Goal: Transaction & Acquisition: Purchase product/service

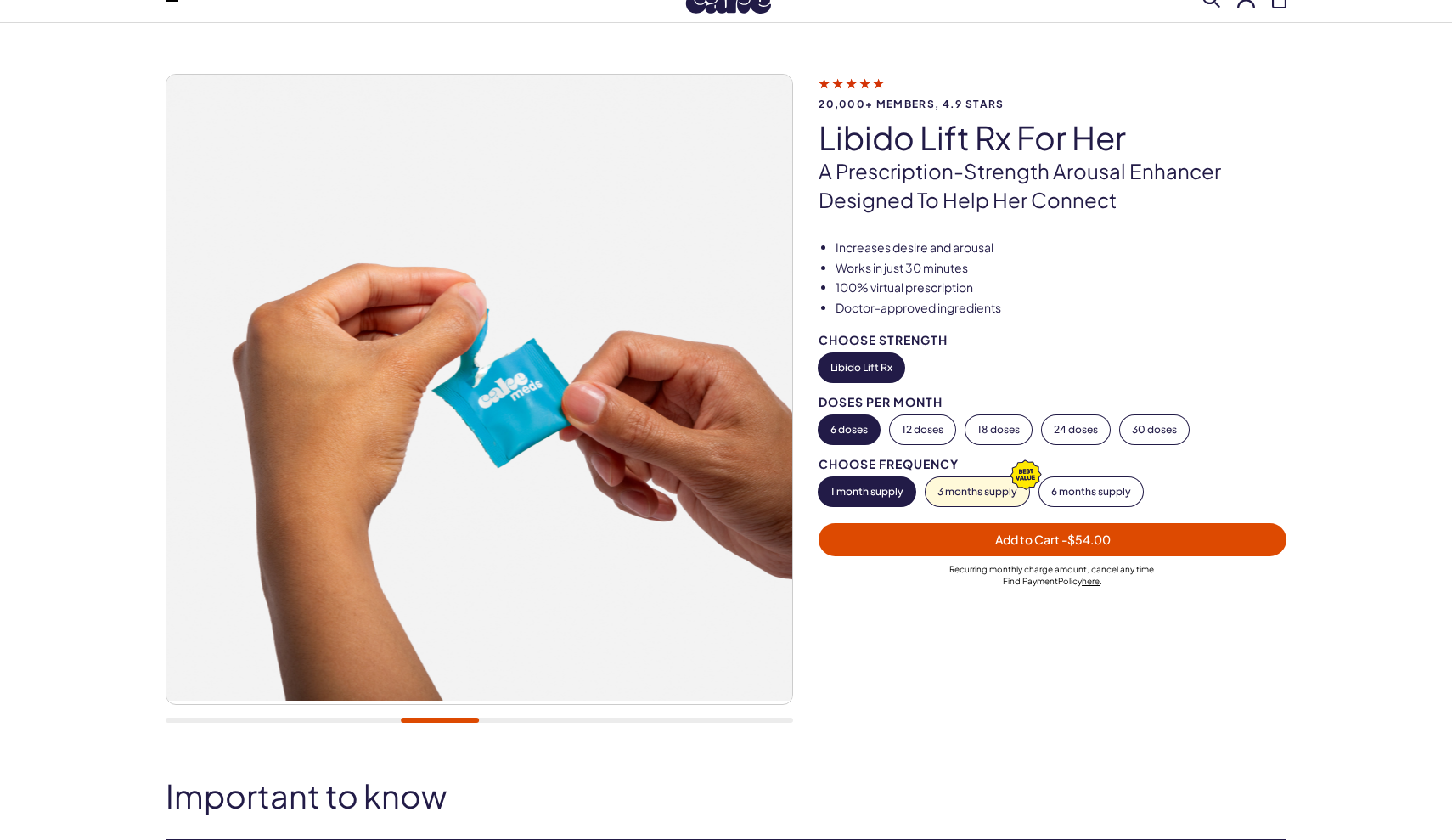
scroll to position [57, 0]
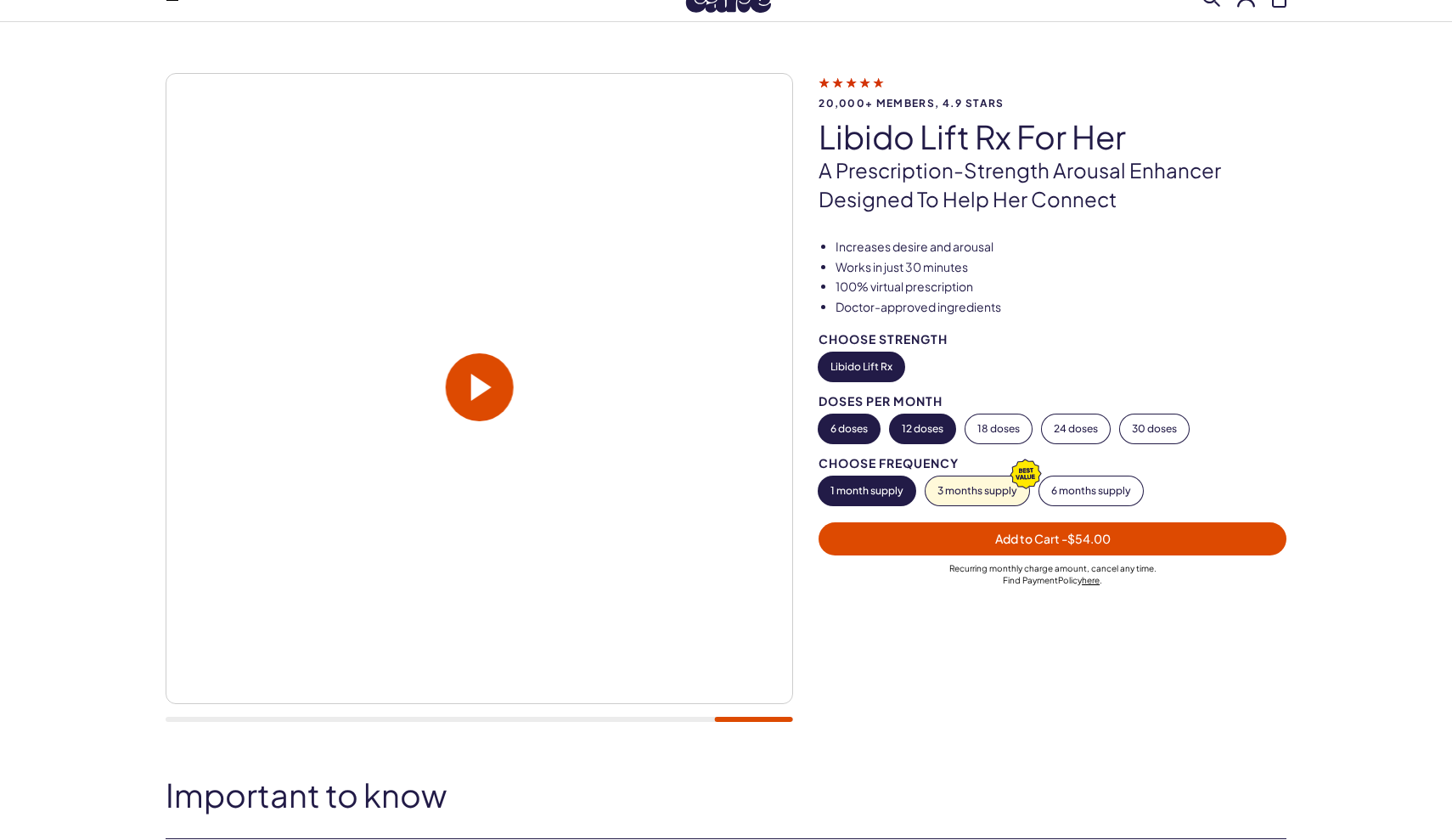
click at [933, 425] on button "12 doses" at bounding box center [922, 428] width 65 height 29
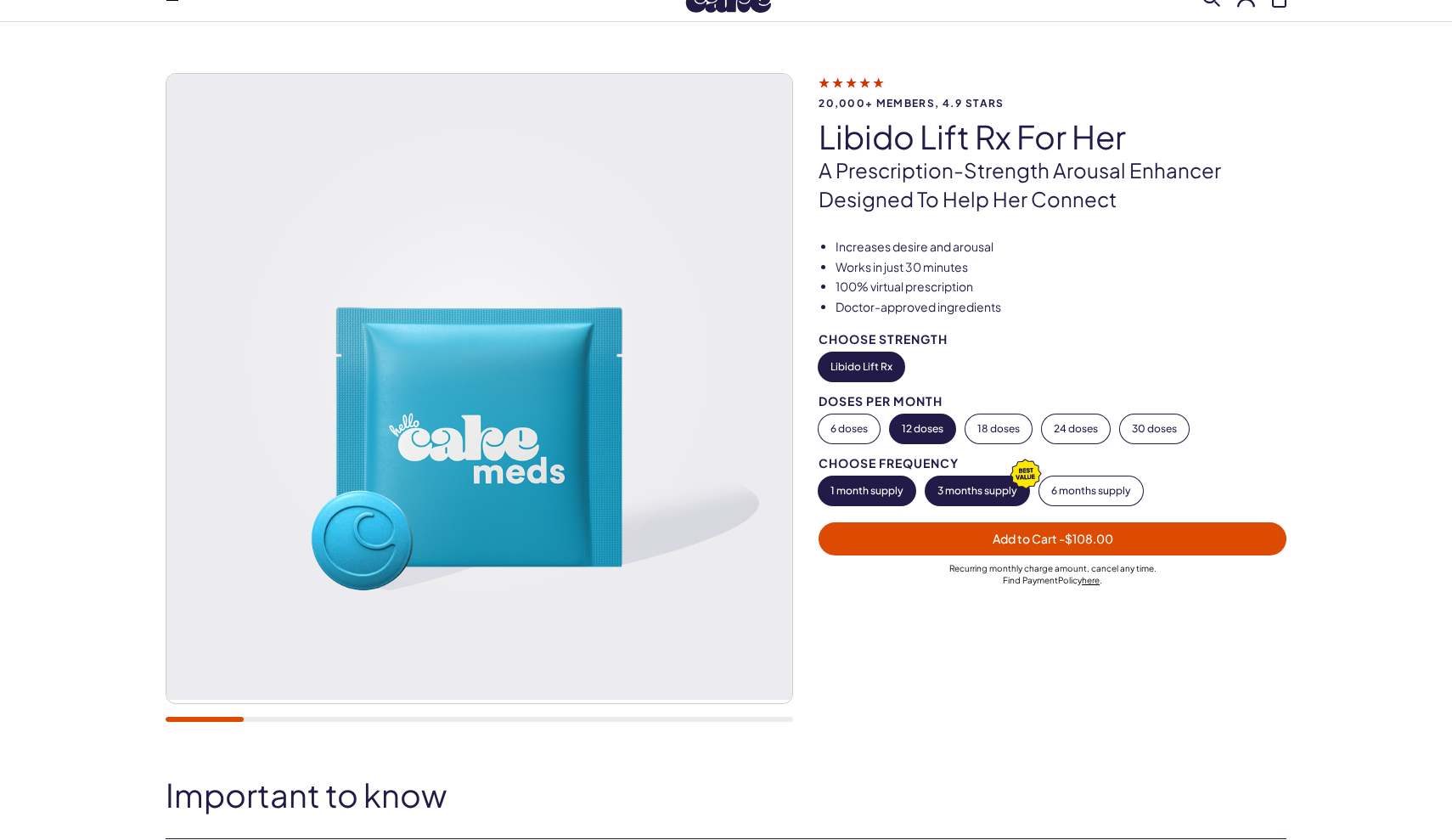
click at [960, 487] on button "3 months supply" at bounding box center [977, 491] width 104 height 29
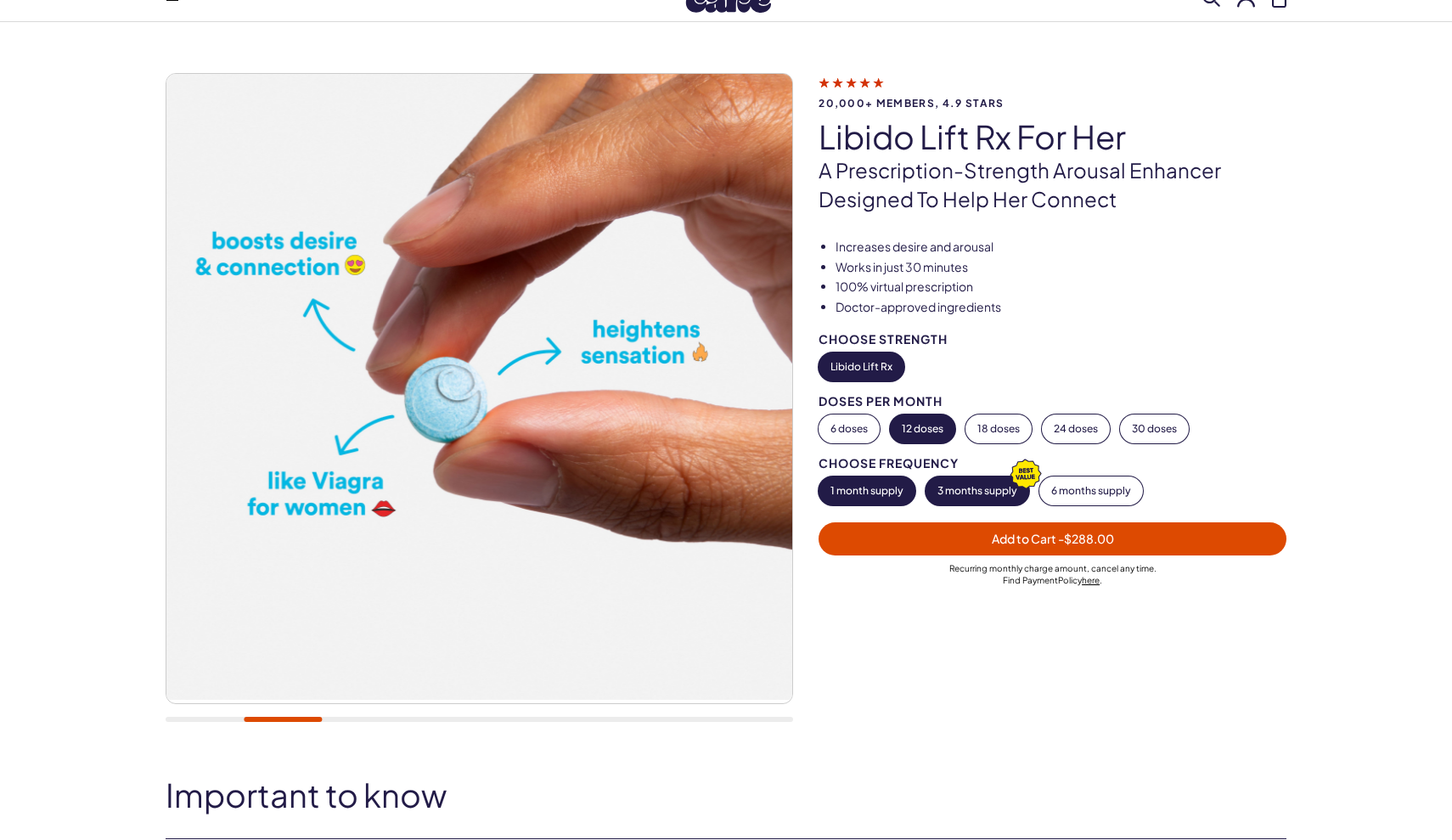
click at [869, 493] on button "1 month supply" at bounding box center [866, 491] width 97 height 29
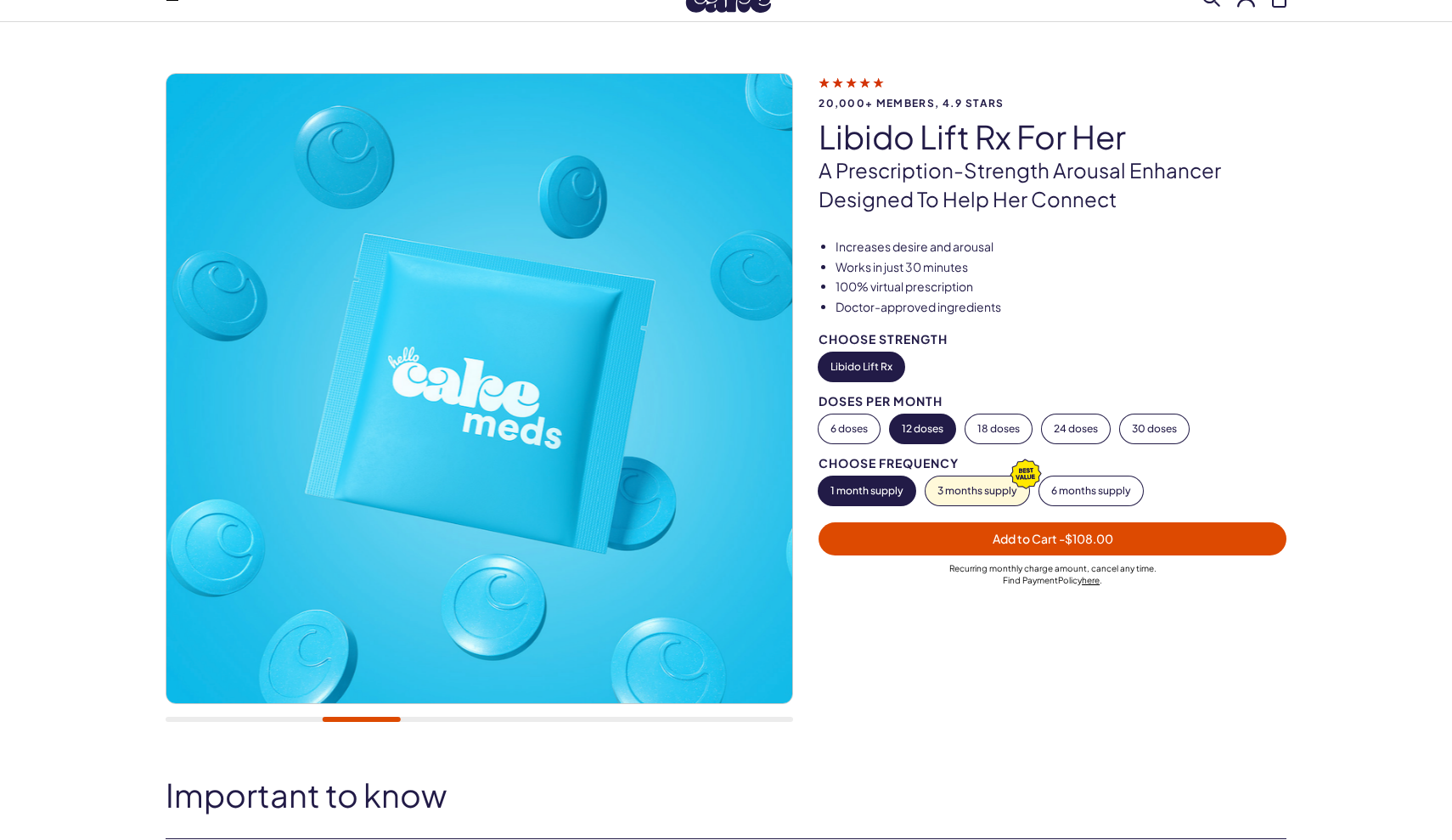
click at [924, 541] on span "Add to Cart - $108.00" at bounding box center [1052, 539] width 447 height 20
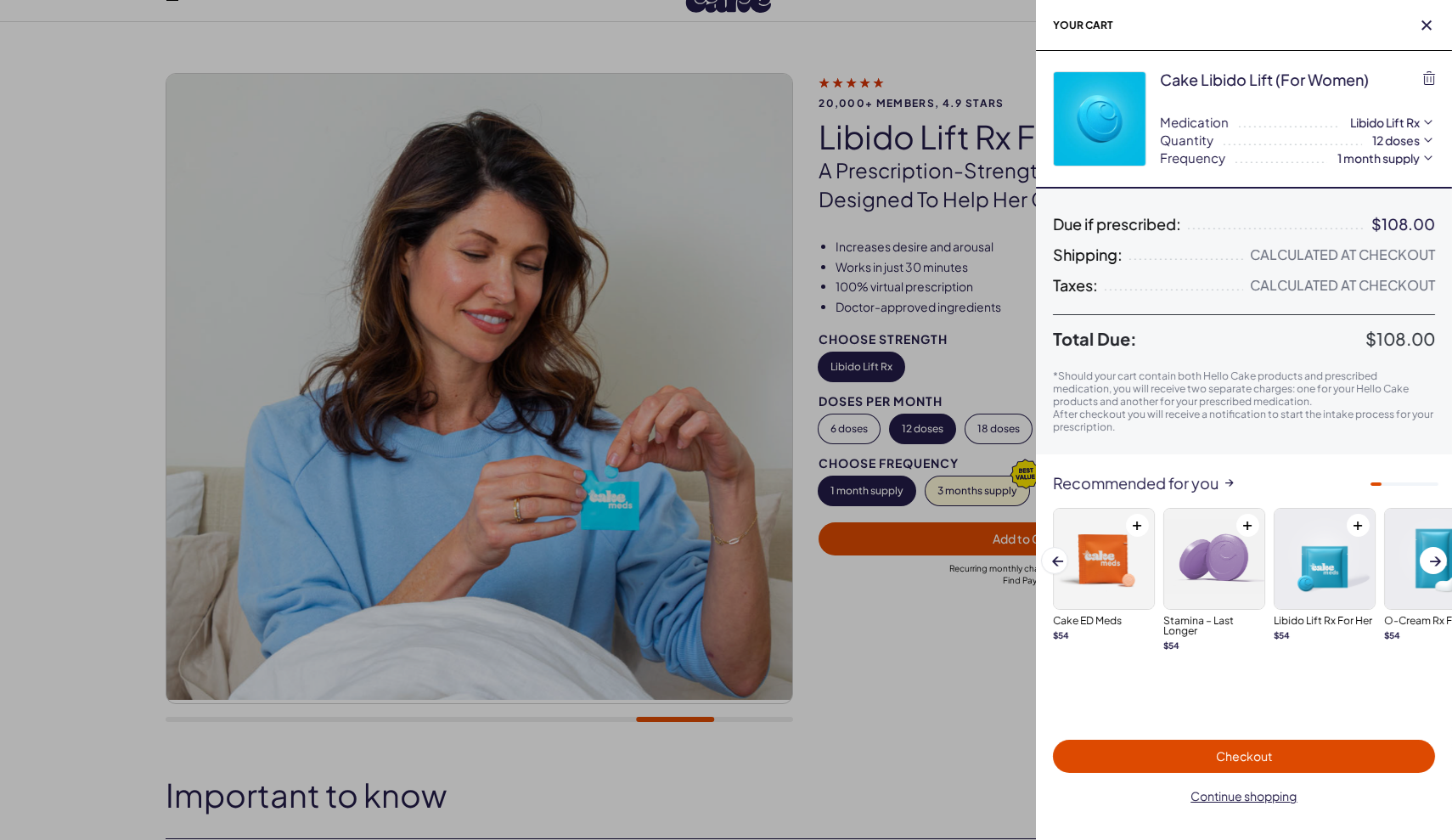
click at [916, 727] on div at bounding box center [726, 420] width 1452 height 840
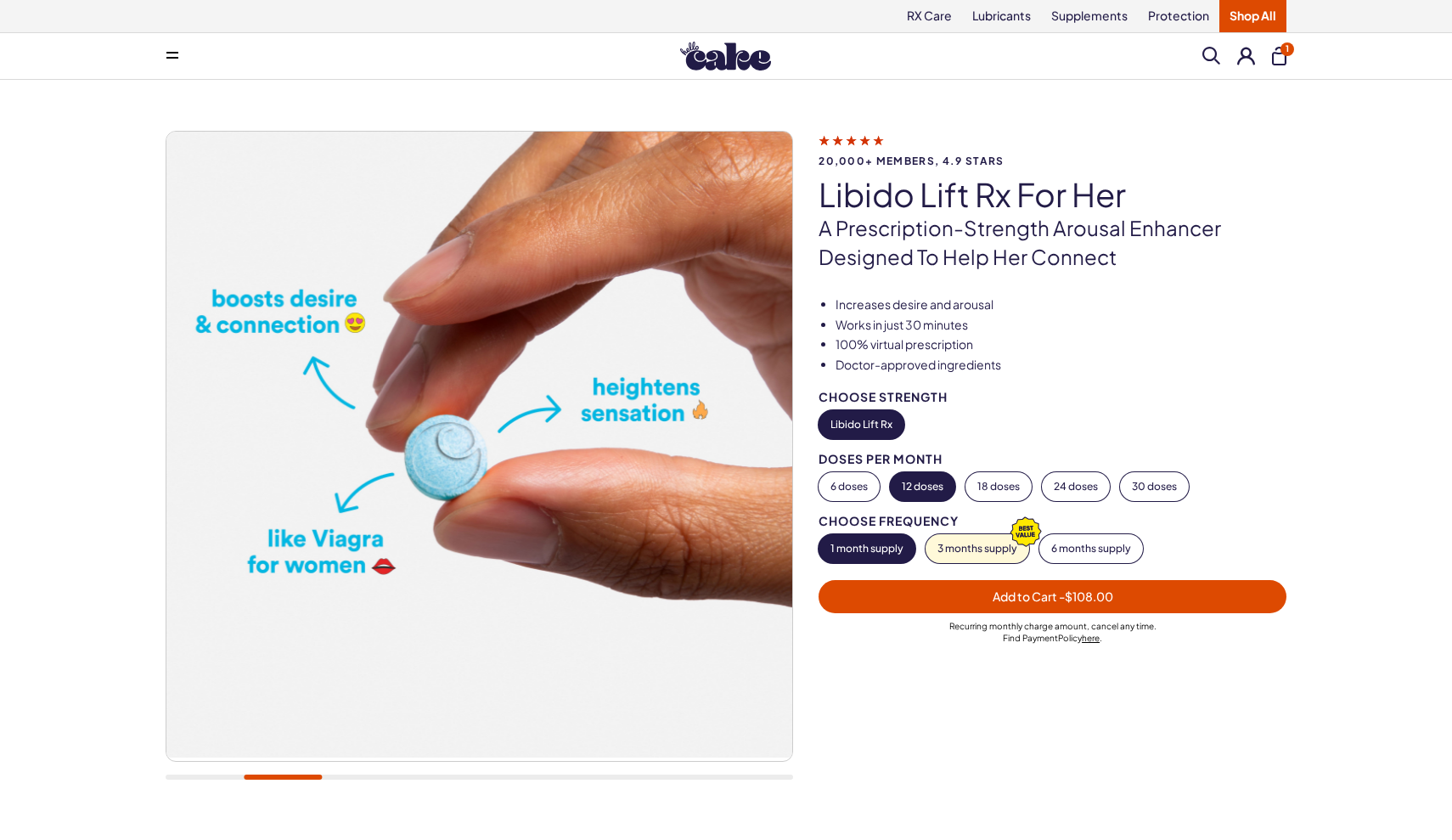
scroll to position [0, 0]
click at [1059, 590] on span "- $108.00" at bounding box center [1087, 596] width 55 height 15
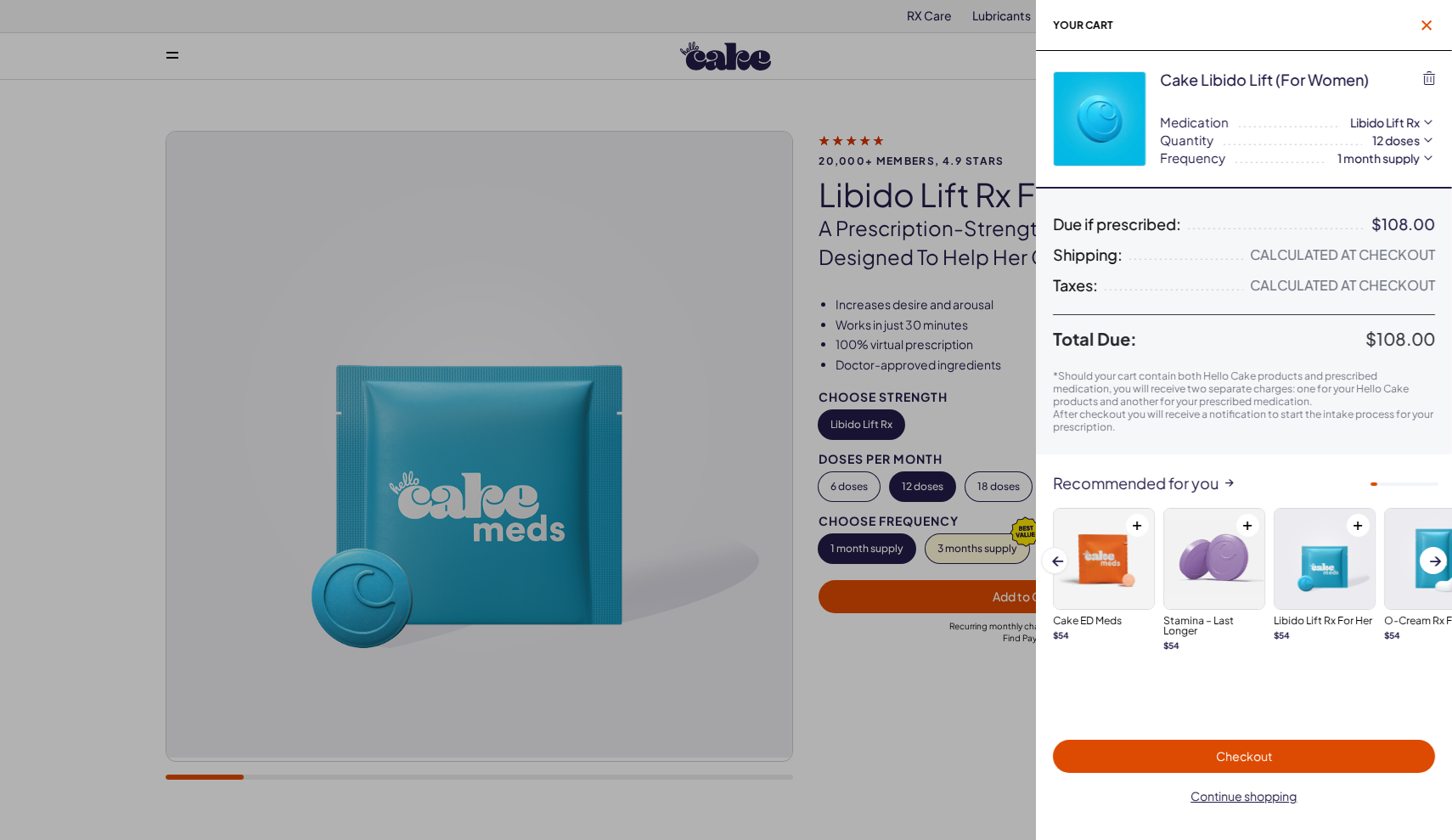
click at [1426, 27] on icon "button" at bounding box center [1427, 25] width 10 height 10
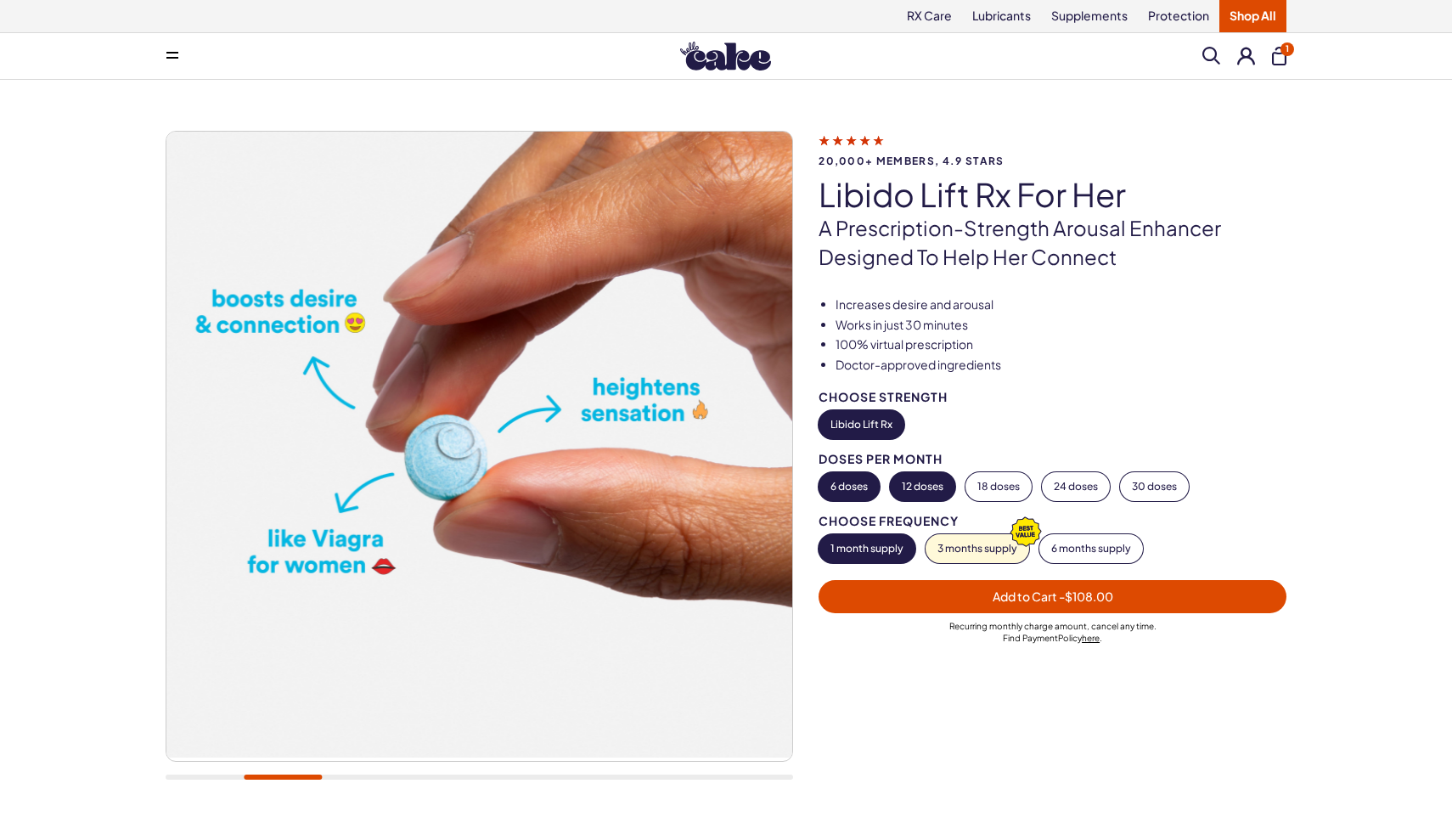
click at [831, 489] on button "6 doses" at bounding box center [848, 486] width 61 height 29
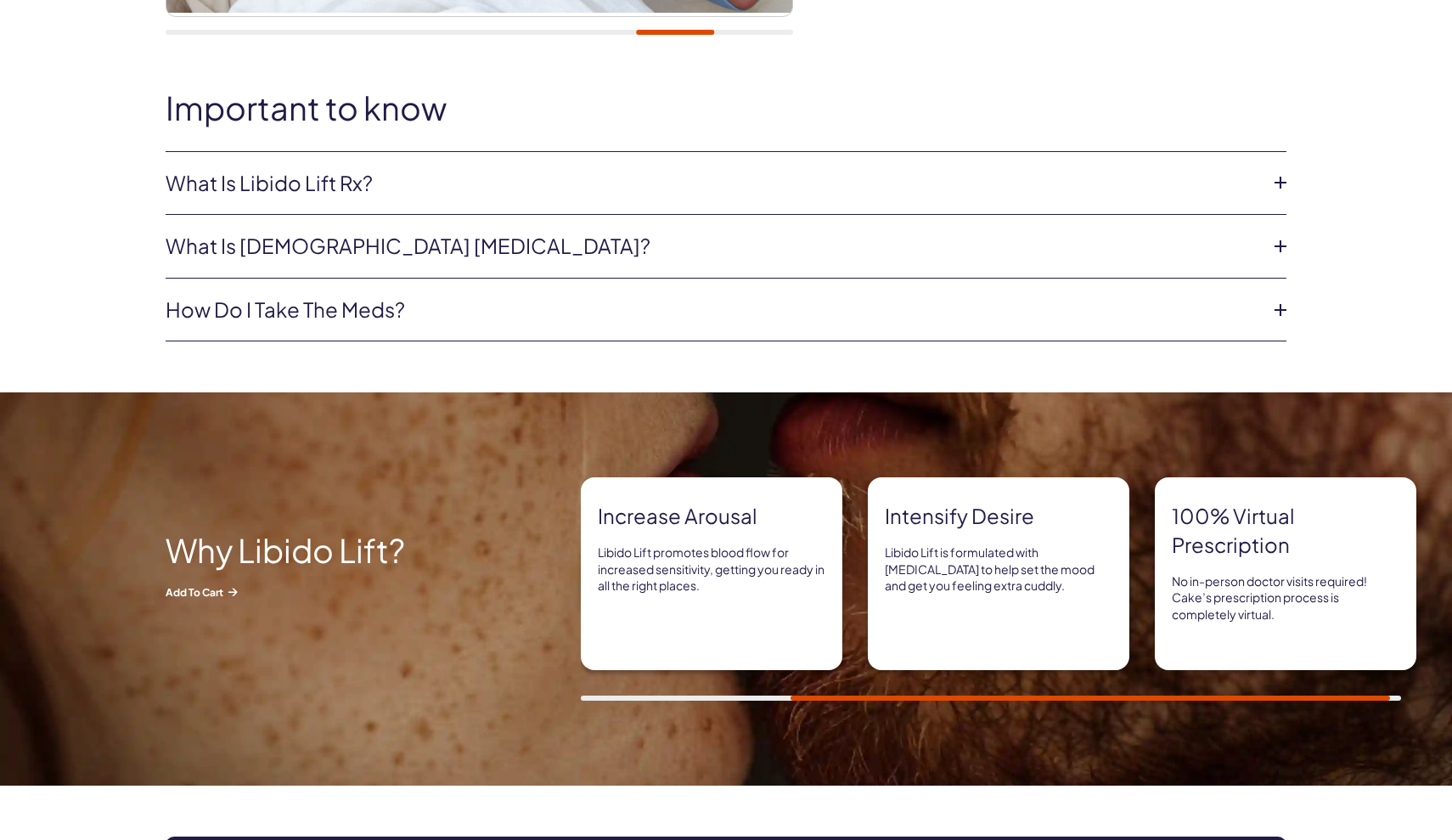
scroll to position [742, 0]
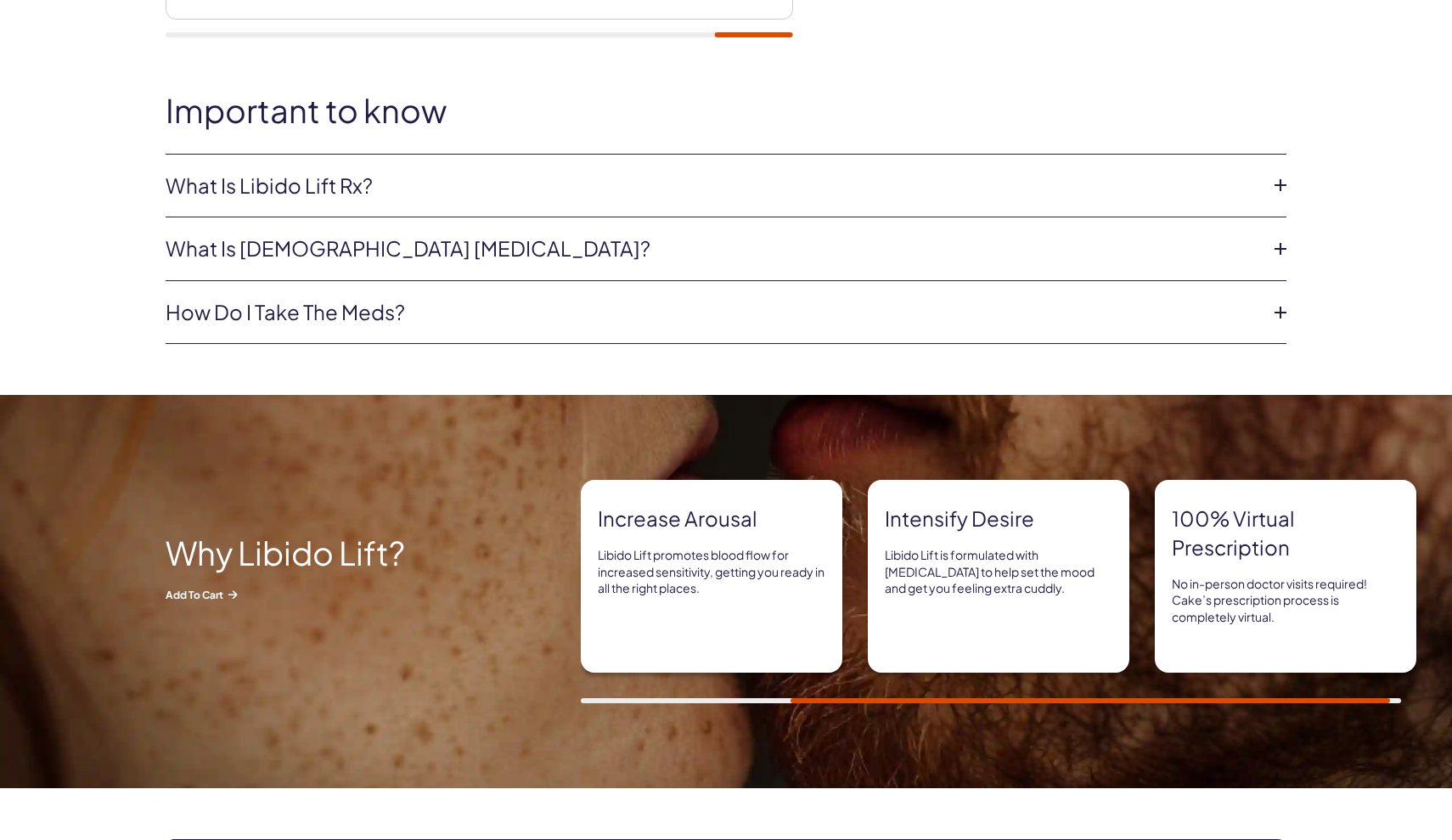
click at [1284, 188] on icon at bounding box center [1280, 185] width 25 height 25
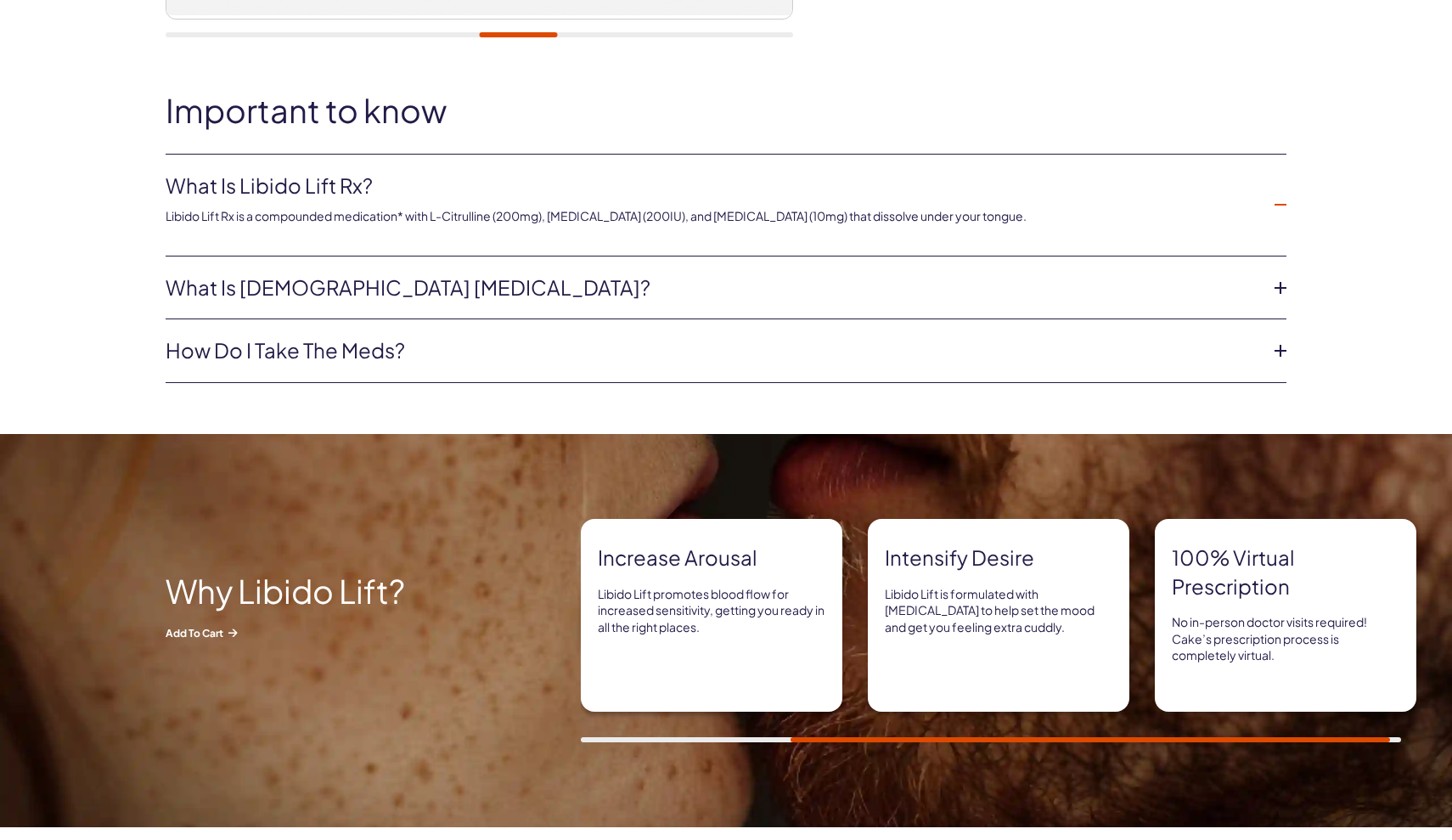
click at [1280, 282] on icon at bounding box center [1280, 287] width 25 height 25
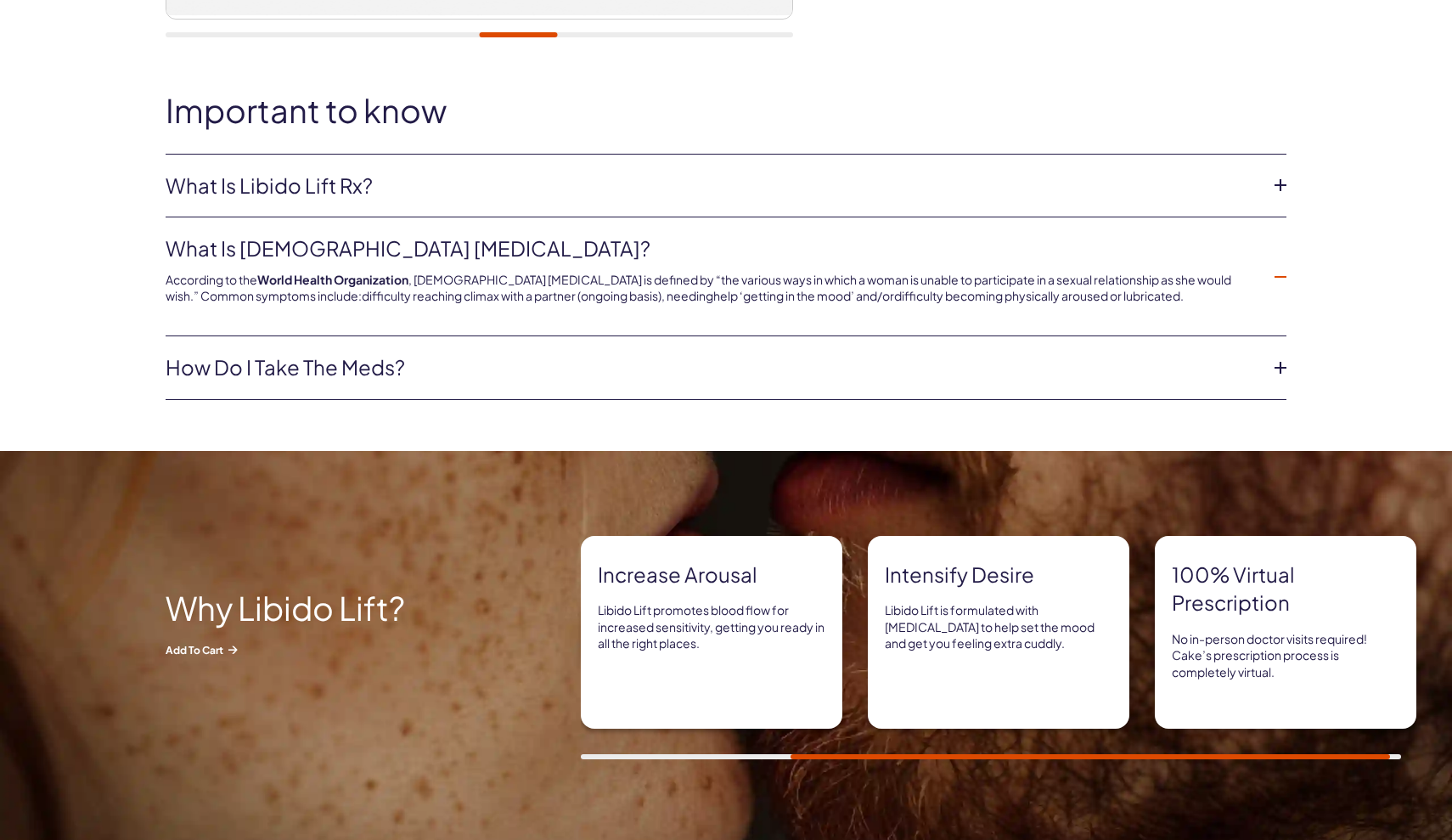
click at [1280, 282] on icon at bounding box center [1280, 276] width 25 height 25
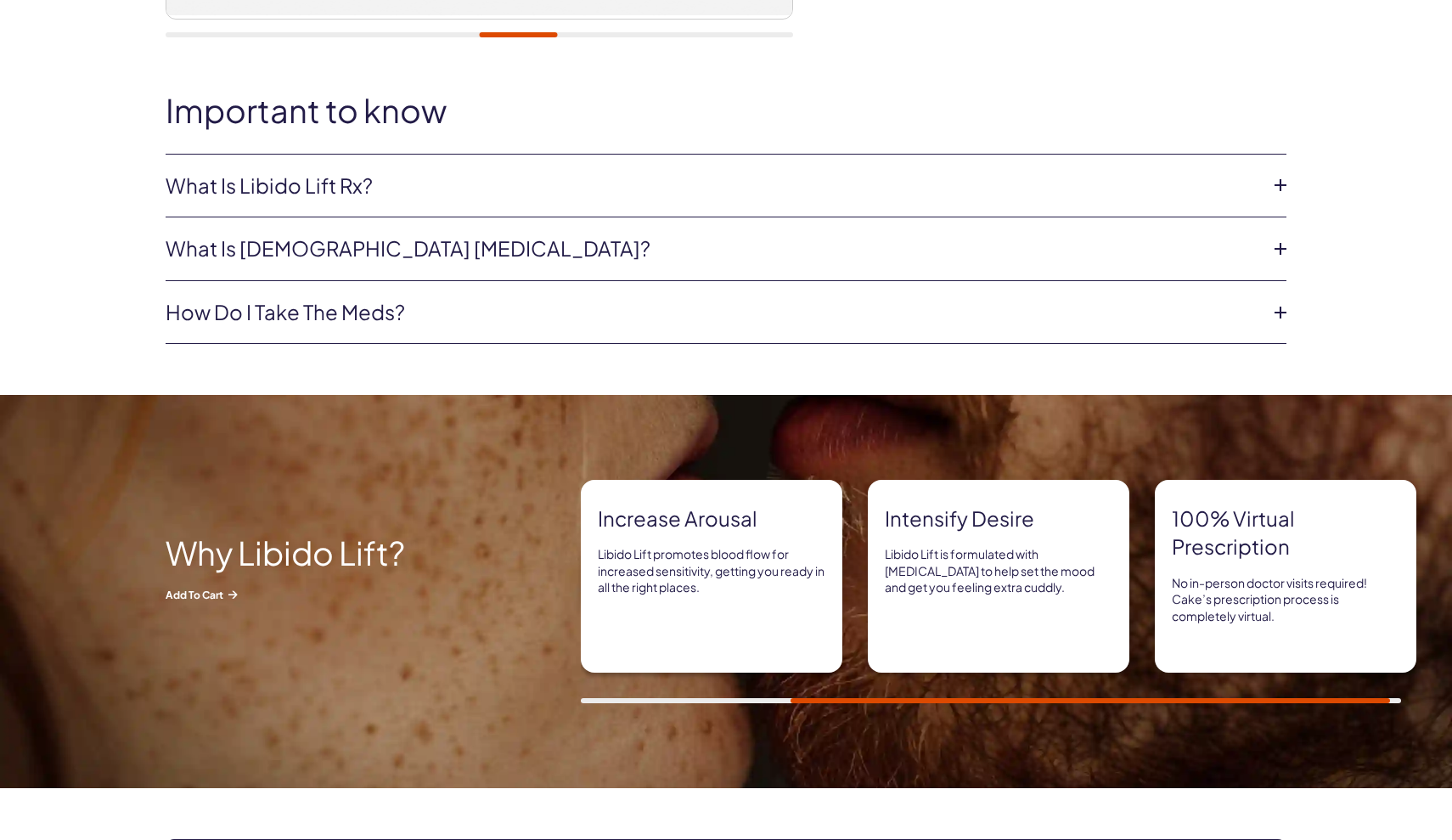
click at [1281, 309] on icon at bounding box center [1280, 312] width 25 height 25
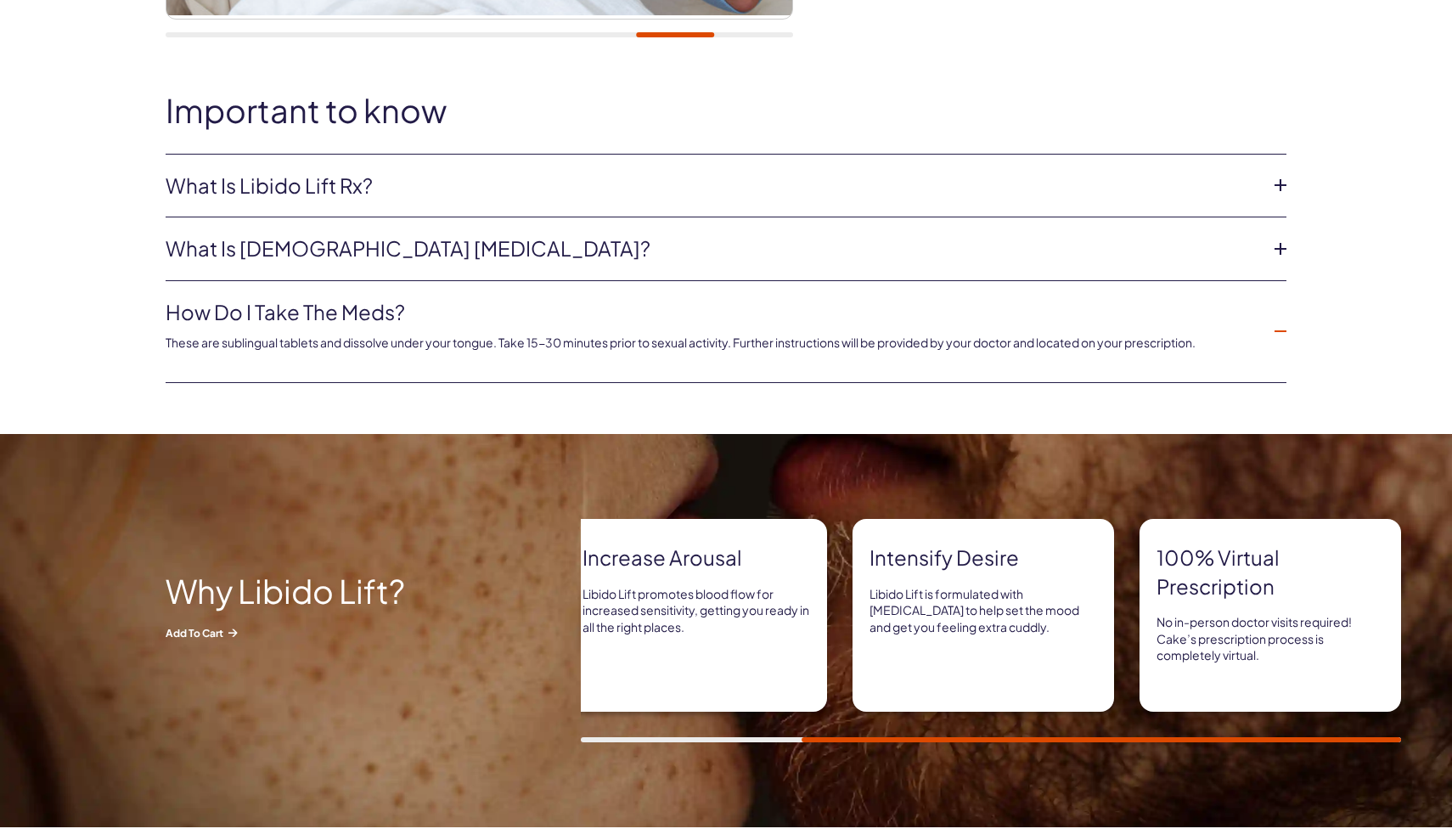
click at [1281, 309] on li "How do I take the meds? These are sublingual tablets and dissolve under your to…" at bounding box center [726, 331] width 1121 height 102
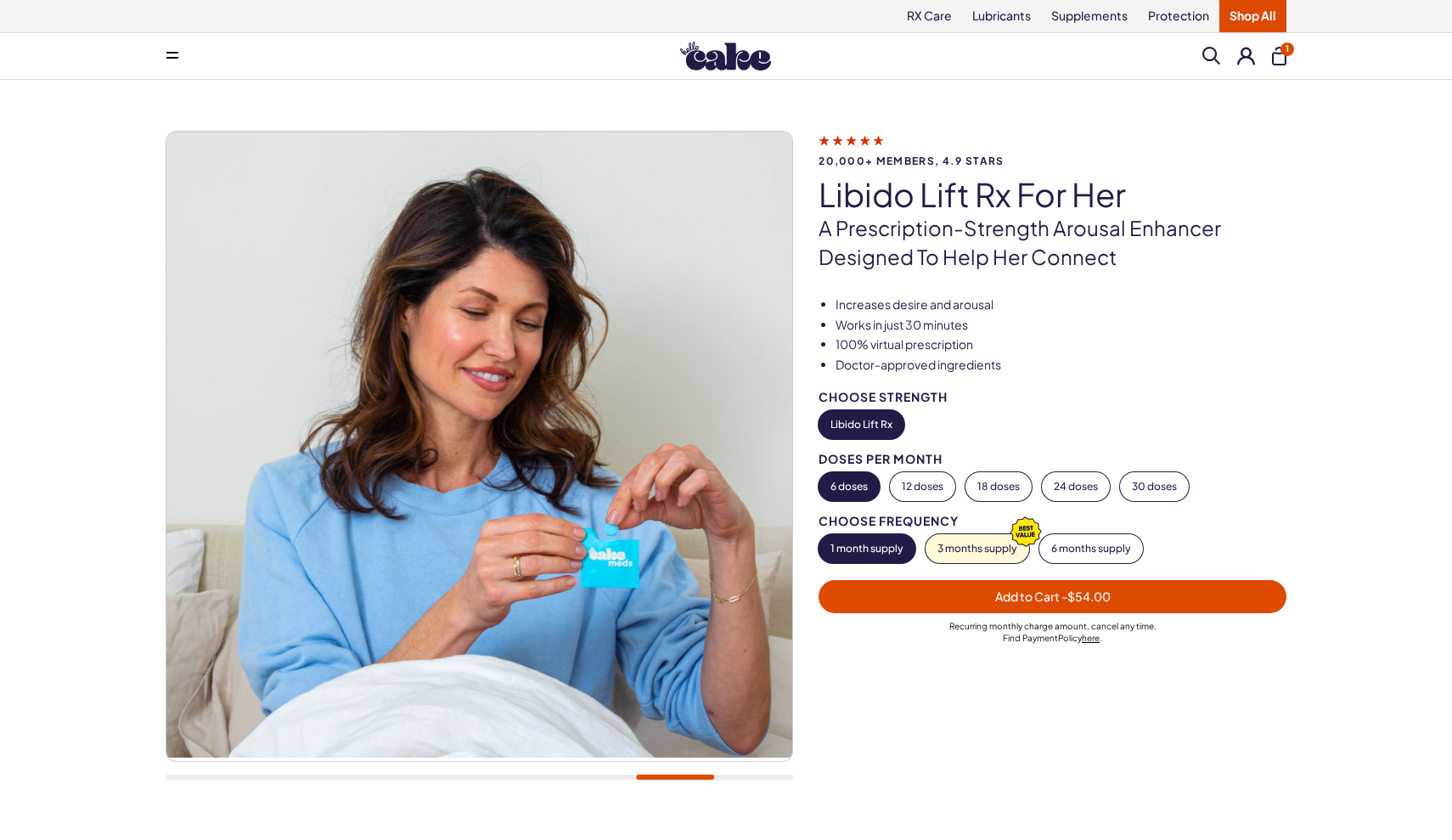
scroll to position [0, 0]
click at [1076, 592] on span "- $54.00" at bounding box center [1086, 596] width 49 height 15
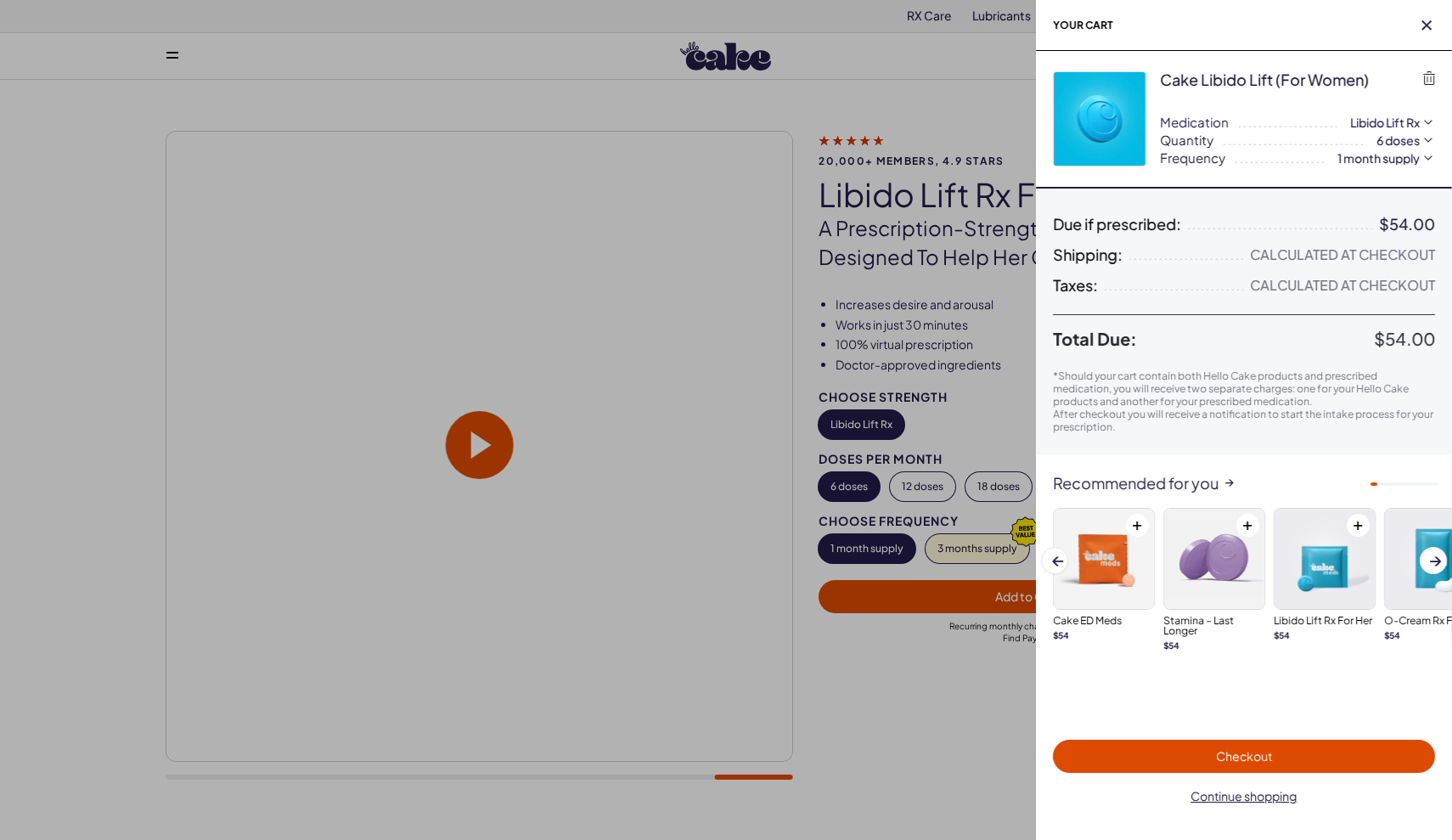
click at [1224, 757] on span "Checkout" at bounding box center [1244, 755] width 56 height 15
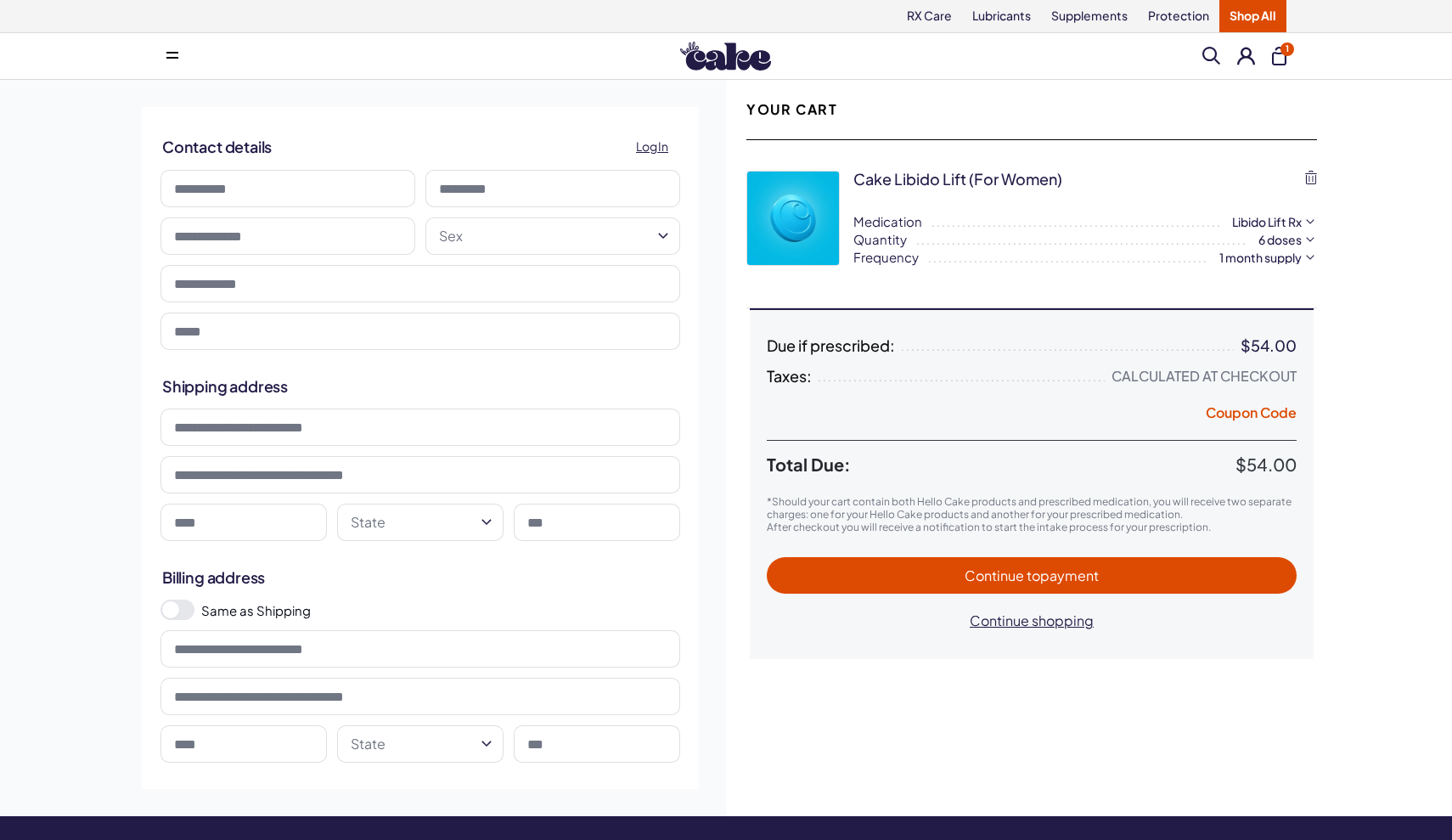
click at [1125, 575] on span "Continue to payment" at bounding box center [1031, 575] width 496 height 20
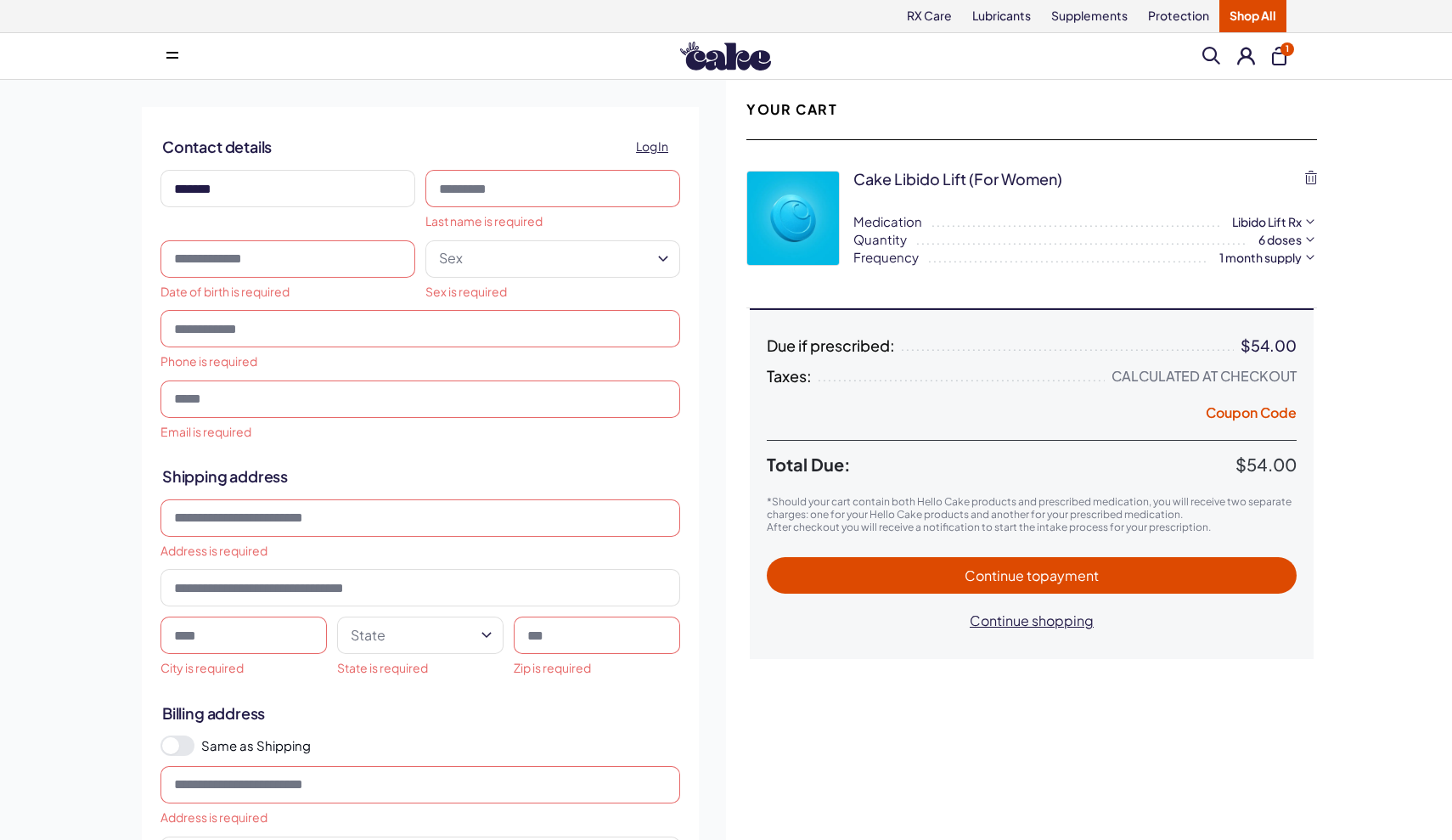
type input "*******"
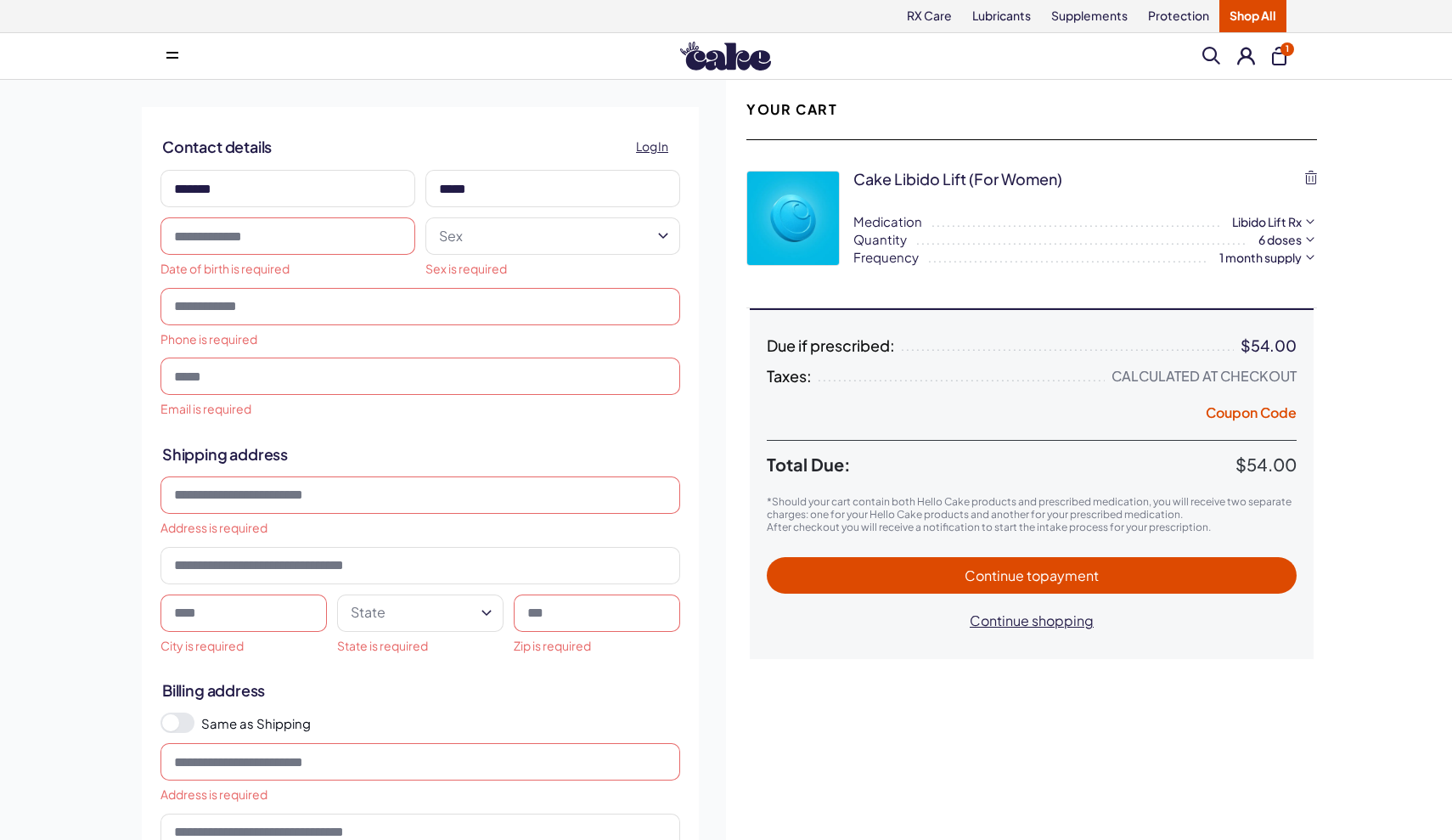
type input "*****"
type input "**********"
click at [464, 250] on html "RX Care Lubricants Supplements Protection Shop All Menu Him Her Everything 1" at bounding box center [726, 754] width 1452 height 1510
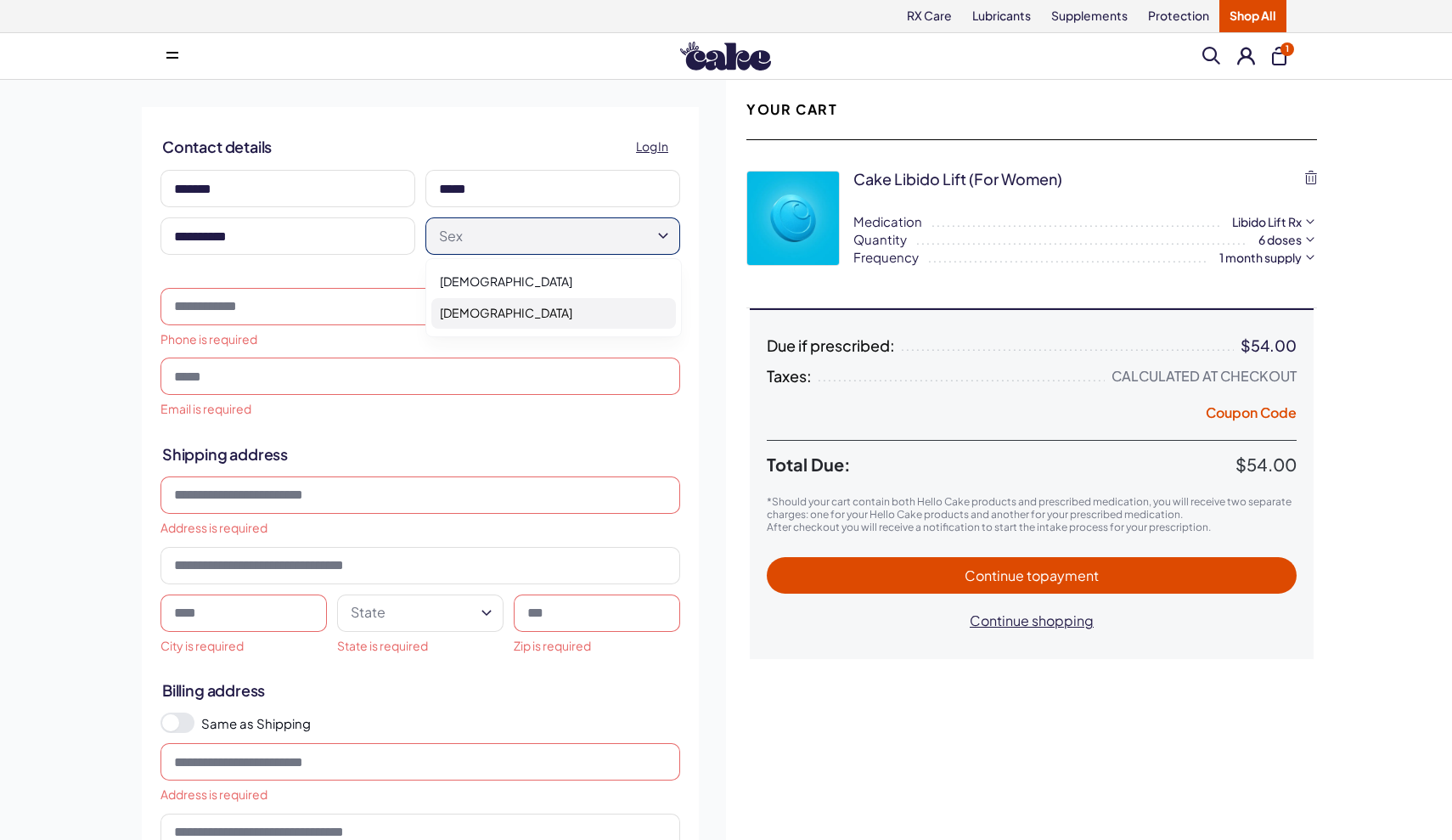
select select "******"
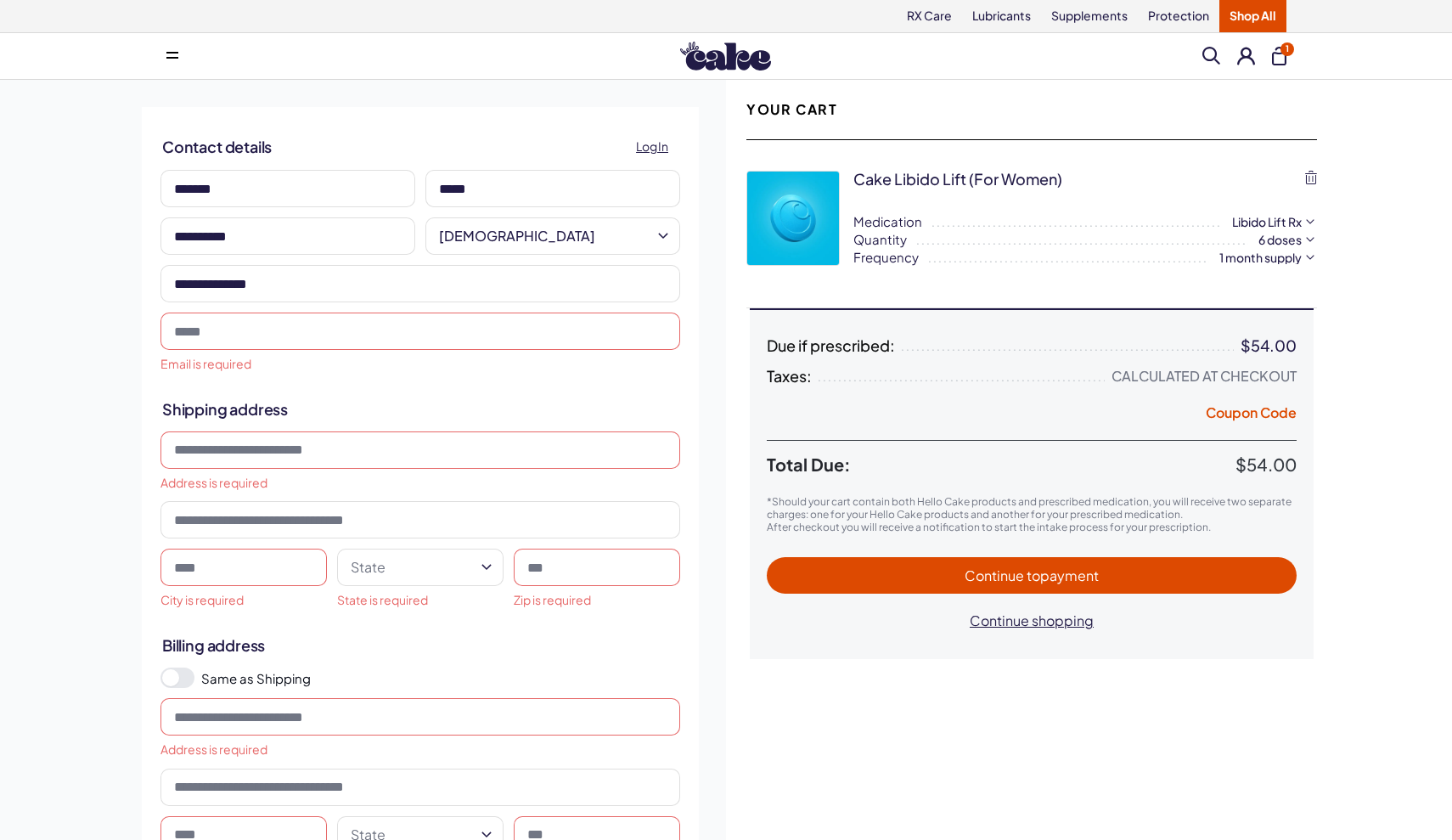
type input "**********"
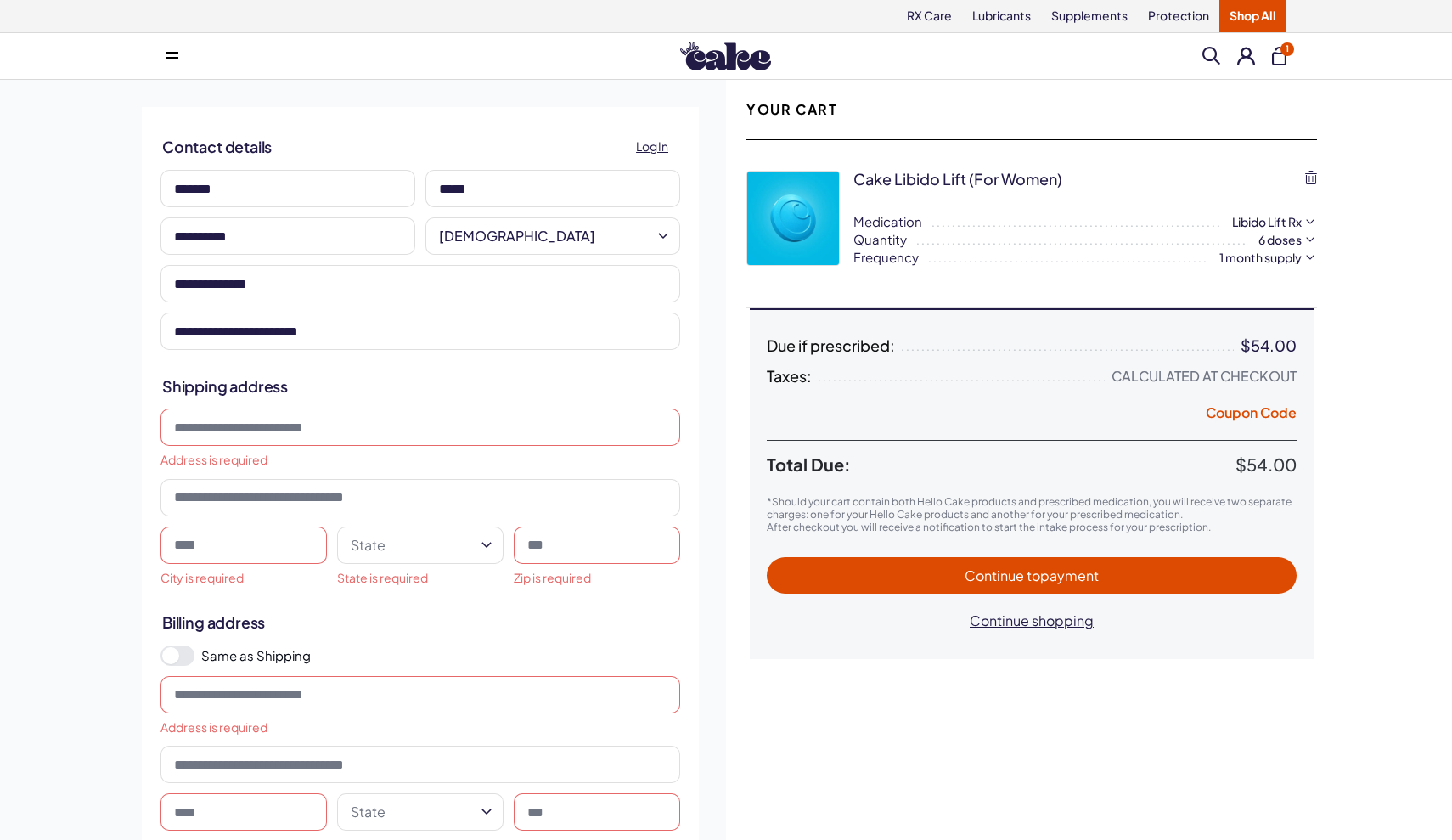
type input "**********"
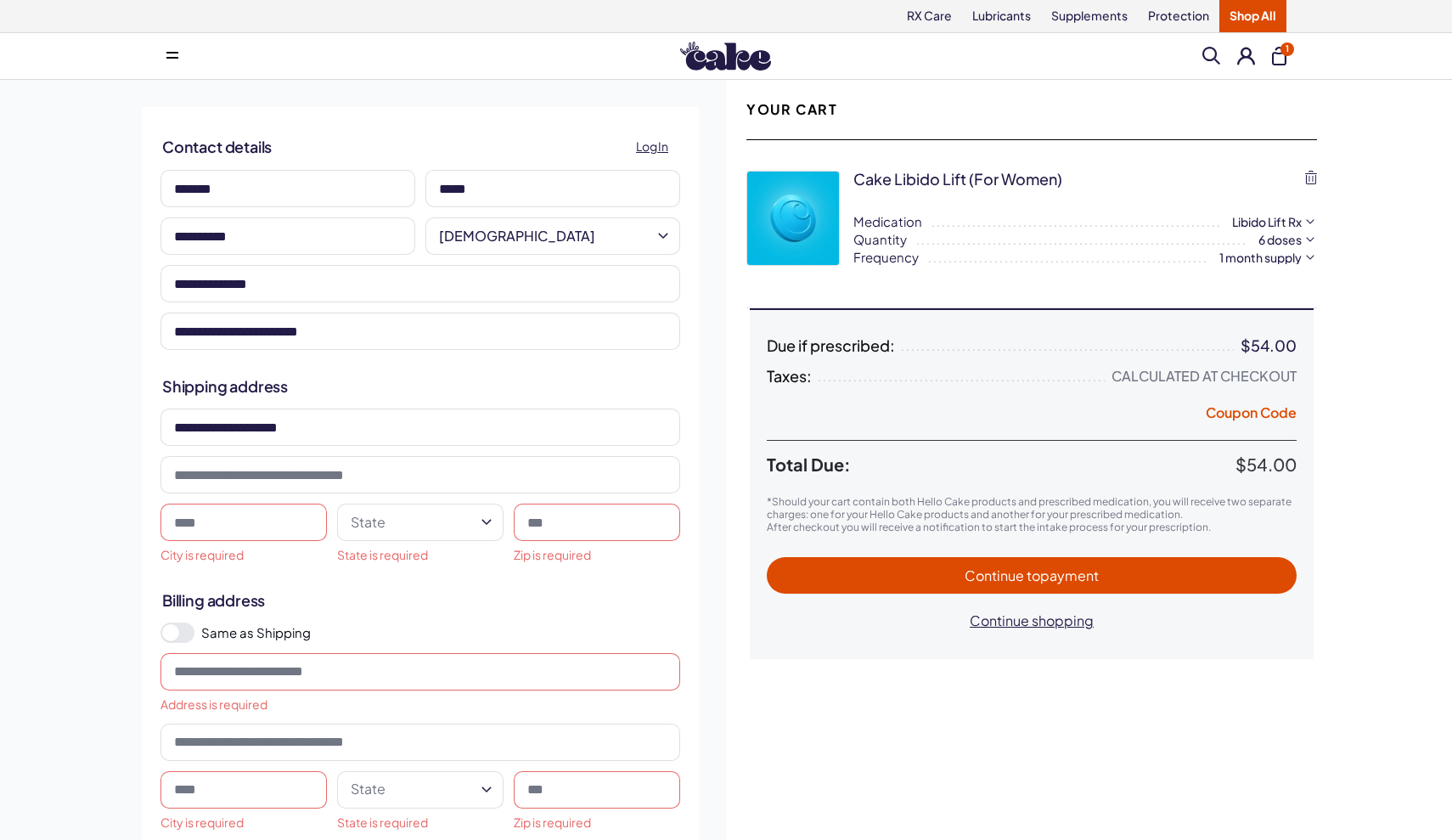
type input "**********"
type input "********"
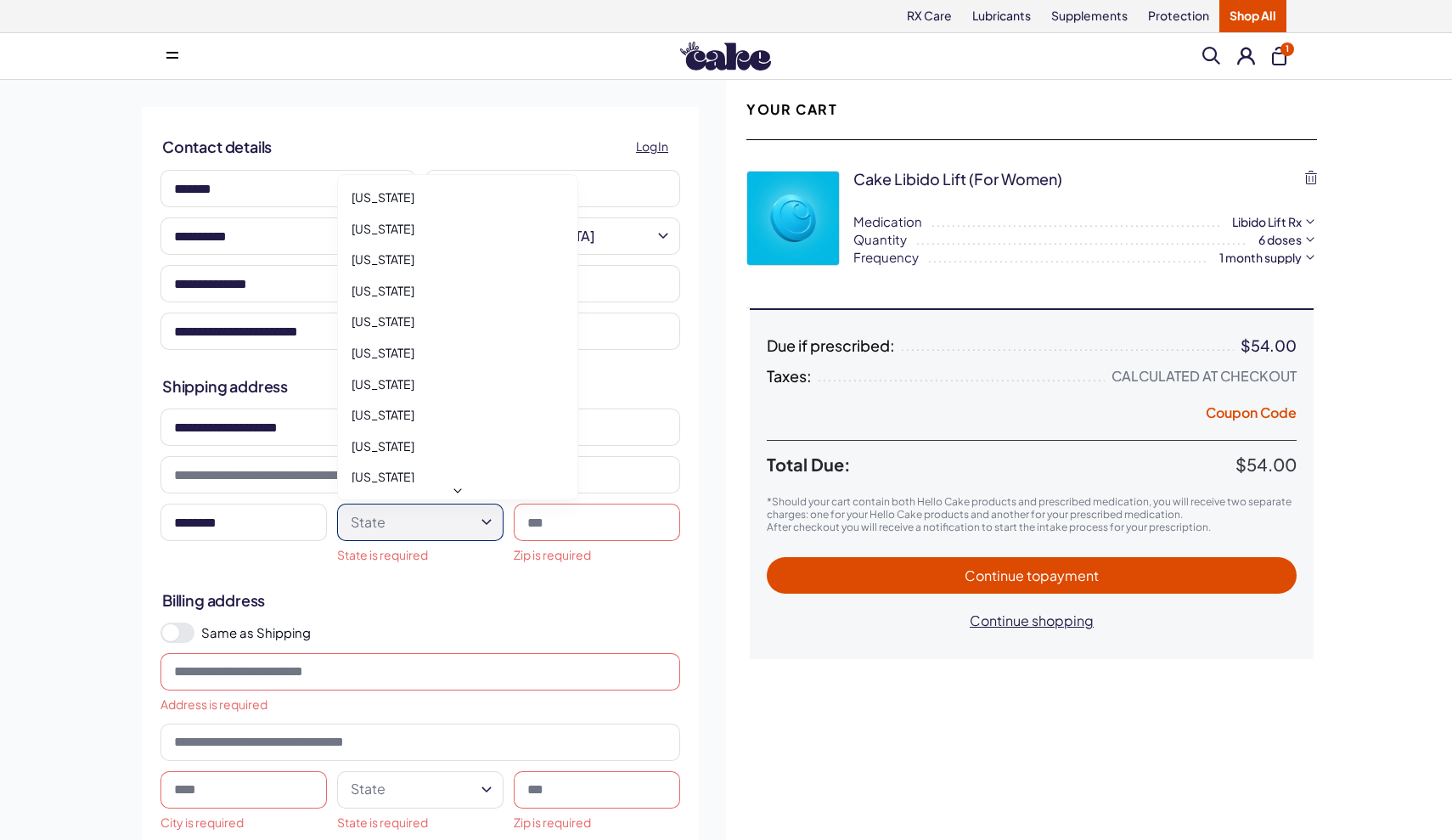
click at [413, 520] on html "RX Care Lubricants Supplements Protection Shop All Menu Him Her Everything 1" at bounding box center [726, 709] width 1452 height 1418
select select "**"
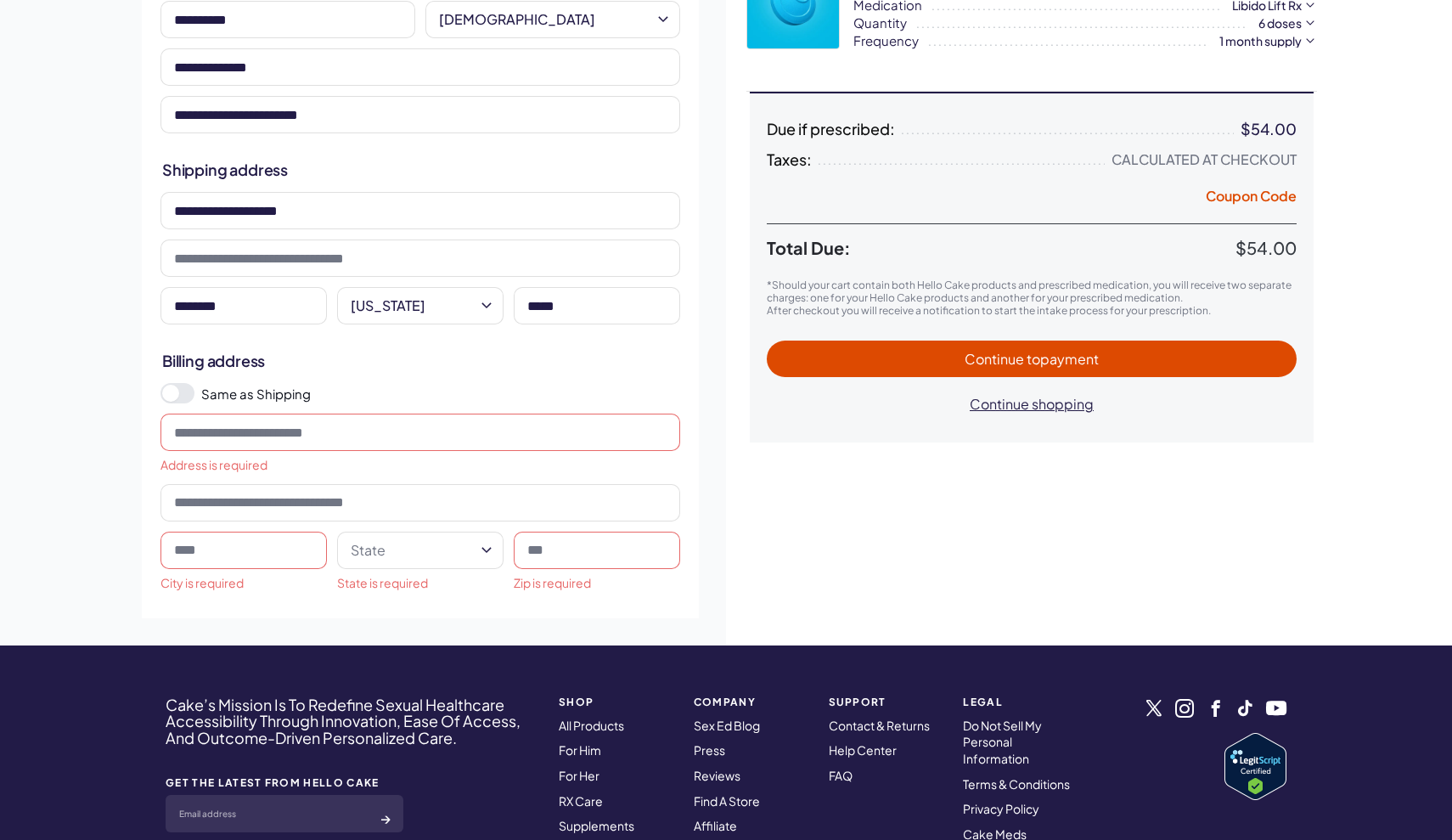
scroll to position [218, 0]
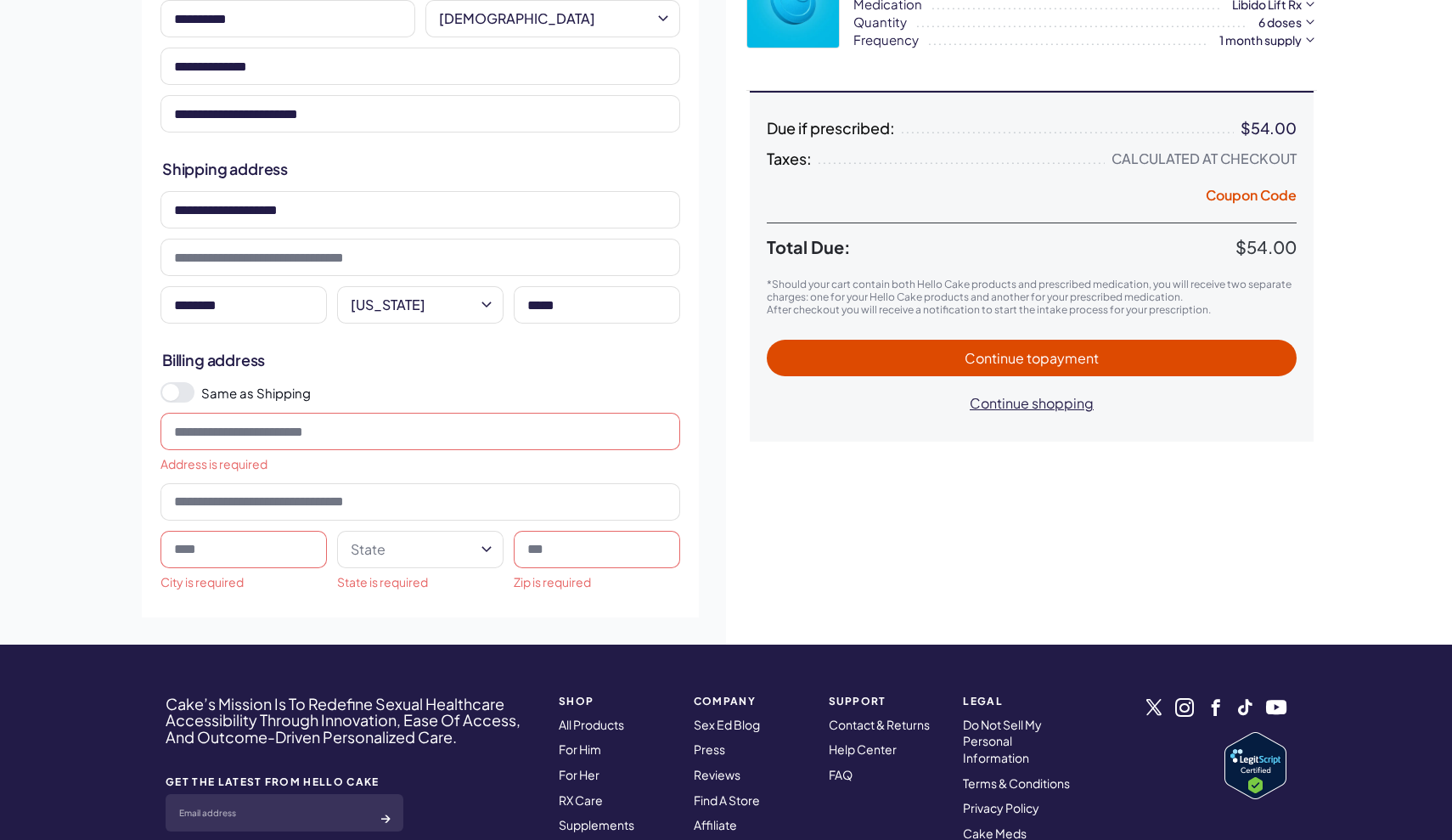
type input "*****"
click at [175, 395] on span at bounding box center [170, 393] width 17 height 17
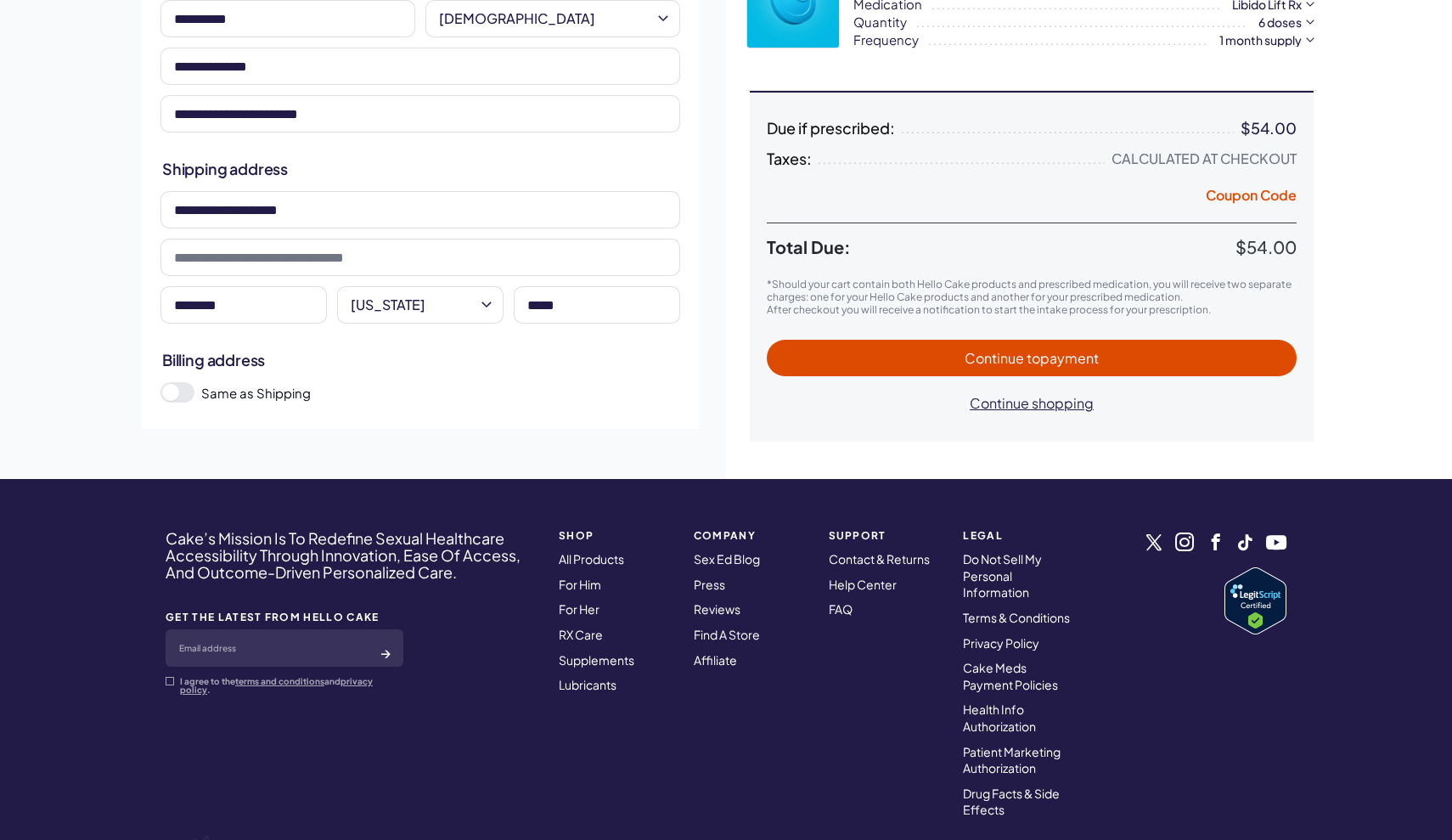
click at [972, 356] on span "Continue to payment" at bounding box center [1031, 358] width 134 height 18
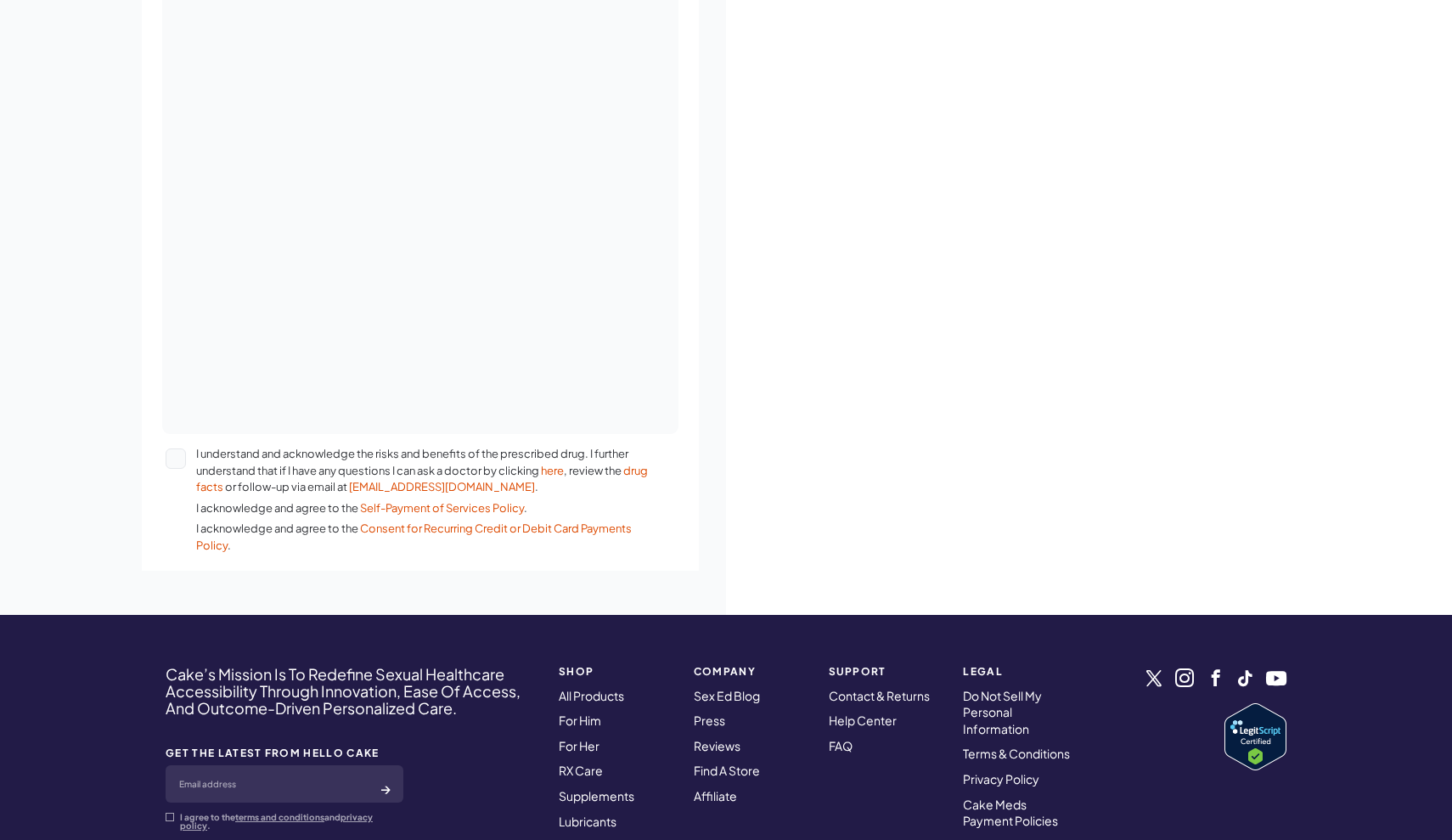
scroll to position [699, 0]
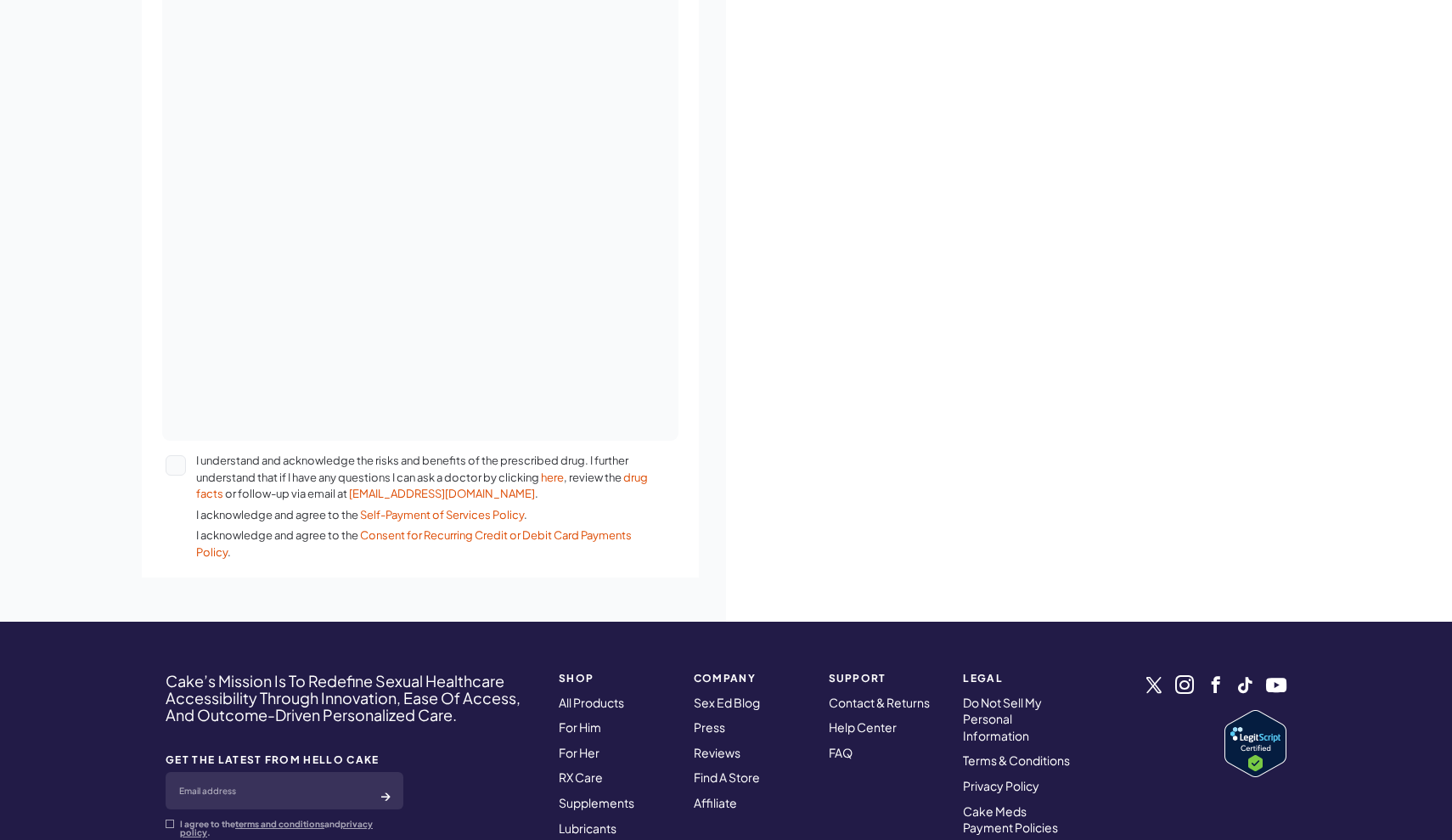
click at [175, 463] on button "I understand and acknowledge the risks and benefits of the prescribed drug. I f…" at bounding box center [176, 465] width 21 height 21
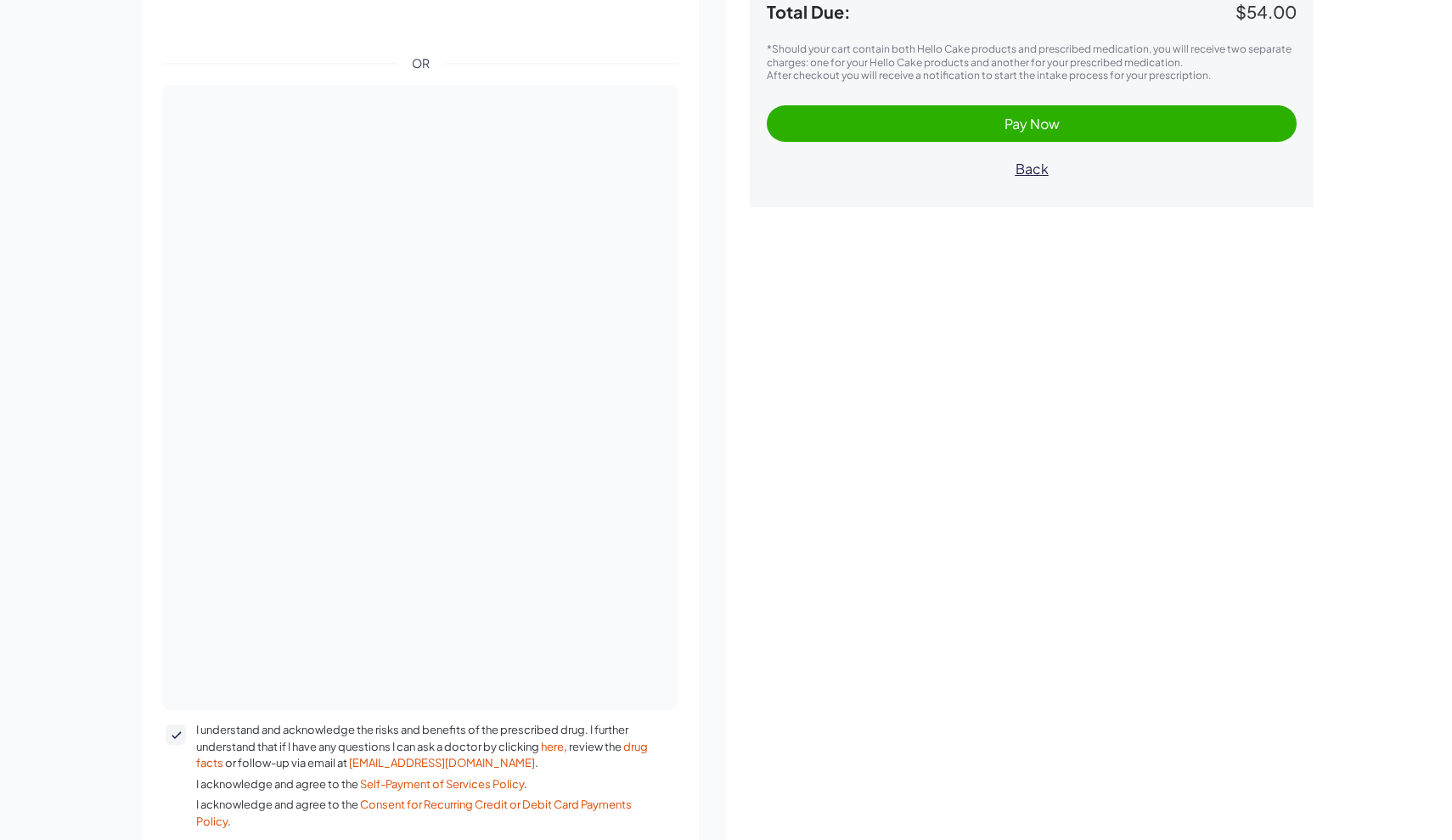
scroll to position [430, 0]
click at [154, 329] on div "Payment OR I understand and acknowledge the risks and benefits of the prescribe…" at bounding box center [421, 402] width 557 height 888
click at [125, 285] on div "Details Email sweetwillow356@gmail.com Edit Delivery Ship to 45684 Corte Mislan…" at bounding box center [420, 270] width 611 height 1241
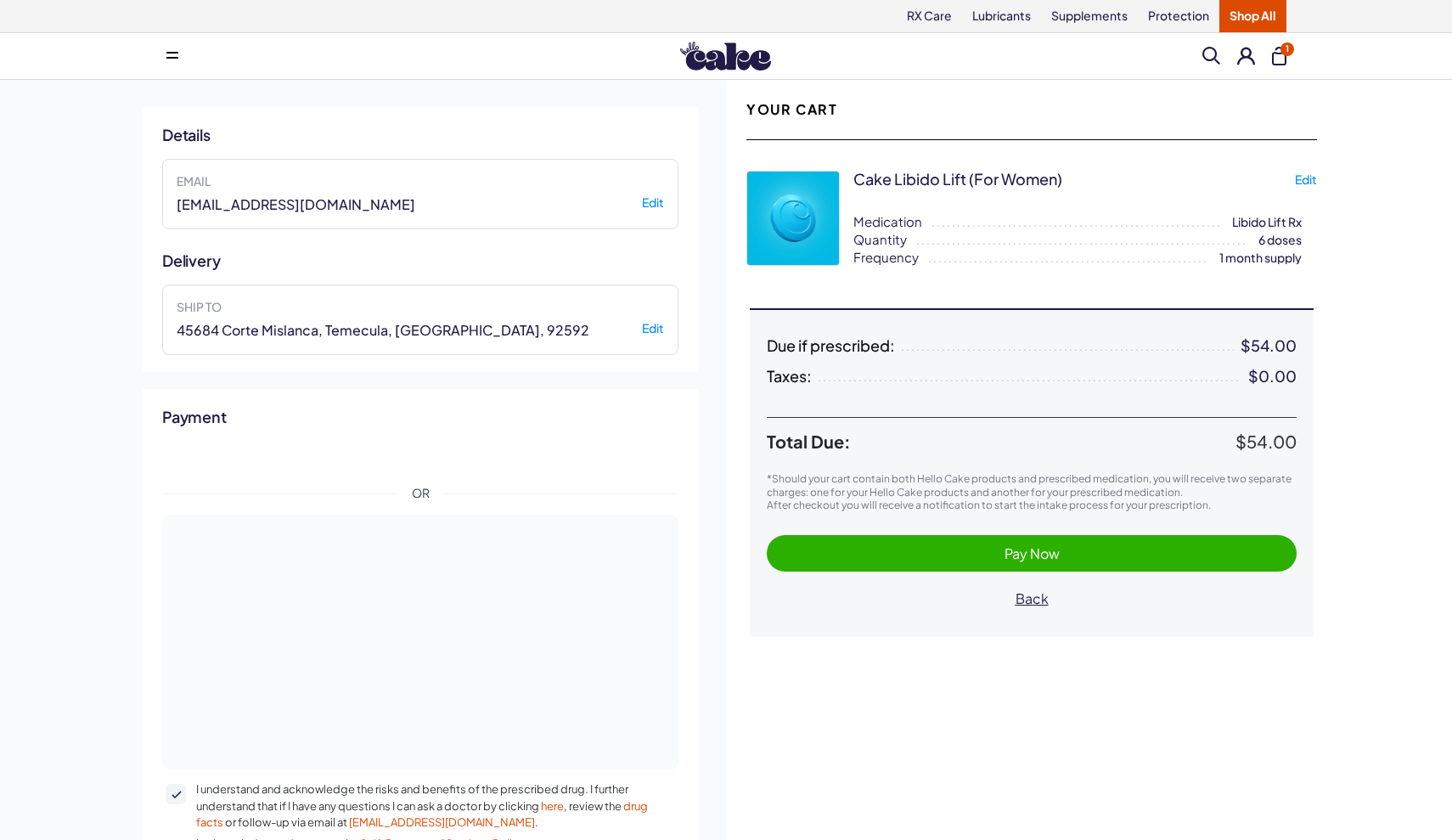
scroll to position [0, 0]
click at [1041, 554] on span "Pay Now" at bounding box center [1032, 553] width 56 height 18
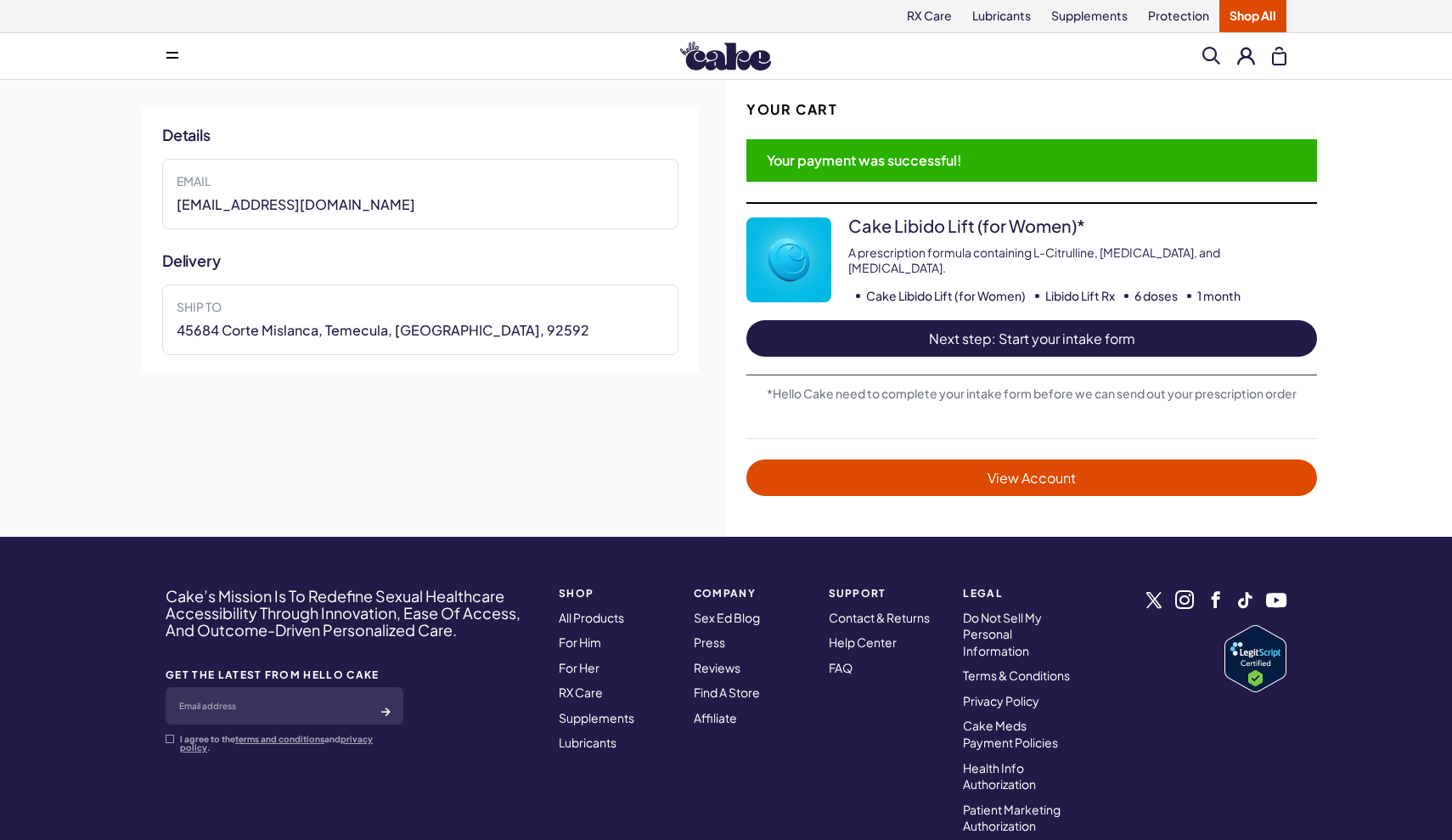
click at [1086, 334] on span "Next step: Start your intake form" at bounding box center [1032, 338] width 537 height 20
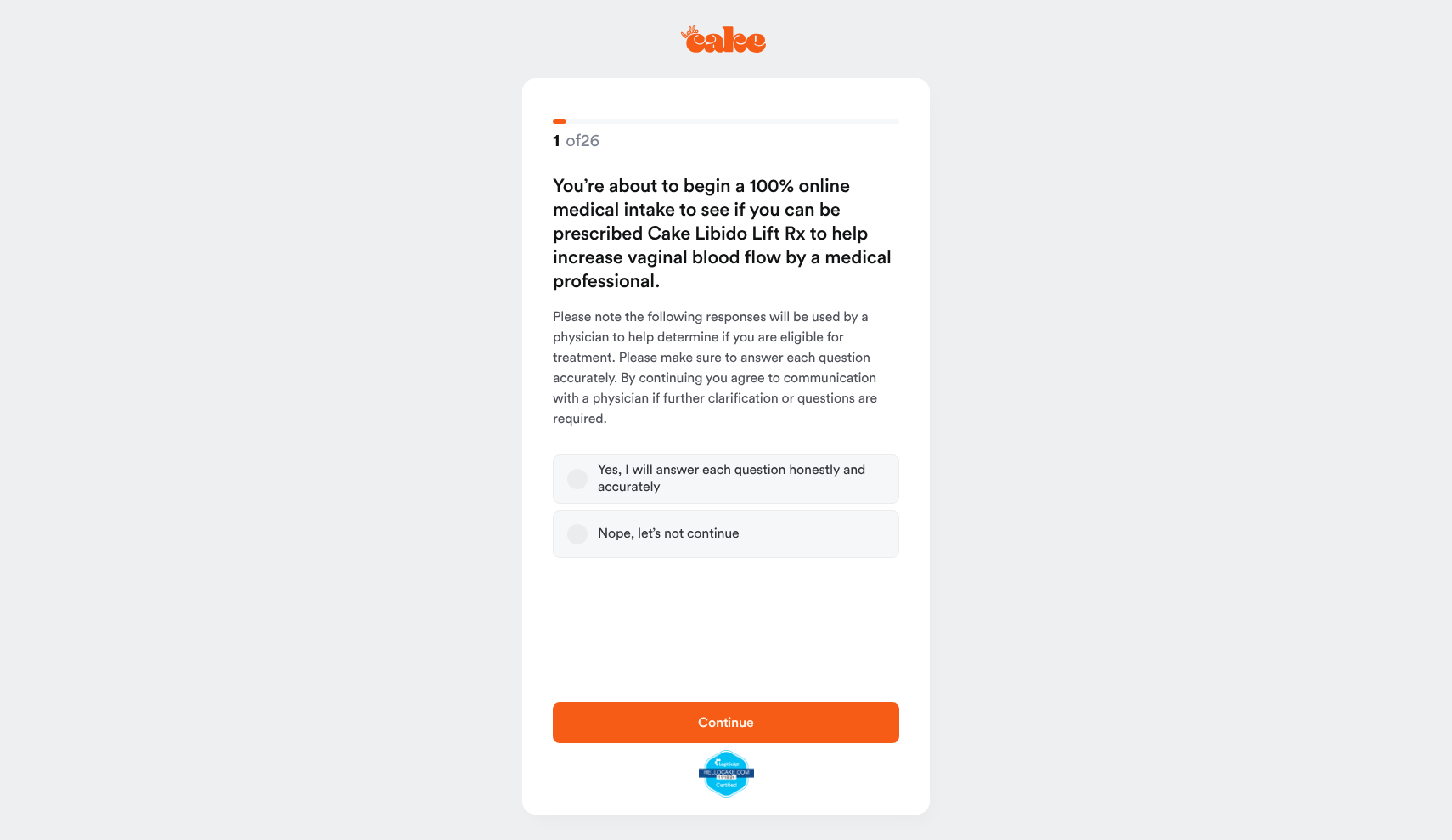
click at [578, 485] on button "Yes, I will answer each question honestly and accurately" at bounding box center [577, 479] width 21 height 21
click at [704, 720] on span "Continue" at bounding box center [726, 722] width 56 height 13
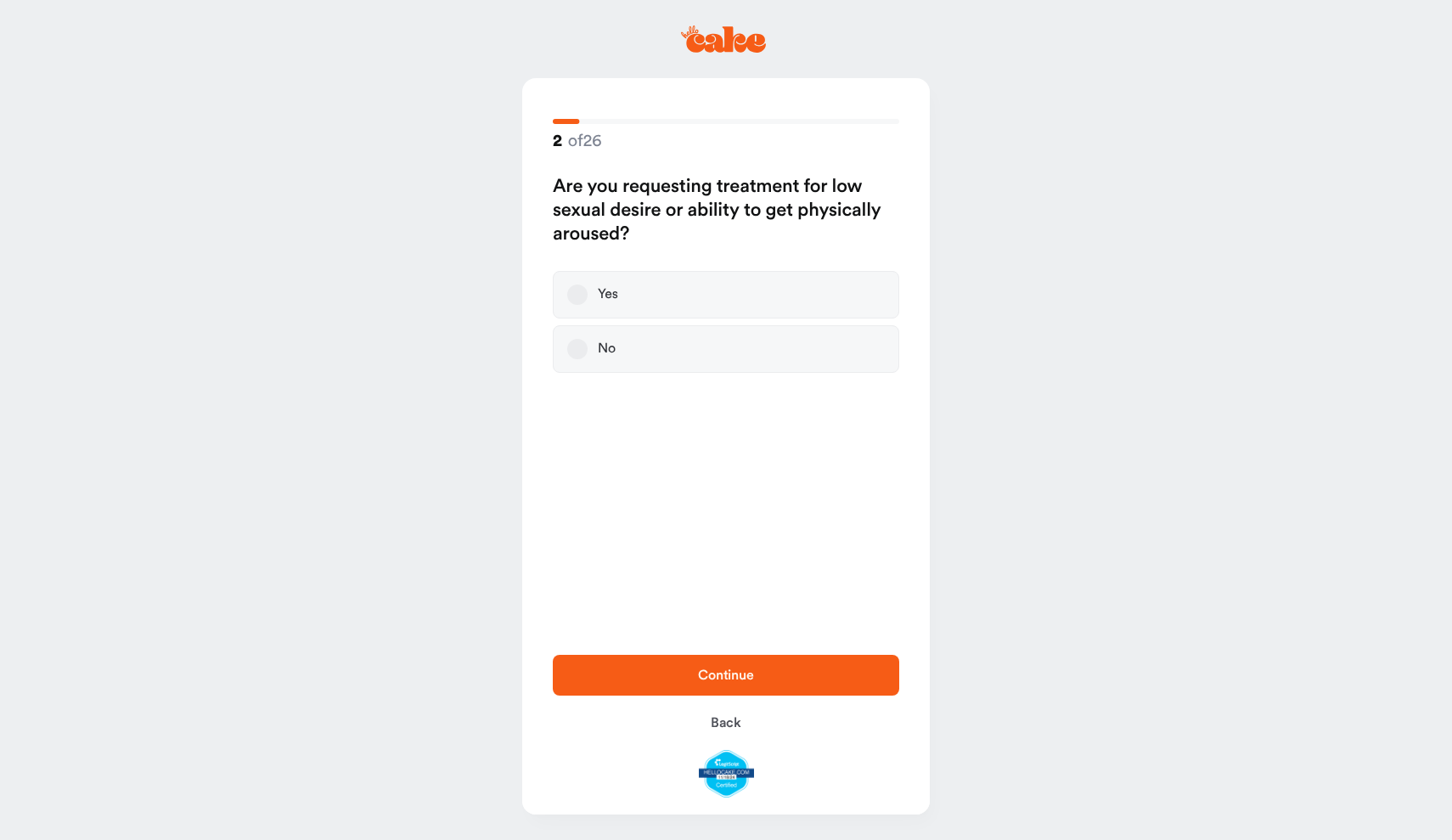
click at [573, 292] on button "Yes" at bounding box center [577, 295] width 21 height 21
click at [741, 675] on span "Continue" at bounding box center [726, 675] width 56 height 13
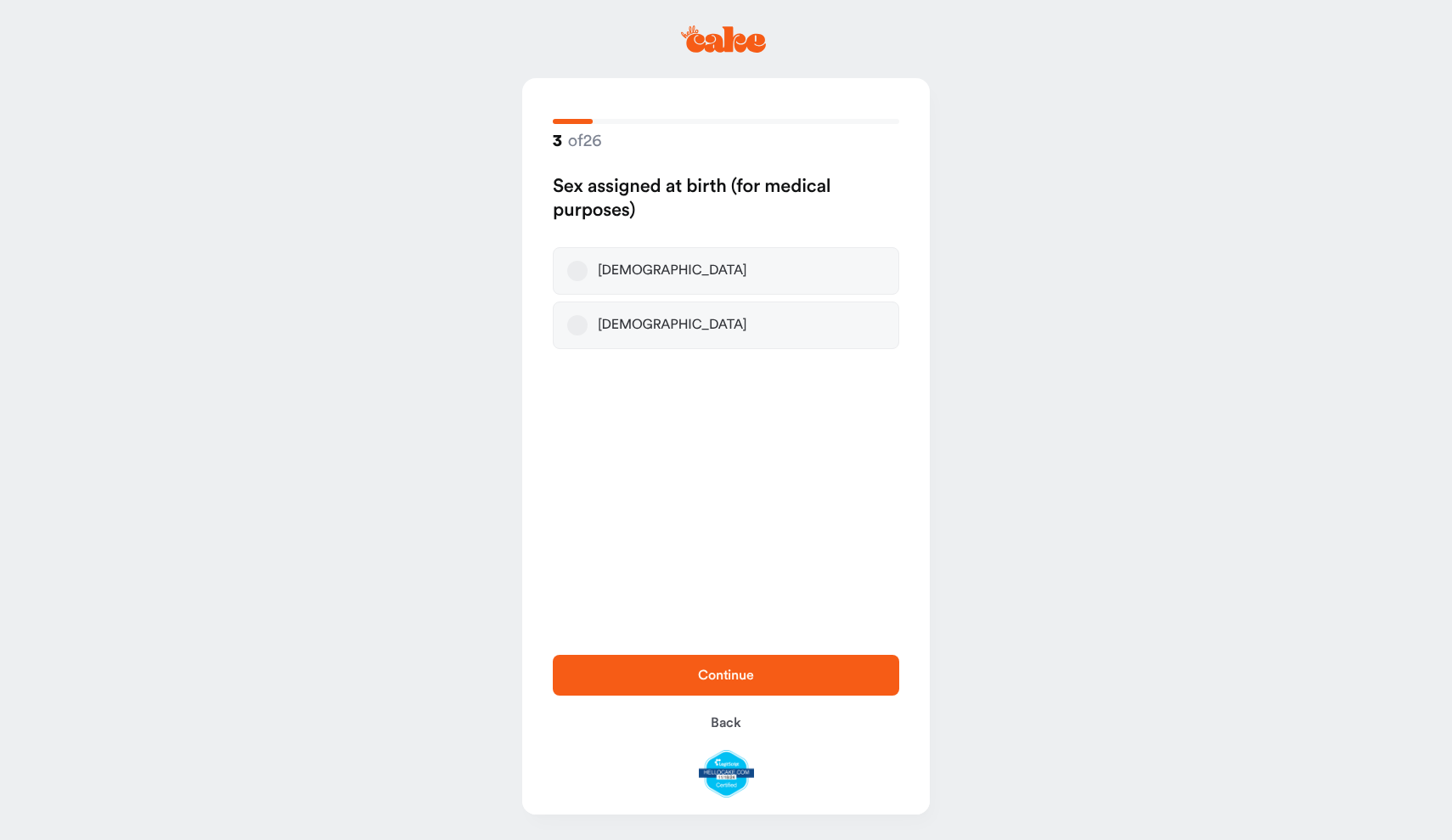
click at [652, 281] on label "Female" at bounding box center [726, 270] width 347 height 48
click at [588, 281] on button "Female" at bounding box center [577, 271] width 21 height 21
click at [739, 670] on span "Continue" at bounding box center [726, 675] width 56 height 13
click at [605, 210] on div "What is your age?" at bounding box center [726, 263] width 347 height 176
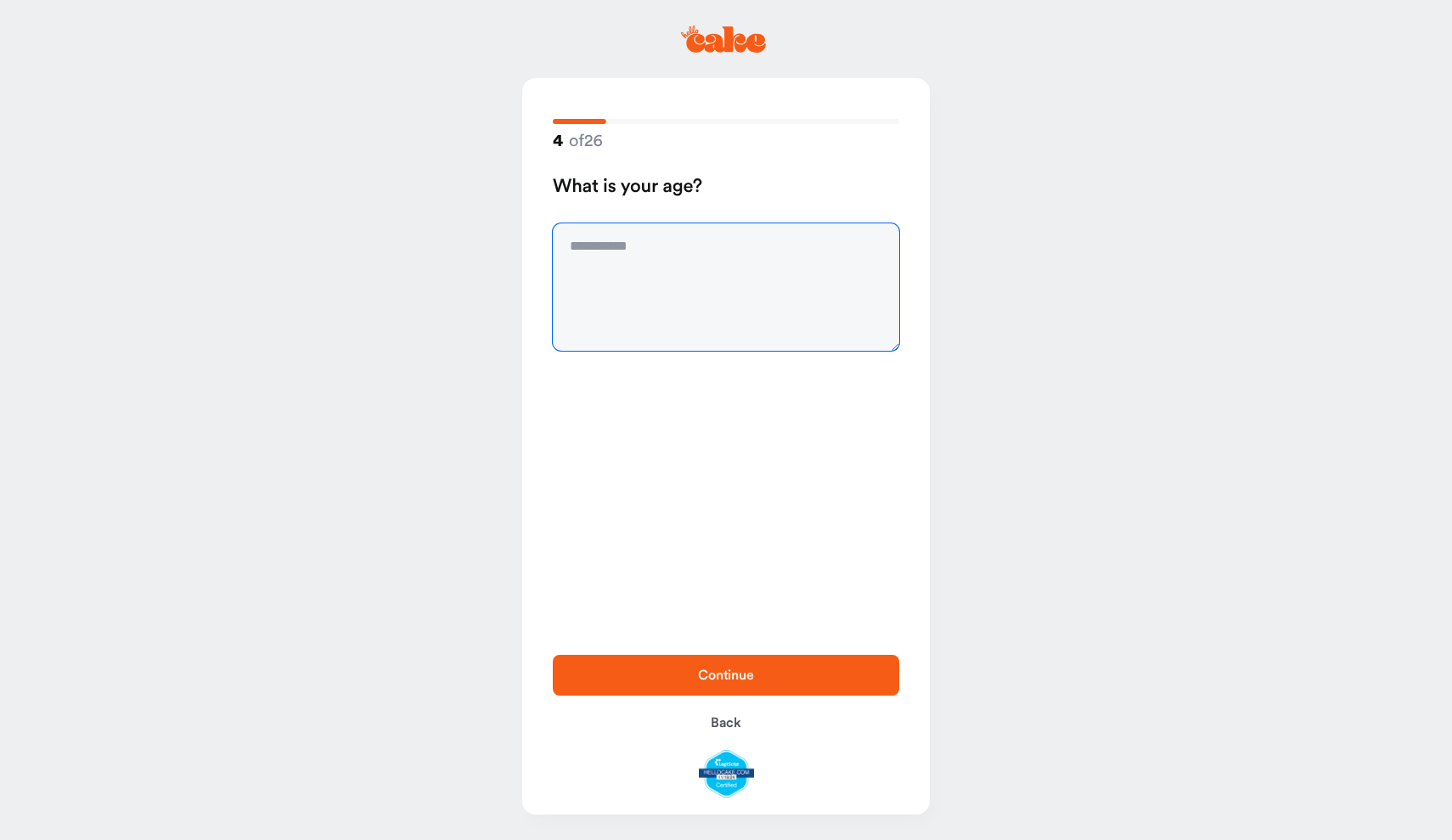
click at [620, 271] on textarea at bounding box center [726, 286] width 347 height 127
type textarea "**"
click at [726, 674] on span "Continue" at bounding box center [726, 675] width 56 height 13
click at [628, 281] on textarea at bounding box center [726, 286] width 347 height 127
type textarea "****"
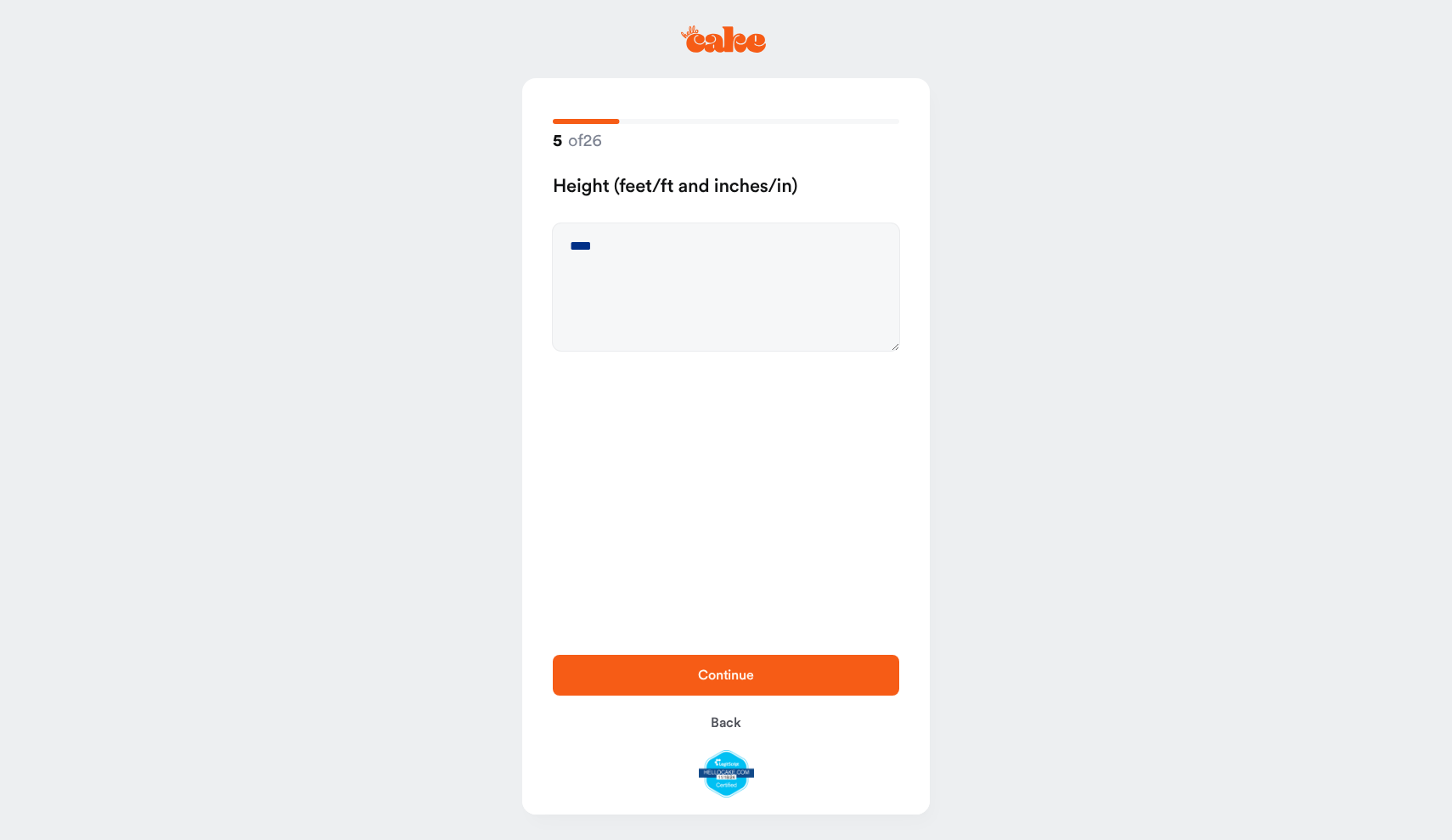
click at [733, 687] on button "Continue" at bounding box center [726, 674] width 347 height 40
click at [568, 247] on textarea at bounding box center [726, 286] width 347 height 127
type textarea "***"
click at [721, 679] on span "Continue" at bounding box center [726, 675] width 56 height 13
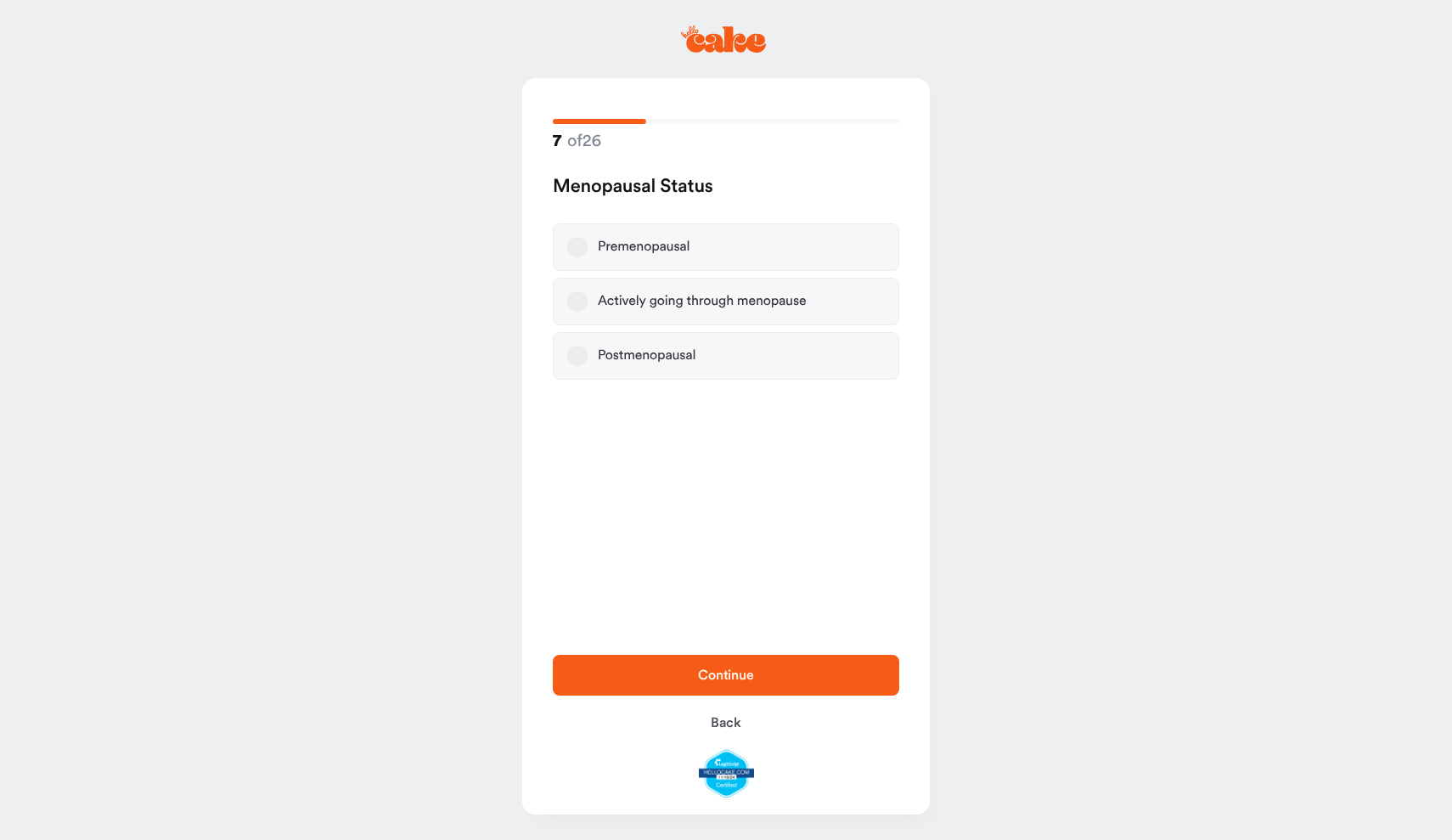
click at [573, 359] on button "Postmenopausal" at bounding box center [577, 356] width 21 height 21
click at [822, 672] on span "Continue" at bounding box center [726, 675] width 292 height 21
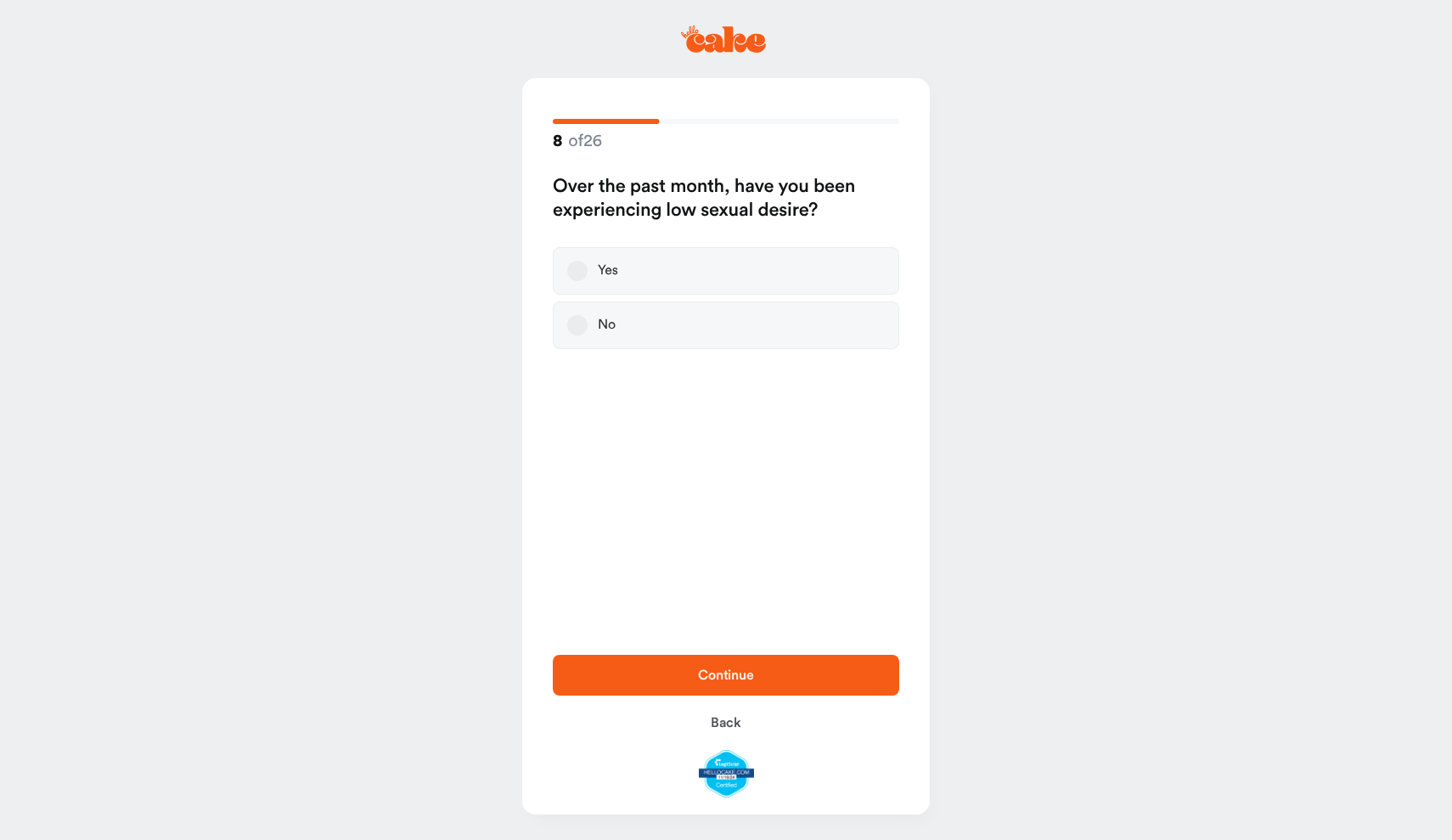
click at [772, 264] on label "Yes" at bounding box center [726, 270] width 347 height 48
click at [588, 264] on button "Yes" at bounding box center [577, 271] width 21 height 21
click at [782, 670] on span "Continue" at bounding box center [726, 675] width 292 height 21
click at [621, 278] on label "Yes" at bounding box center [726, 270] width 347 height 48
click at [588, 278] on button "Yes" at bounding box center [577, 271] width 21 height 21
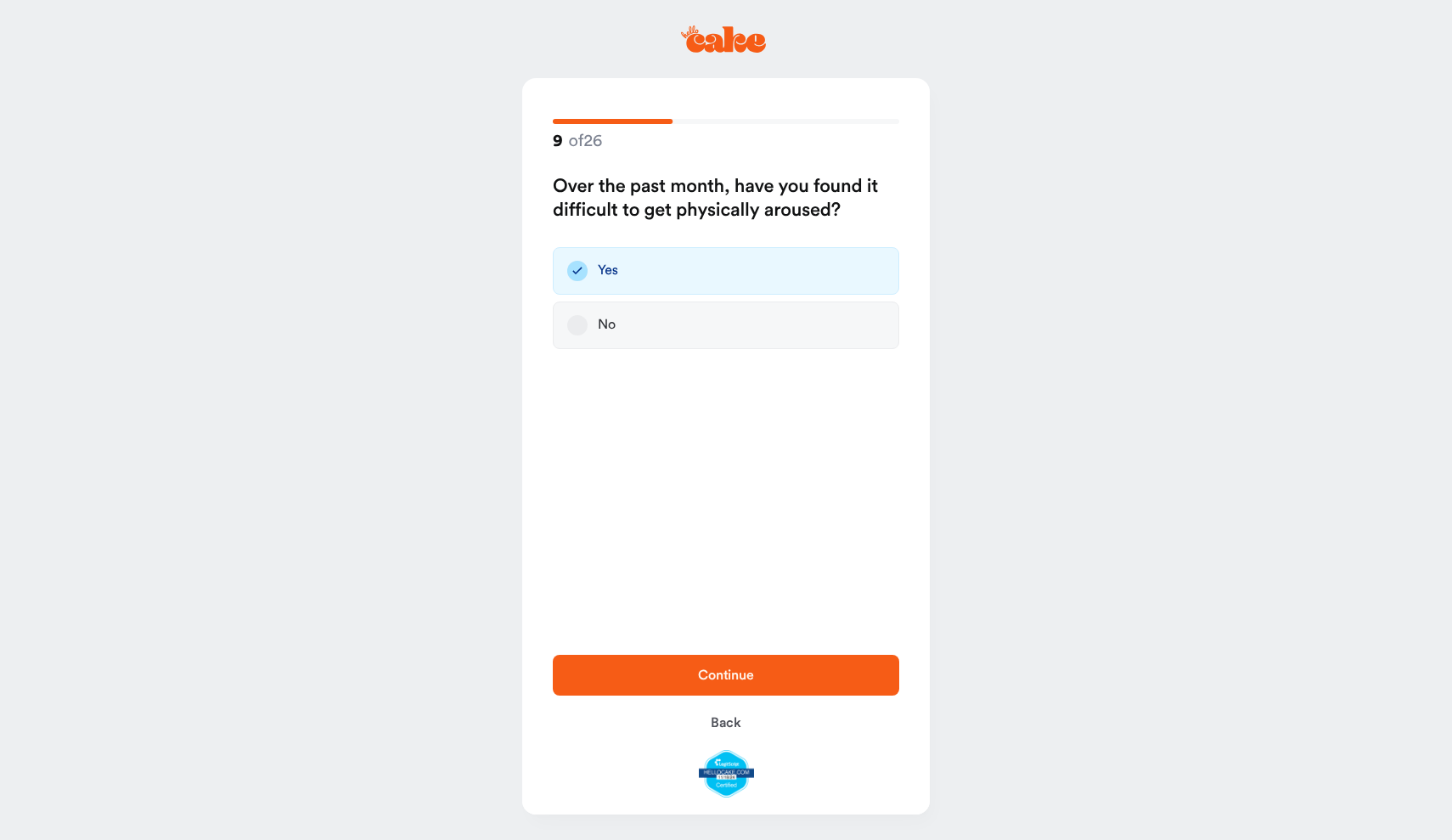
click at [694, 681] on span "Continue" at bounding box center [726, 675] width 292 height 21
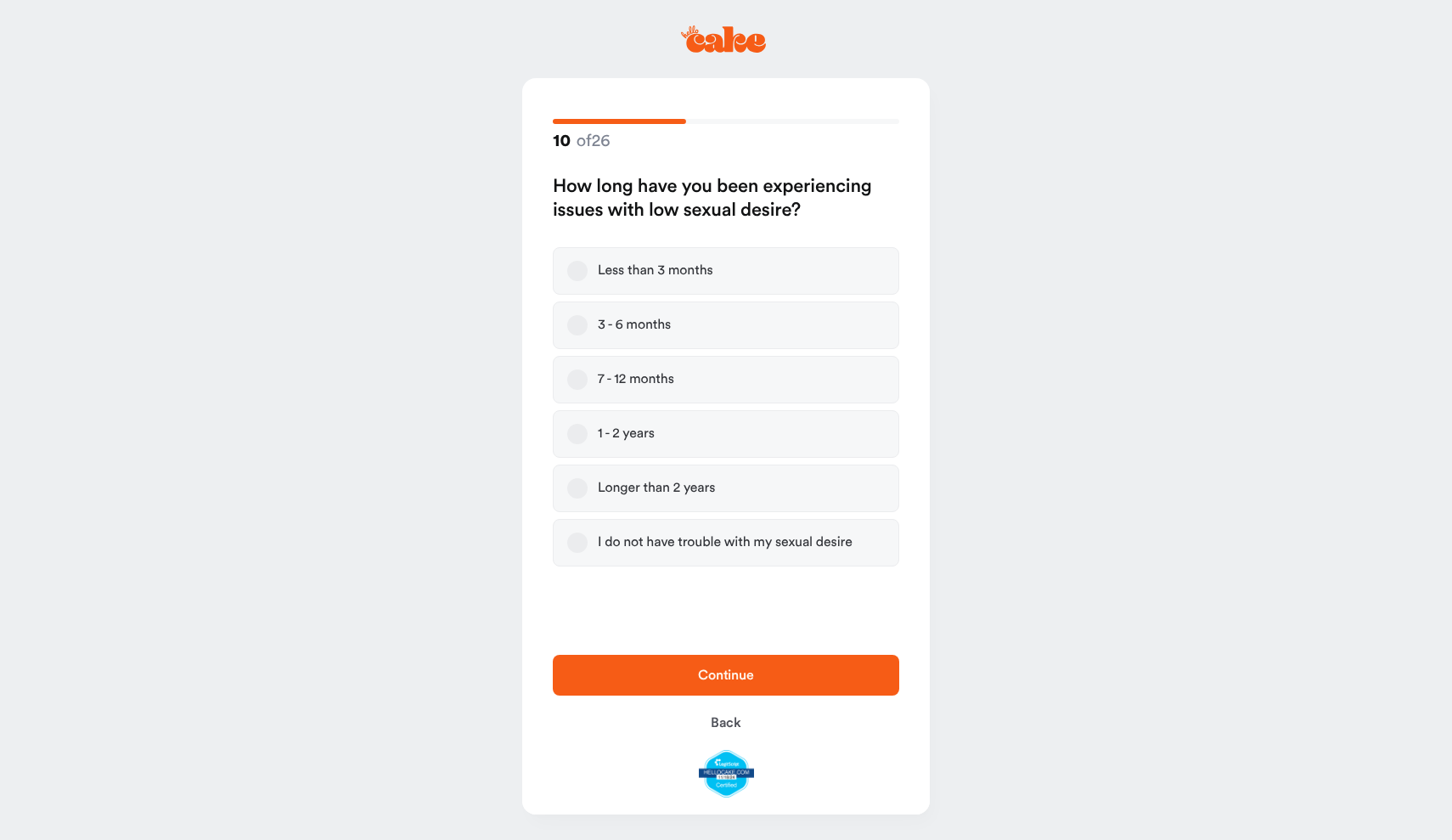
click at [653, 380] on div "7 - 12 months" at bounding box center [636, 380] width 76 height 17
click at [588, 380] on button "7 - 12 months" at bounding box center [577, 380] width 21 height 21
click at [571, 435] on button "1 - 2 years" at bounding box center [577, 434] width 21 height 21
click at [694, 678] on span "Continue" at bounding box center [726, 675] width 292 height 21
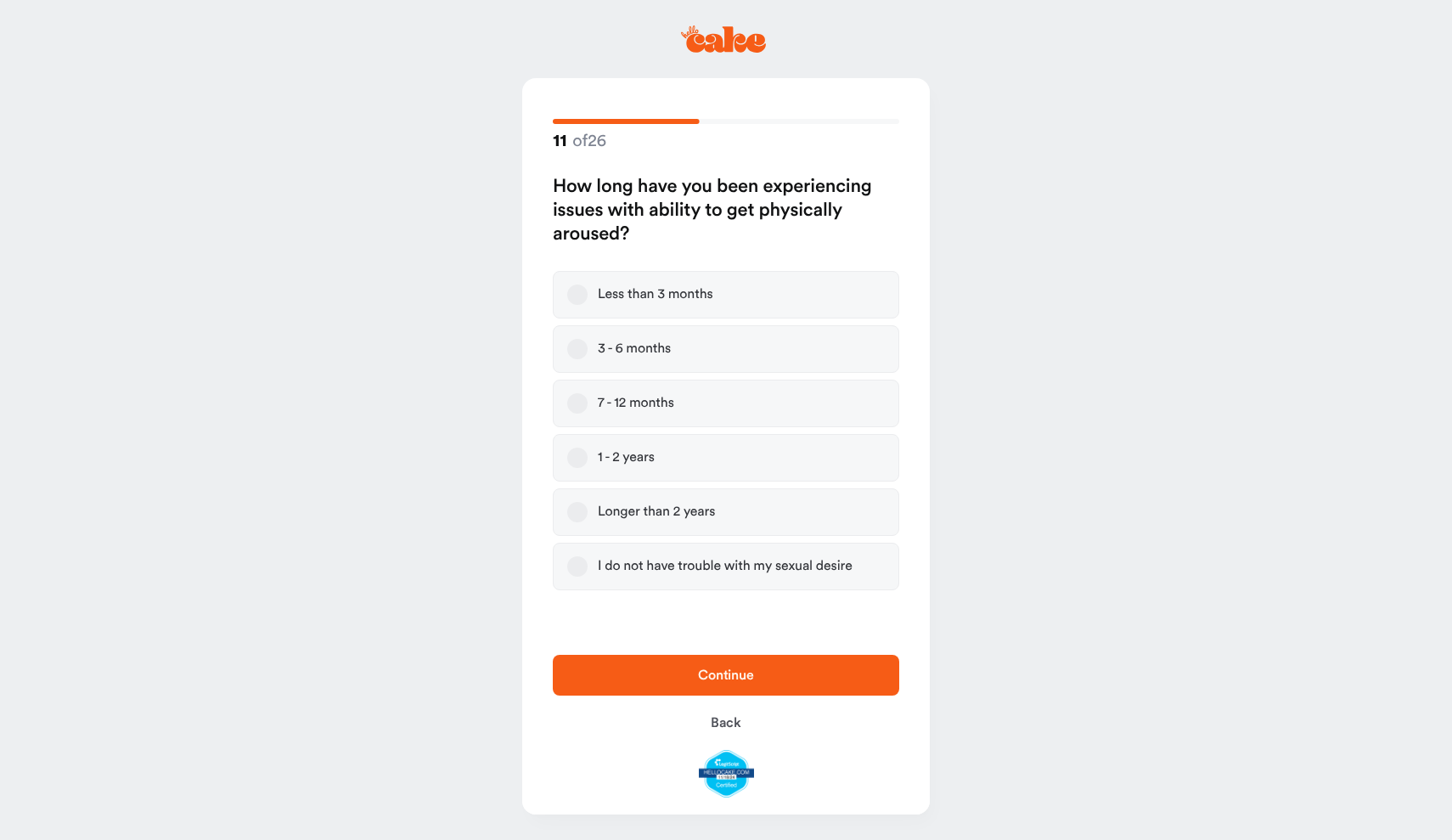
click at [699, 472] on label "1 - 2 years" at bounding box center [726, 458] width 347 height 48
click at [588, 468] on button "1 - 2 years" at bounding box center [577, 458] width 21 height 21
click at [725, 679] on span "Continue" at bounding box center [726, 675] width 56 height 13
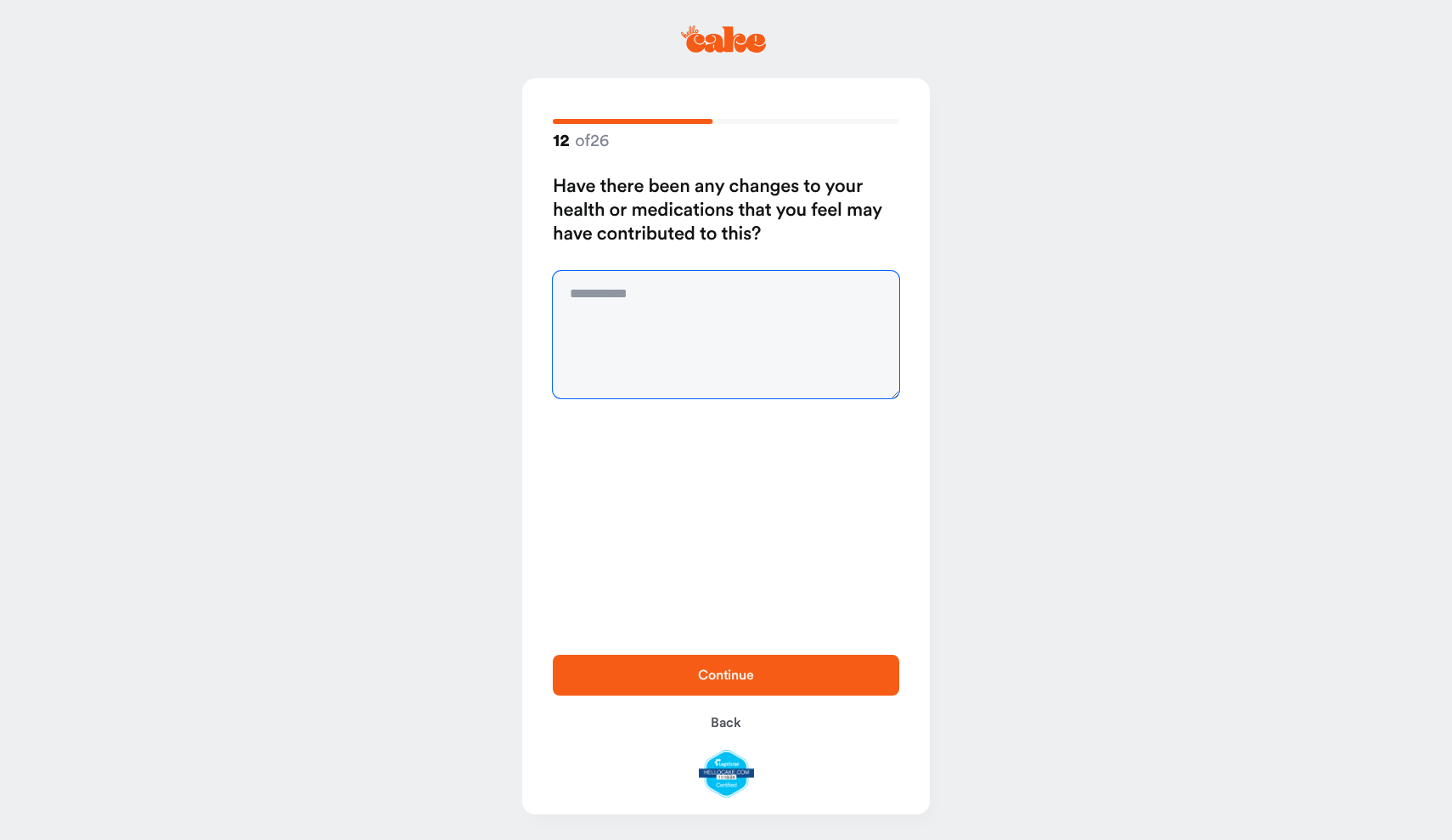
click at [686, 310] on textarea at bounding box center [726, 334] width 347 height 127
type textarea "**"
click at [745, 669] on span "Continue" at bounding box center [726, 675] width 56 height 13
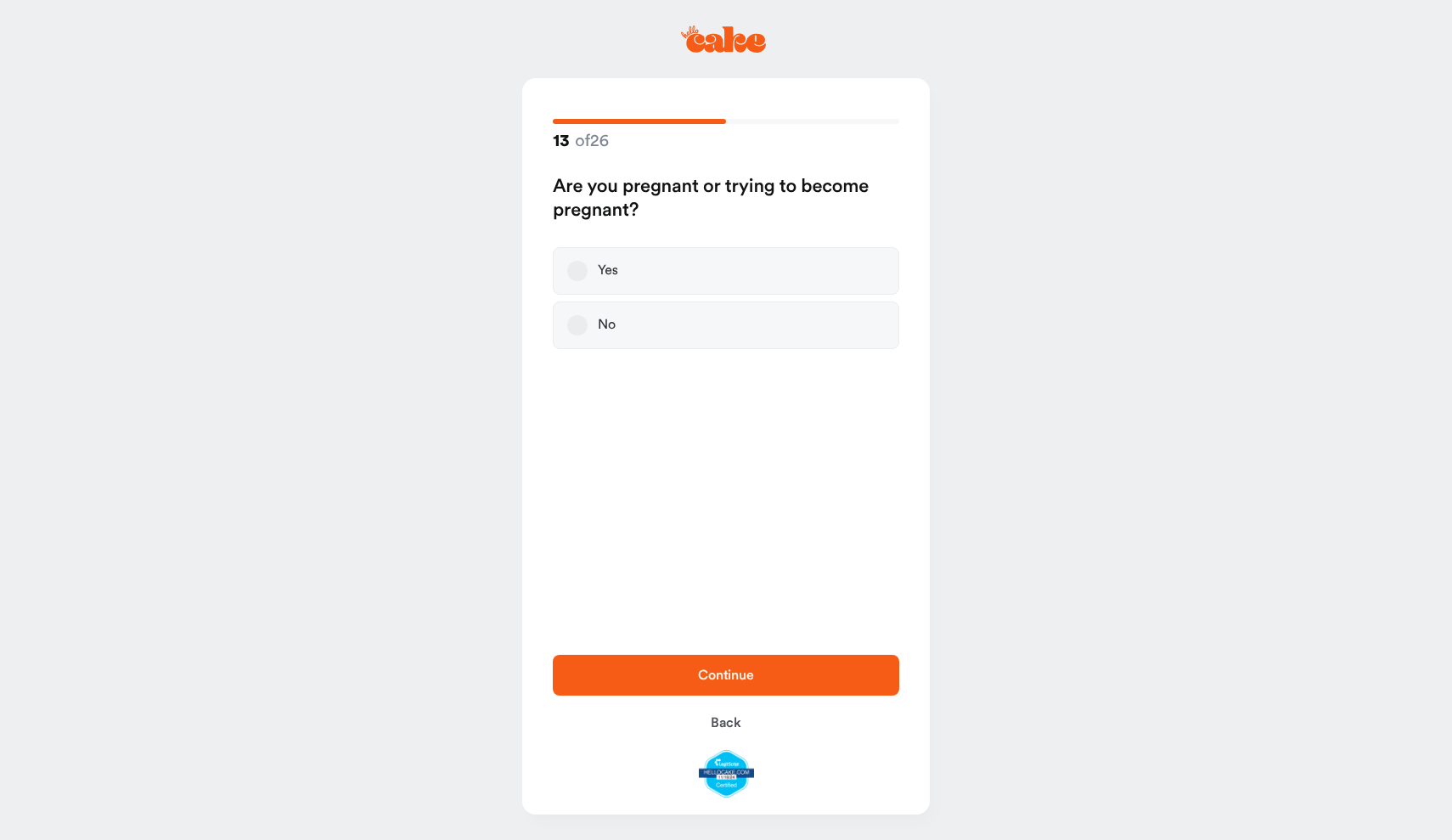
click at [732, 316] on label "No" at bounding box center [726, 325] width 347 height 48
click at [588, 316] on button "No" at bounding box center [577, 326] width 21 height 21
click at [739, 669] on span "Continue" at bounding box center [726, 675] width 56 height 13
click at [717, 305] on label "No" at bounding box center [726, 301] width 347 height 48
click at [588, 305] on button "No" at bounding box center [577, 301] width 21 height 21
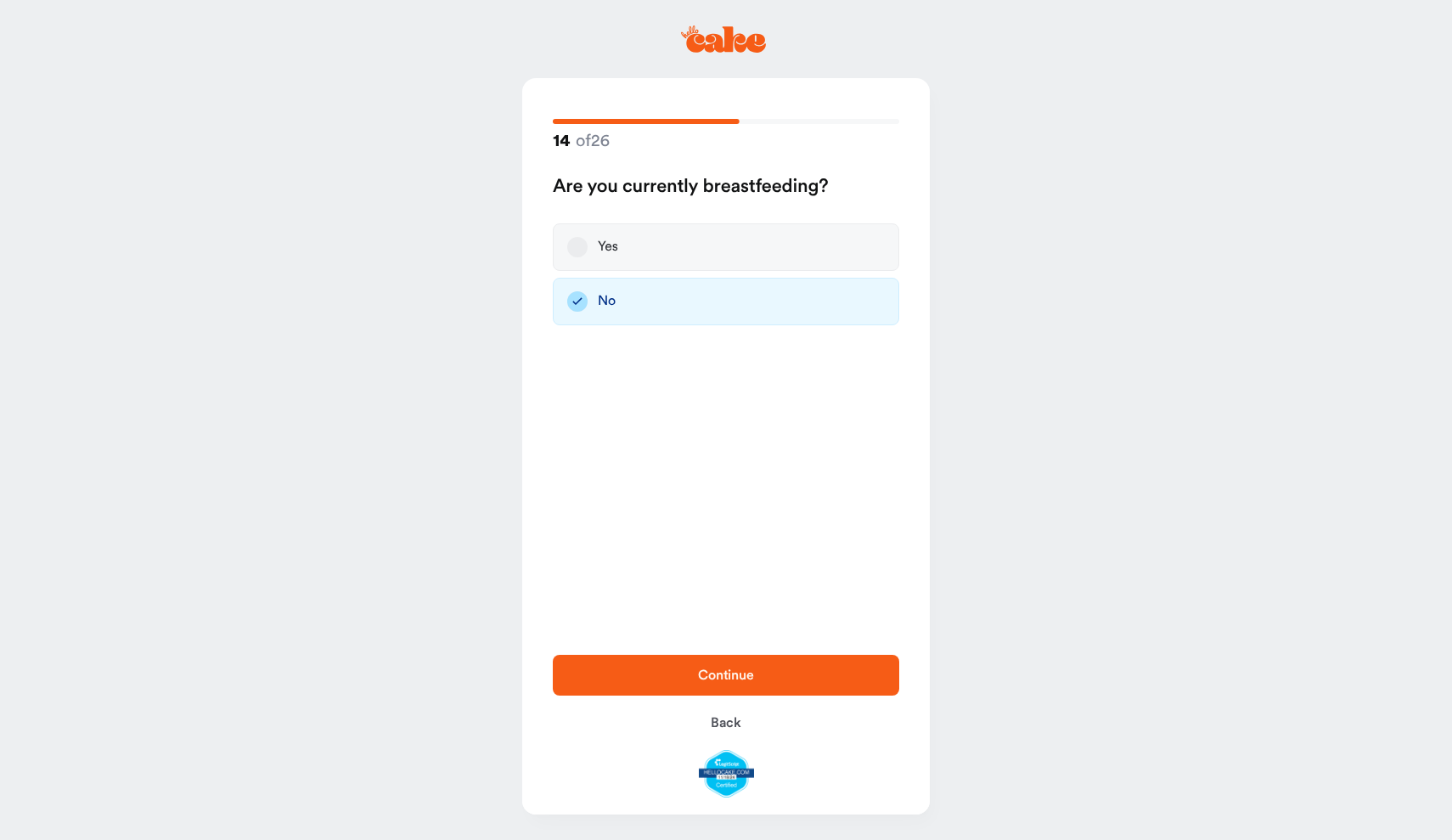
click at [750, 666] on span "Continue" at bounding box center [726, 675] width 292 height 21
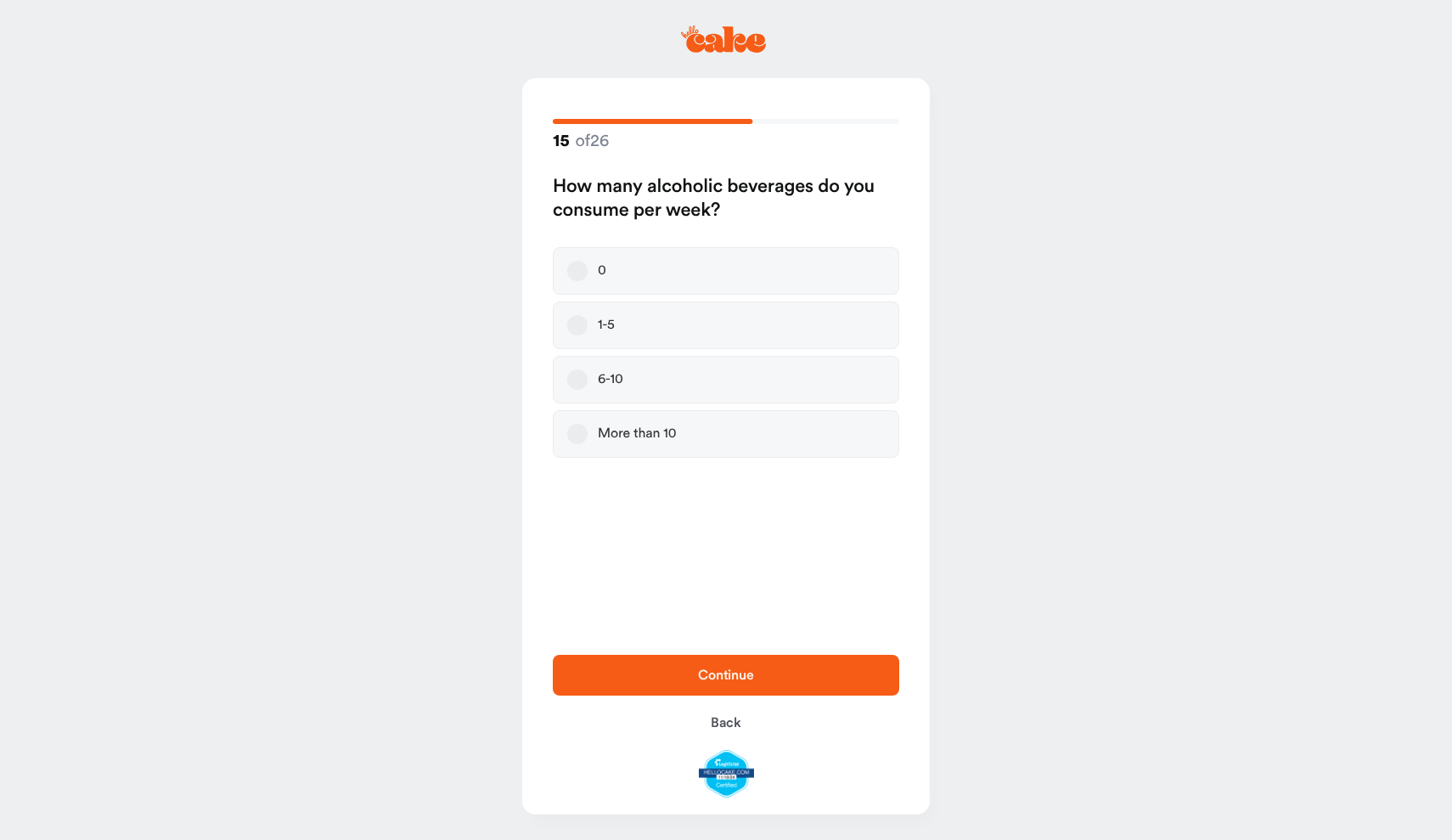
click at [722, 320] on label "1-5" at bounding box center [726, 325] width 347 height 48
click at [588, 320] on button "1-5" at bounding box center [577, 326] width 21 height 21
click at [818, 670] on span "Continue" at bounding box center [726, 675] width 292 height 21
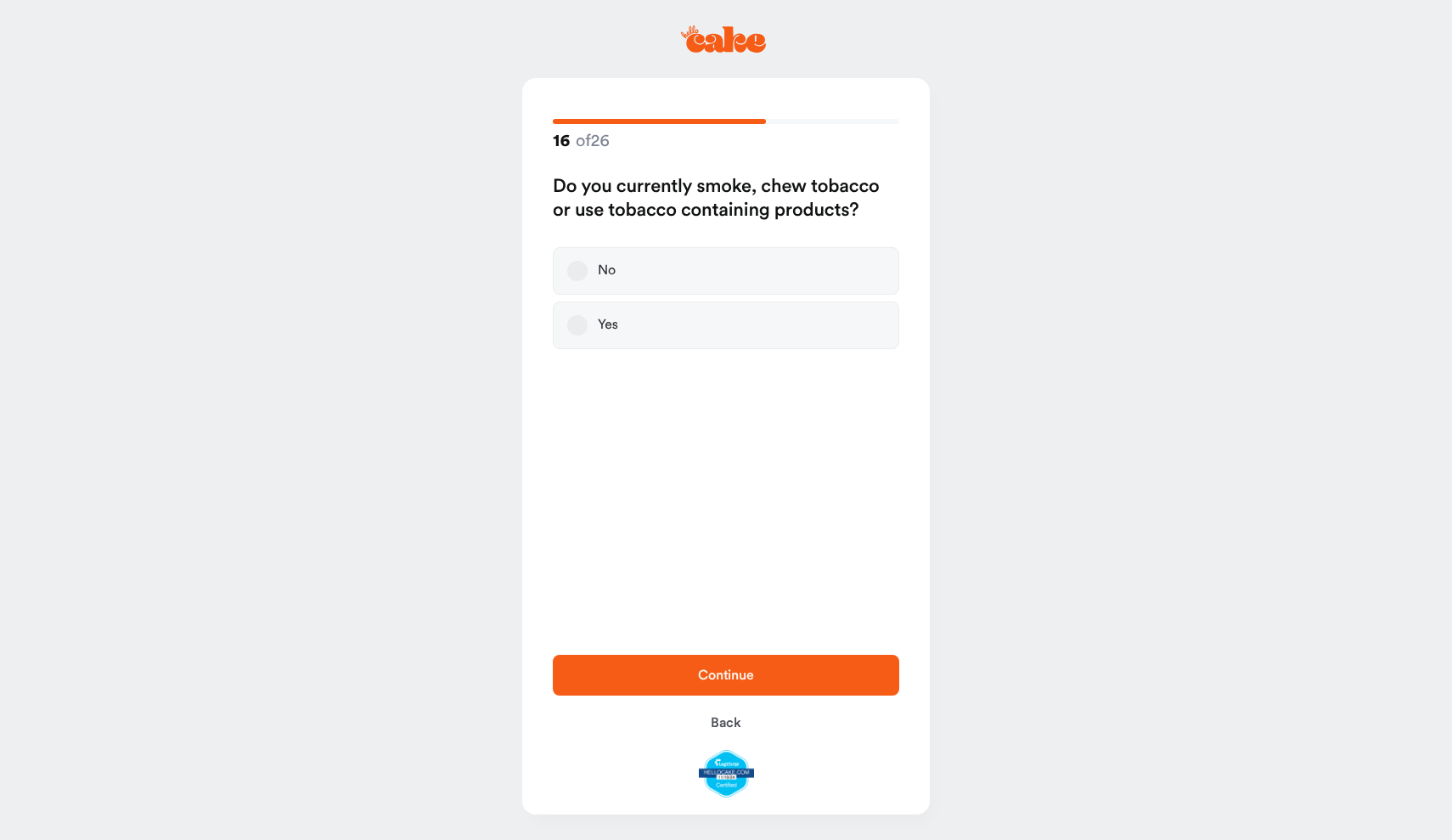
click at [782, 259] on label "No" at bounding box center [726, 270] width 347 height 48
click at [588, 261] on button "No" at bounding box center [577, 271] width 21 height 21
click at [787, 675] on span "Continue" at bounding box center [726, 675] width 292 height 21
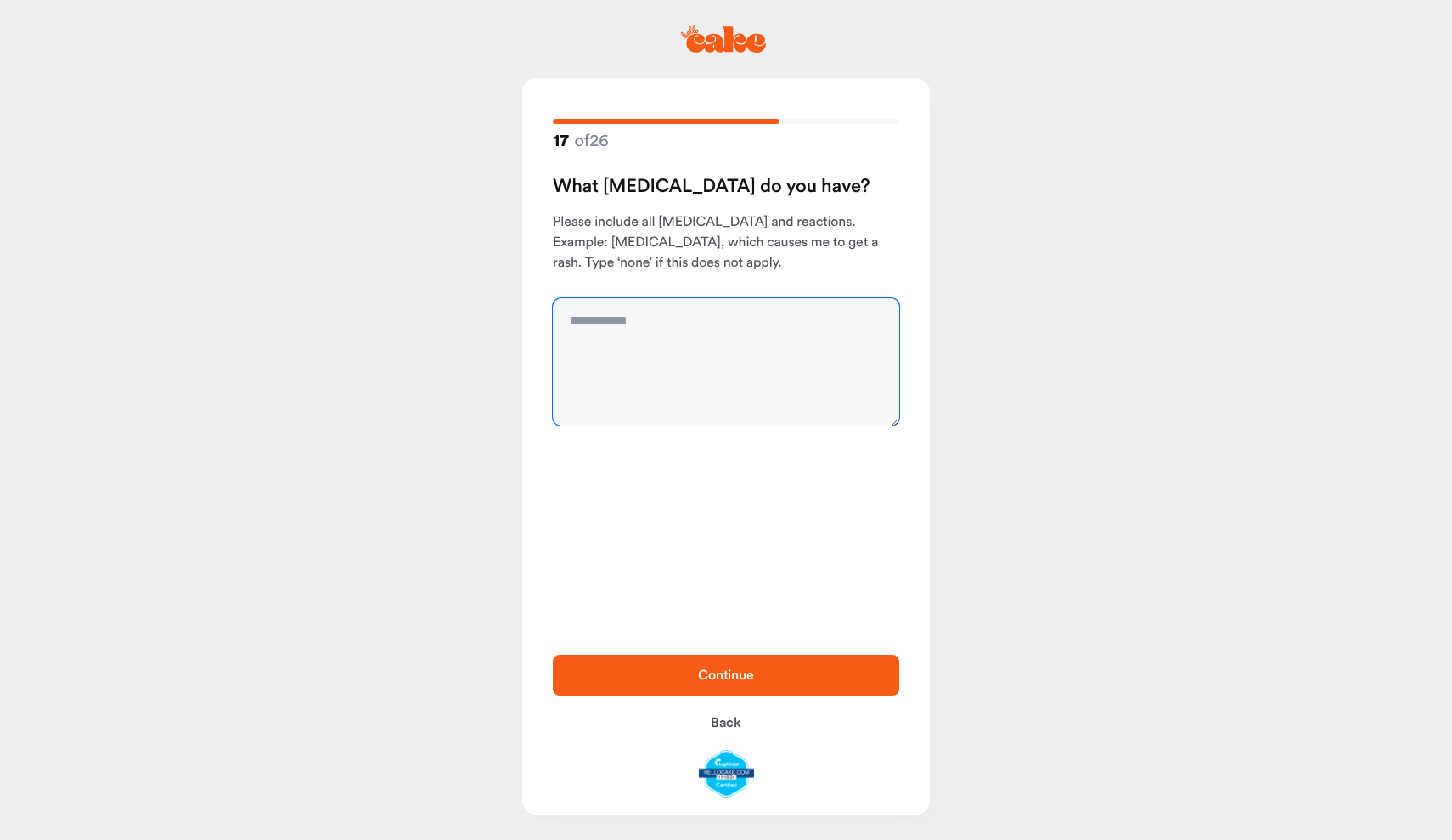
click at [739, 397] on textarea at bounding box center [726, 362] width 347 height 127
type textarea "****"
click at [779, 667] on span "Continue" at bounding box center [726, 675] width 292 height 21
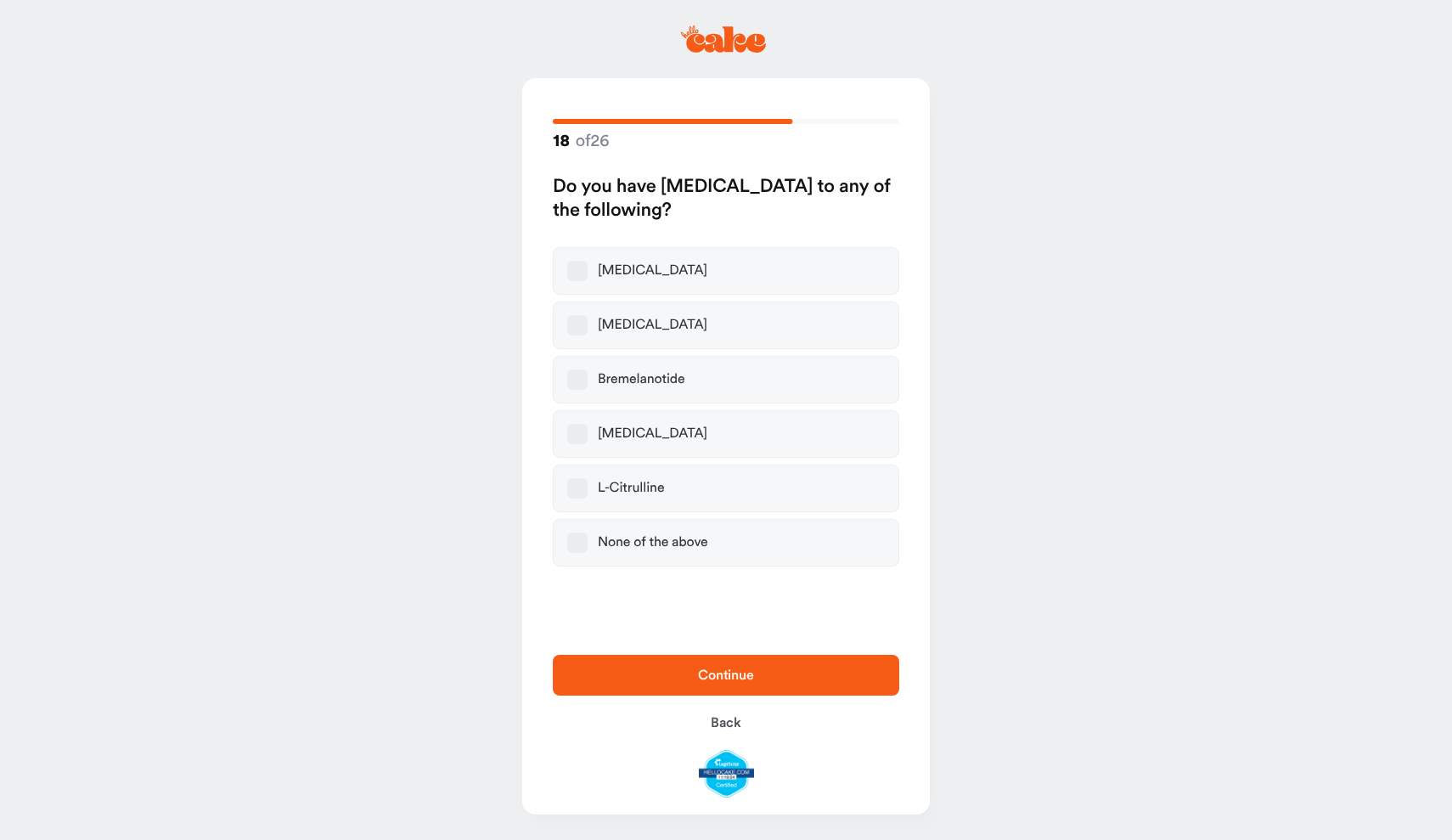
click at [683, 539] on div "None of the above" at bounding box center [653, 542] width 110 height 17
click at [588, 539] on button "None of the above" at bounding box center [577, 542] width 21 height 21
click at [731, 675] on span "Continue" at bounding box center [726, 675] width 56 height 13
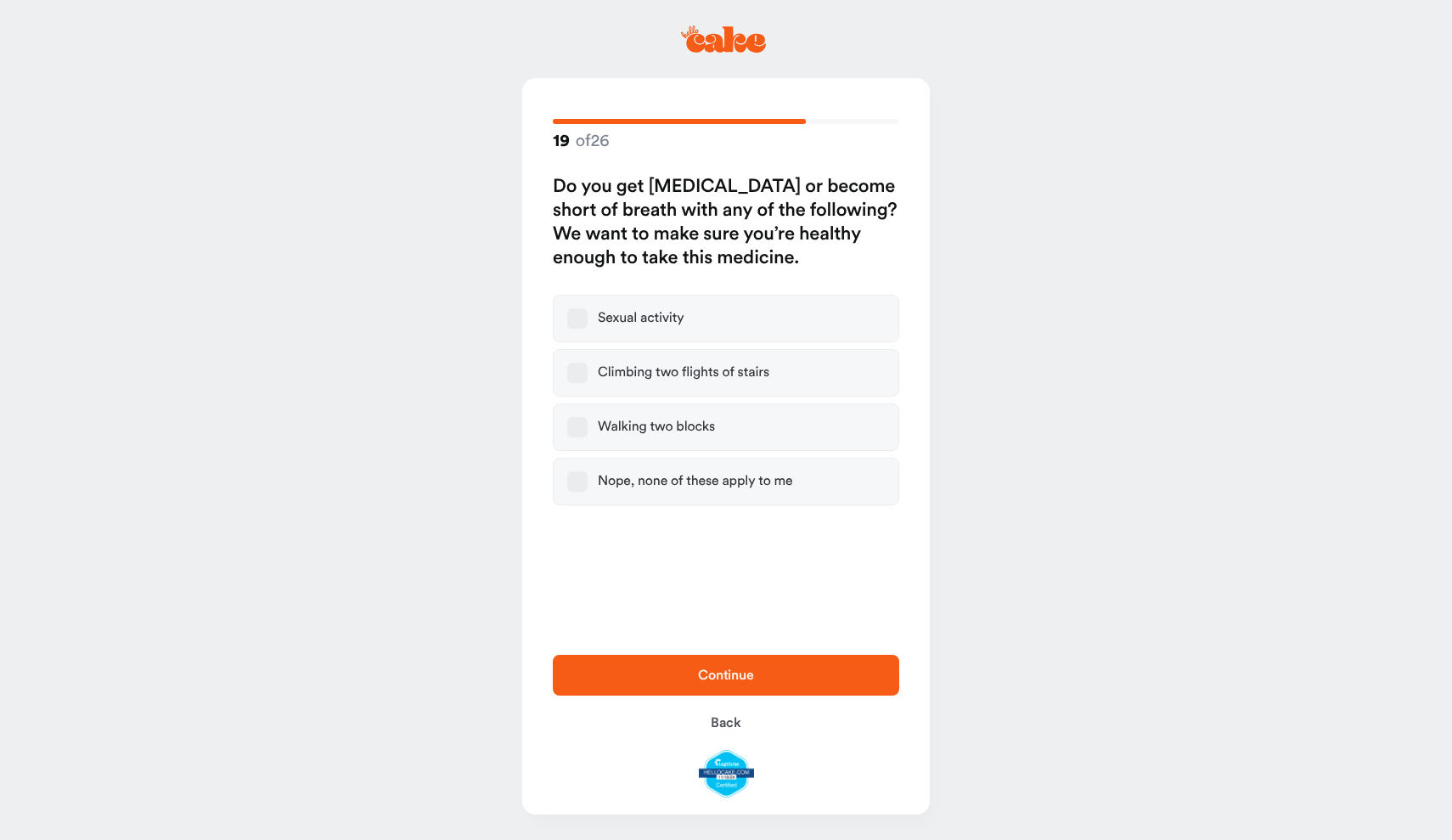
click at [662, 483] on div "Nope, none of these apply to me" at bounding box center [695, 481] width 195 height 17
click at [588, 483] on button "Nope, none of these apply to me" at bounding box center [577, 482] width 21 height 21
click at [723, 659] on button "Continue" at bounding box center [726, 674] width 347 height 40
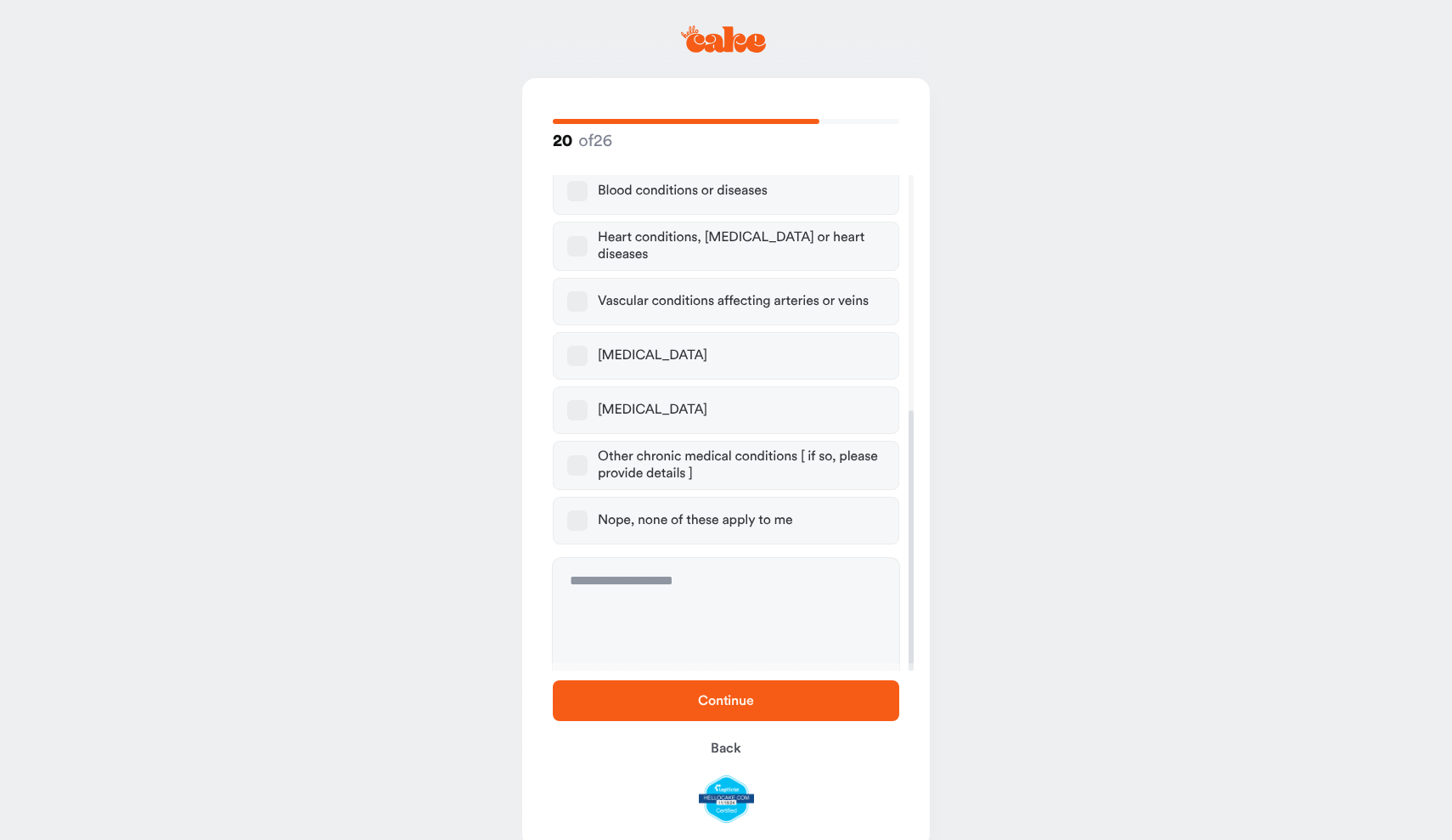
scroll to position [448, 0]
click at [705, 514] on div "Nope, none of these apply to me" at bounding box center [695, 523] width 195 height 17
click at [588, 512] on button "Nope, none of these apply to me" at bounding box center [577, 523] width 21 height 21
click at [757, 704] on span "Continue" at bounding box center [726, 701] width 292 height 21
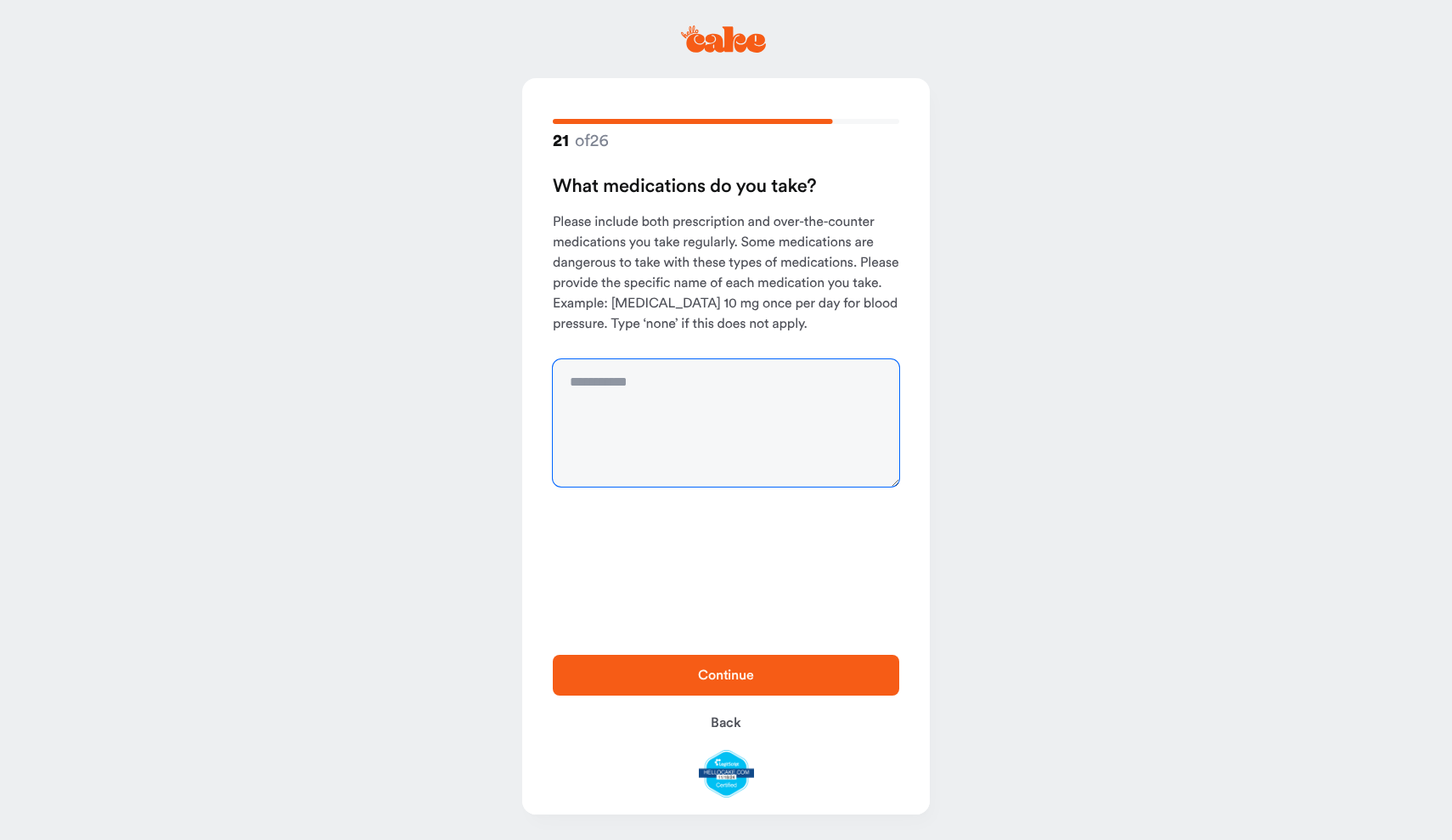
click at [640, 405] on textarea at bounding box center [726, 422] width 347 height 127
type textarea "****"
click at [732, 672] on span "Continue" at bounding box center [726, 675] width 56 height 13
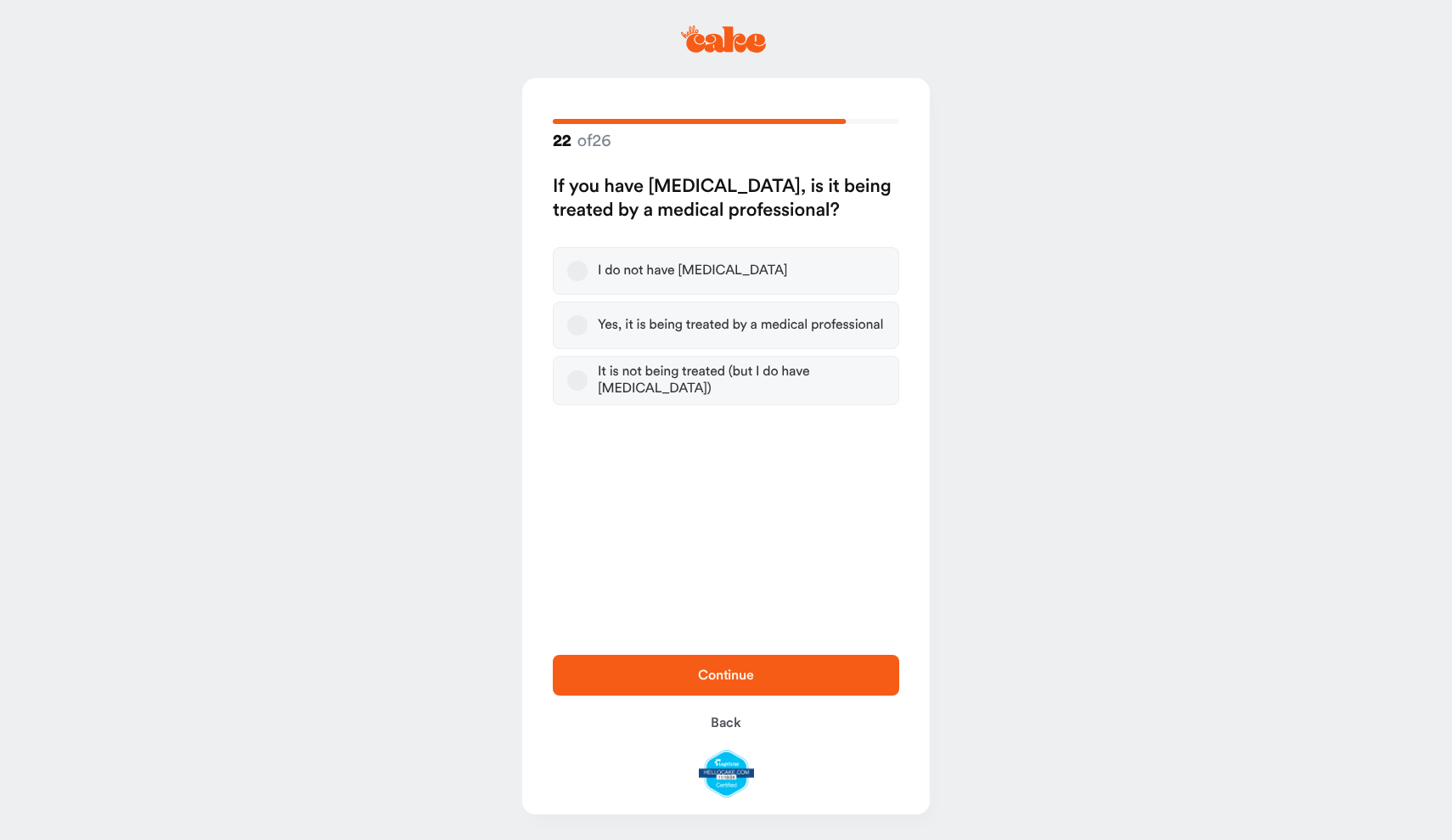
click at [720, 272] on div "I do not have high blood pressure" at bounding box center [692, 271] width 189 height 17
click at [588, 272] on button "I do not have high blood pressure" at bounding box center [577, 271] width 21 height 21
click at [780, 670] on span "Continue" at bounding box center [726, 675] width 292 height 21
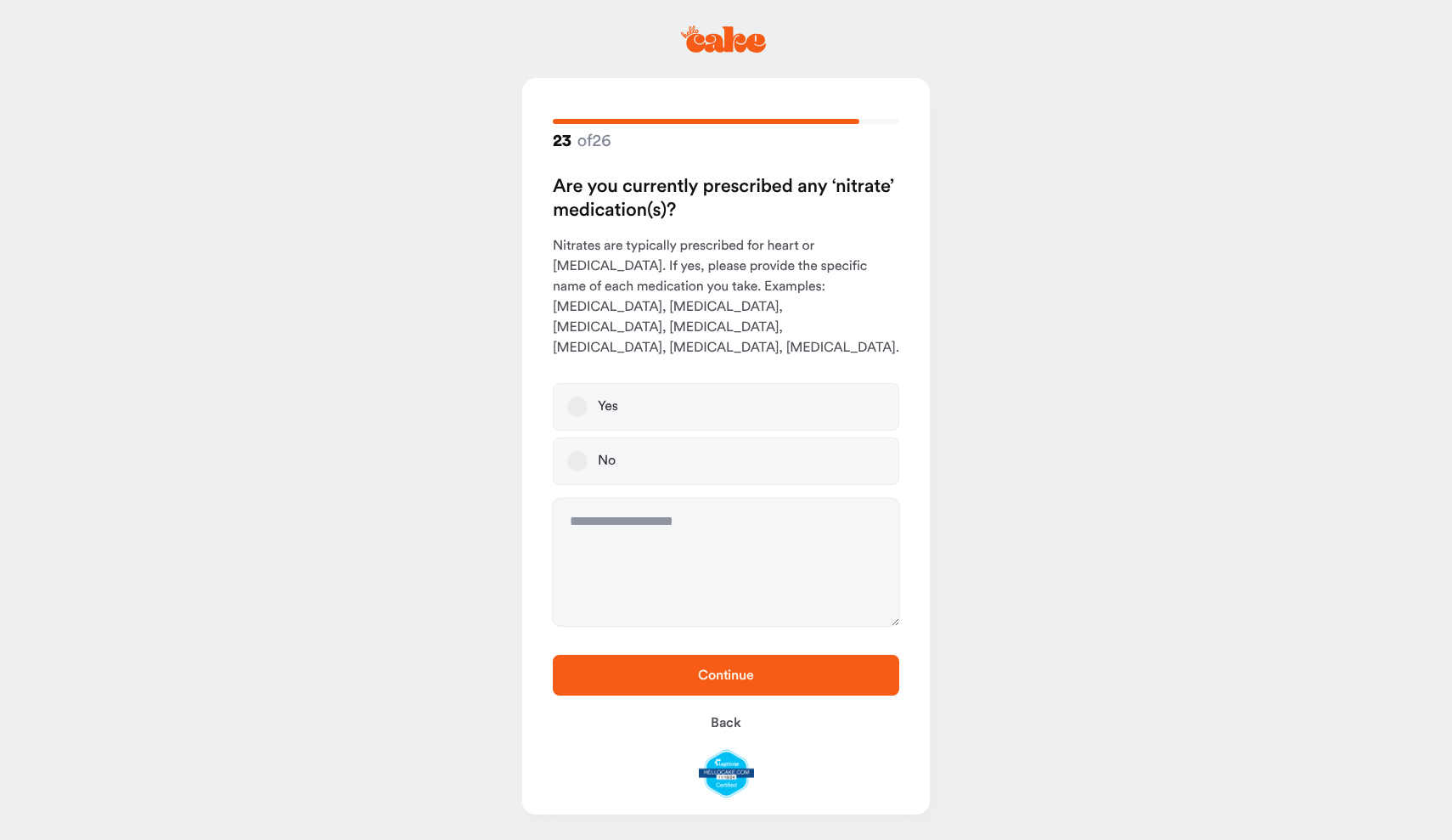
click at [730, 454] on label "No" at bounding box center [726, 460] width 347 height 48
click at [588, 454] on button "No" at bounding box center [577, 461] width 21 height 21
click at [774, 667] on span "Continue" at bounding box center [726, 675] width 292 height 21
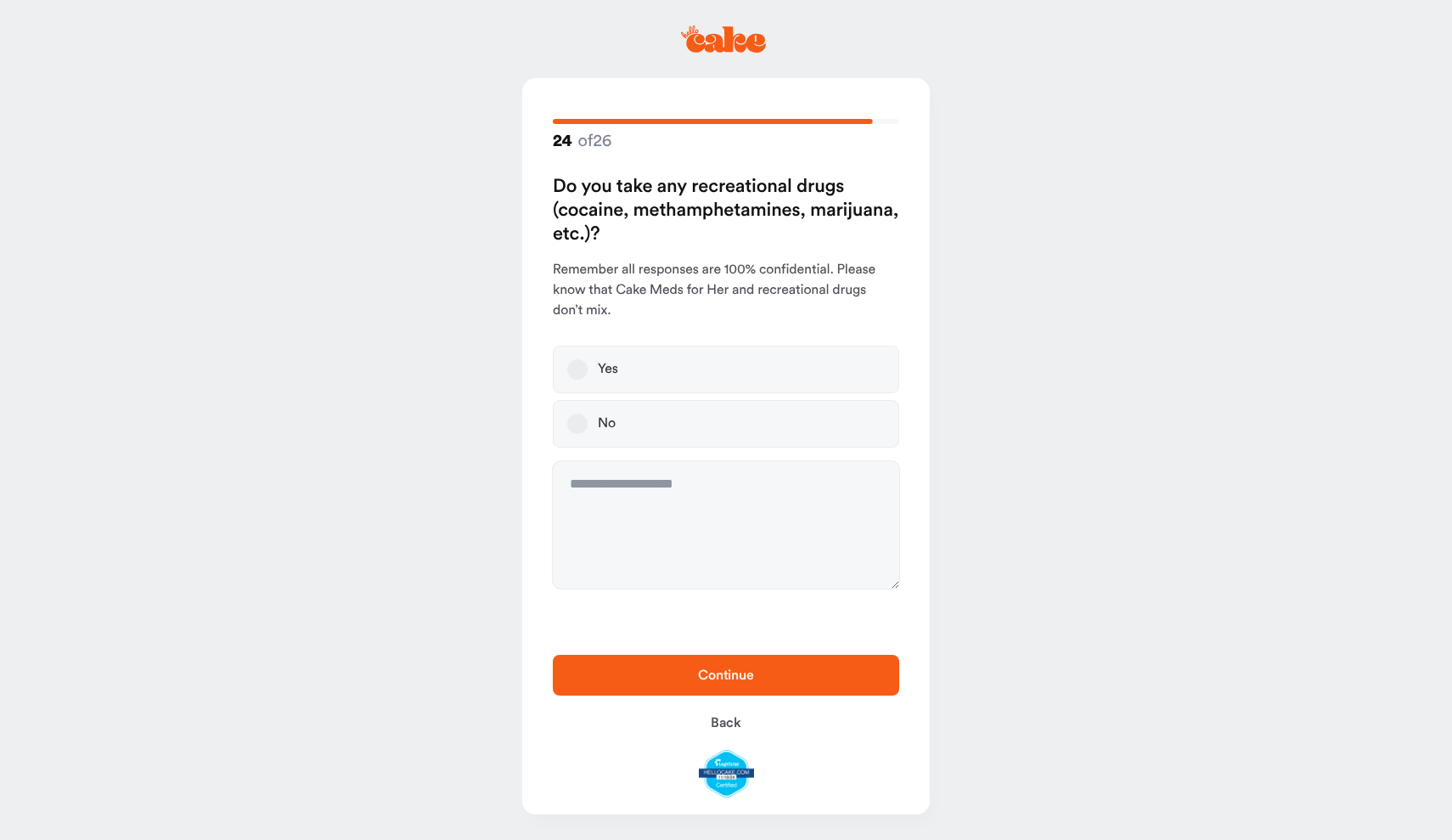
click at [731, 428] on label "No" at bounding box center [726, 424] width 347 height 48
click at [588, 428] on button "No" at bounding box center [577, 424] width 21 height 21
click at [736, 681] on span "Continue" at bounding box center [726, 675] width 56 height 13
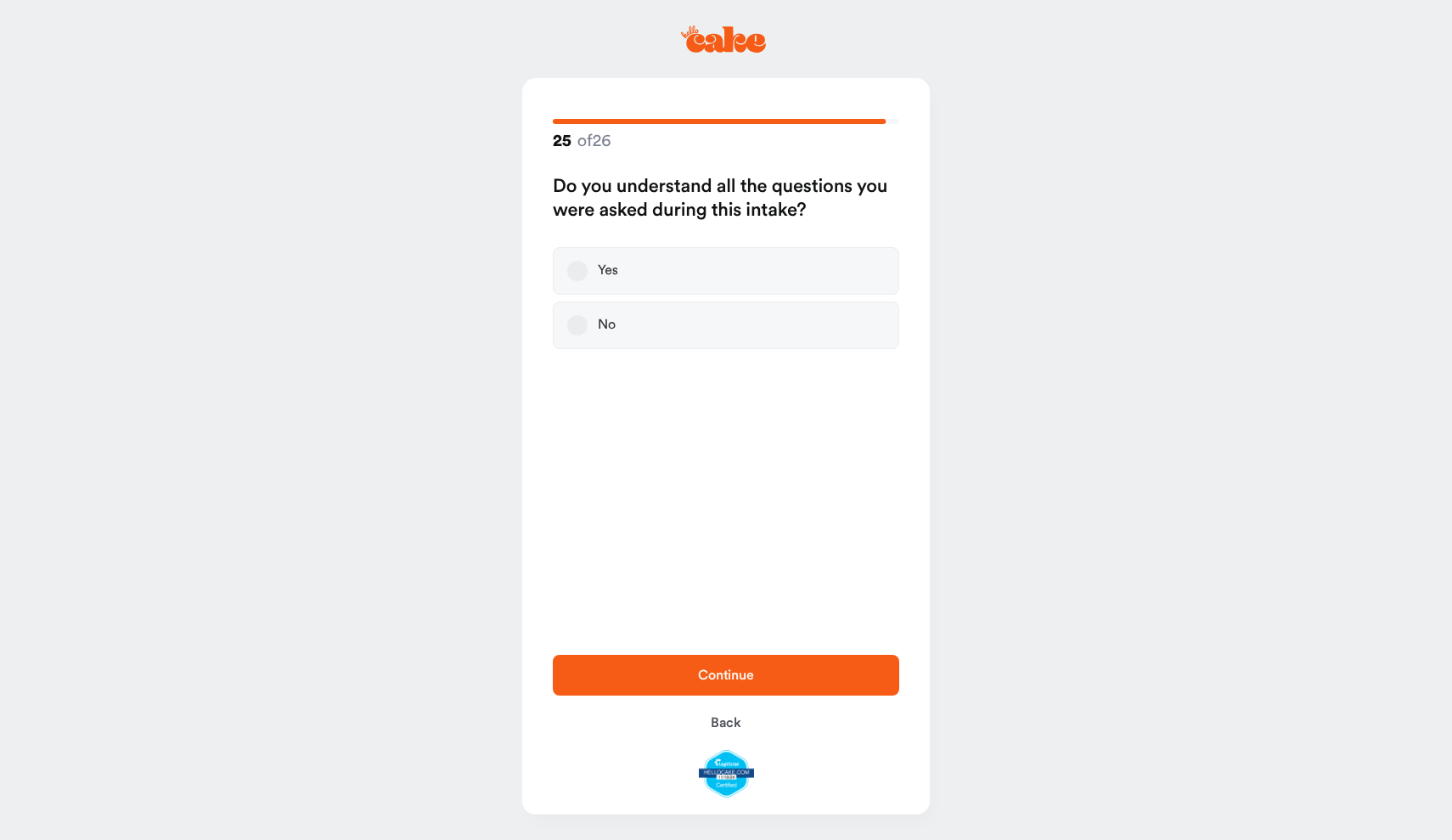
click at [687, 261] on label "Yes" at bounding box center [726, 270] width 347 height 48
click at [588, 261] on button "Yes" at bounding box center [577, 271] width 21 height 21
click at [751, 681] on span "Continue" at bounding box center [726, 675] width 56 height 13
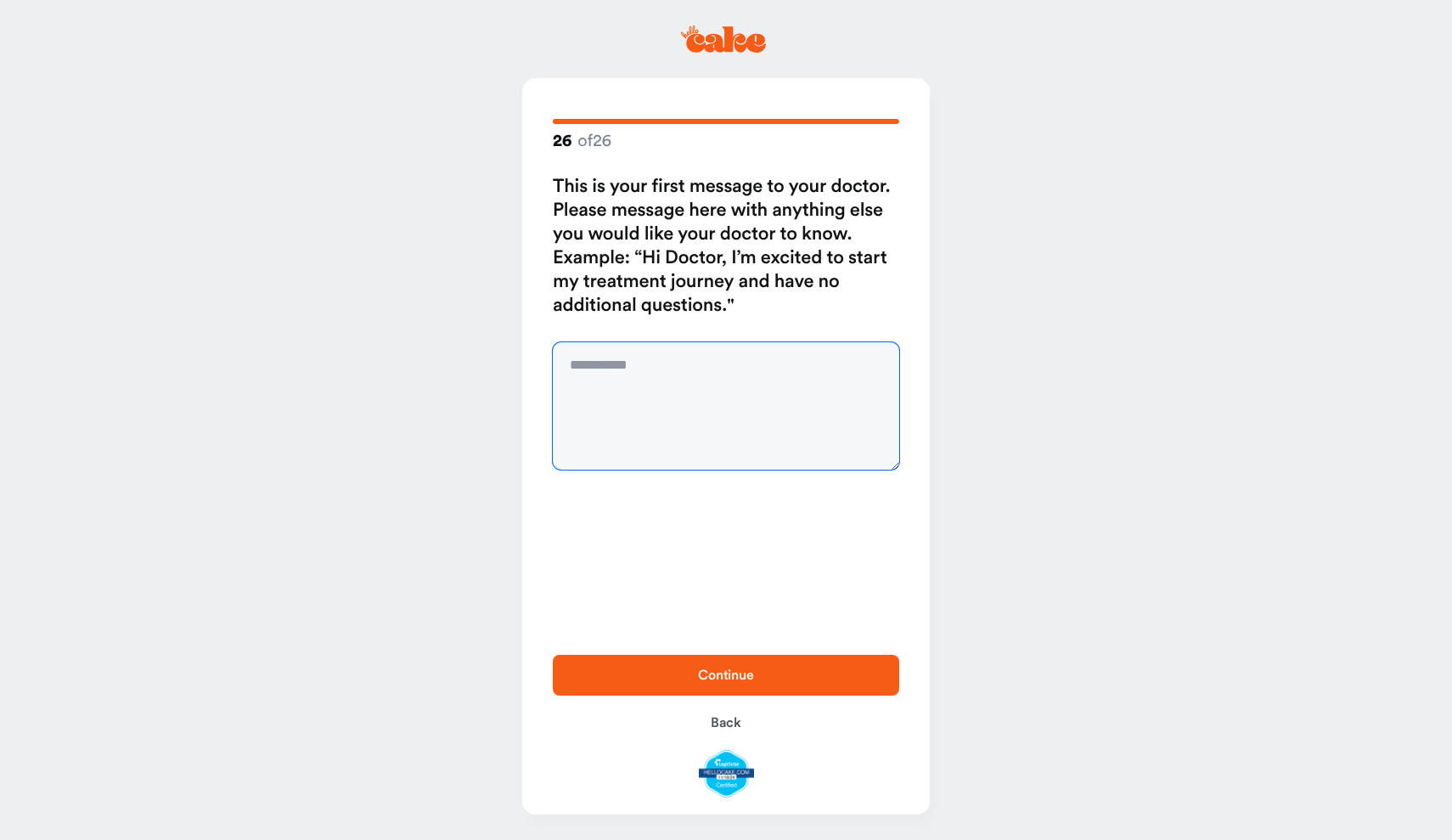
click at [683, 364] on textarea at bounding box center [726, 405] width 347 height 127
type textarea "*"
type textarea "**********"
click at [714, 674] on span "Continue" at bounding box center [726, 675] width 56 height 13
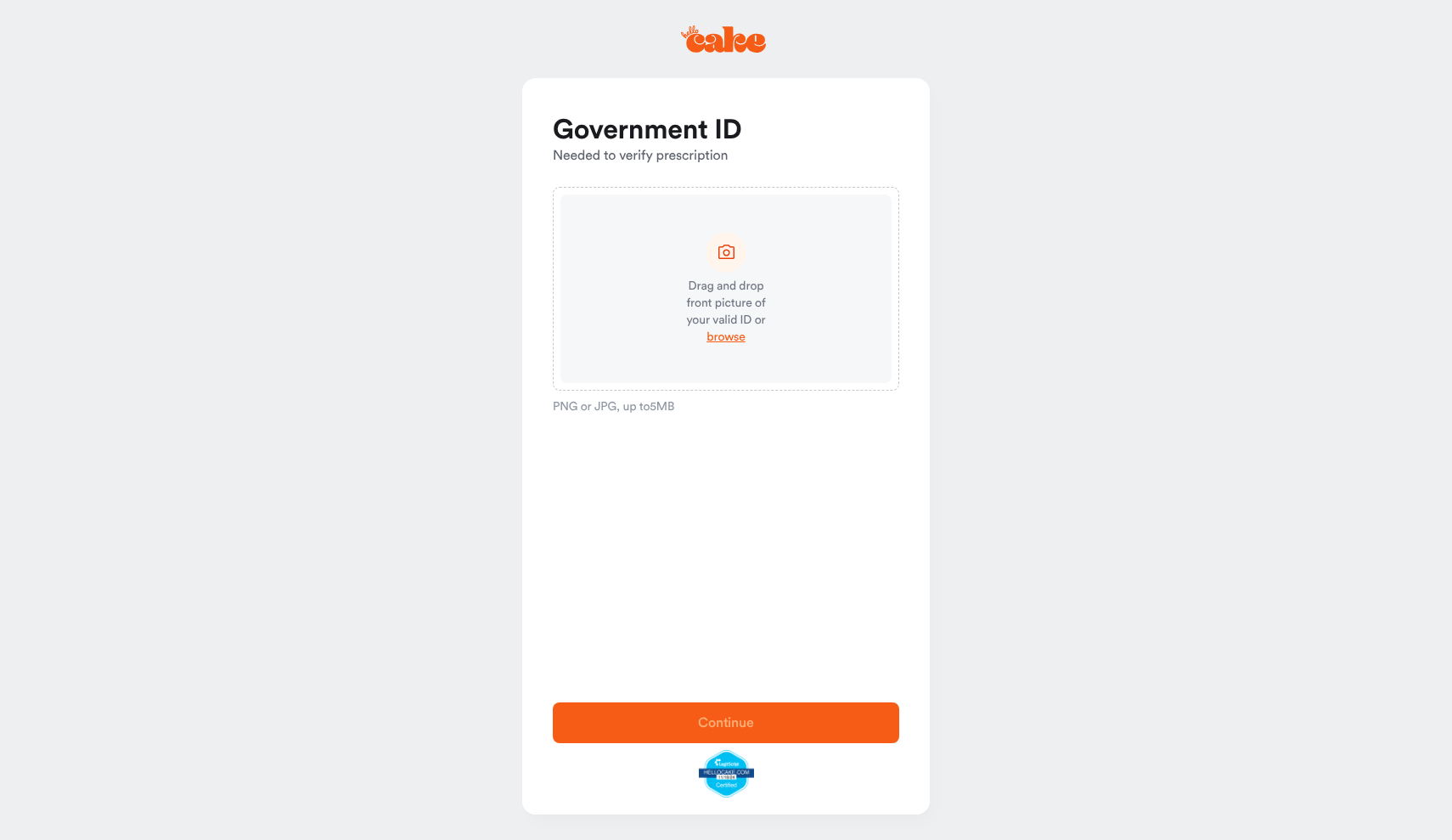
click at [727, 250] on icon at bounding box center [726, 251] width 16 height 14
click at [725, 337] on span "browse" at bounding box center [725, 337] width 39 height 17
click at [721, 249] on icon at bounding box center [726, 251] width 22 height 22
click at [727, 250] on icon at bounding box center [726, 251] width 22 height 22
click at [353, 309] on main "Government ID Needed to verify prescription Drag and drop front picture of your…" at bounding box center [726, 420] width 1452 height 840
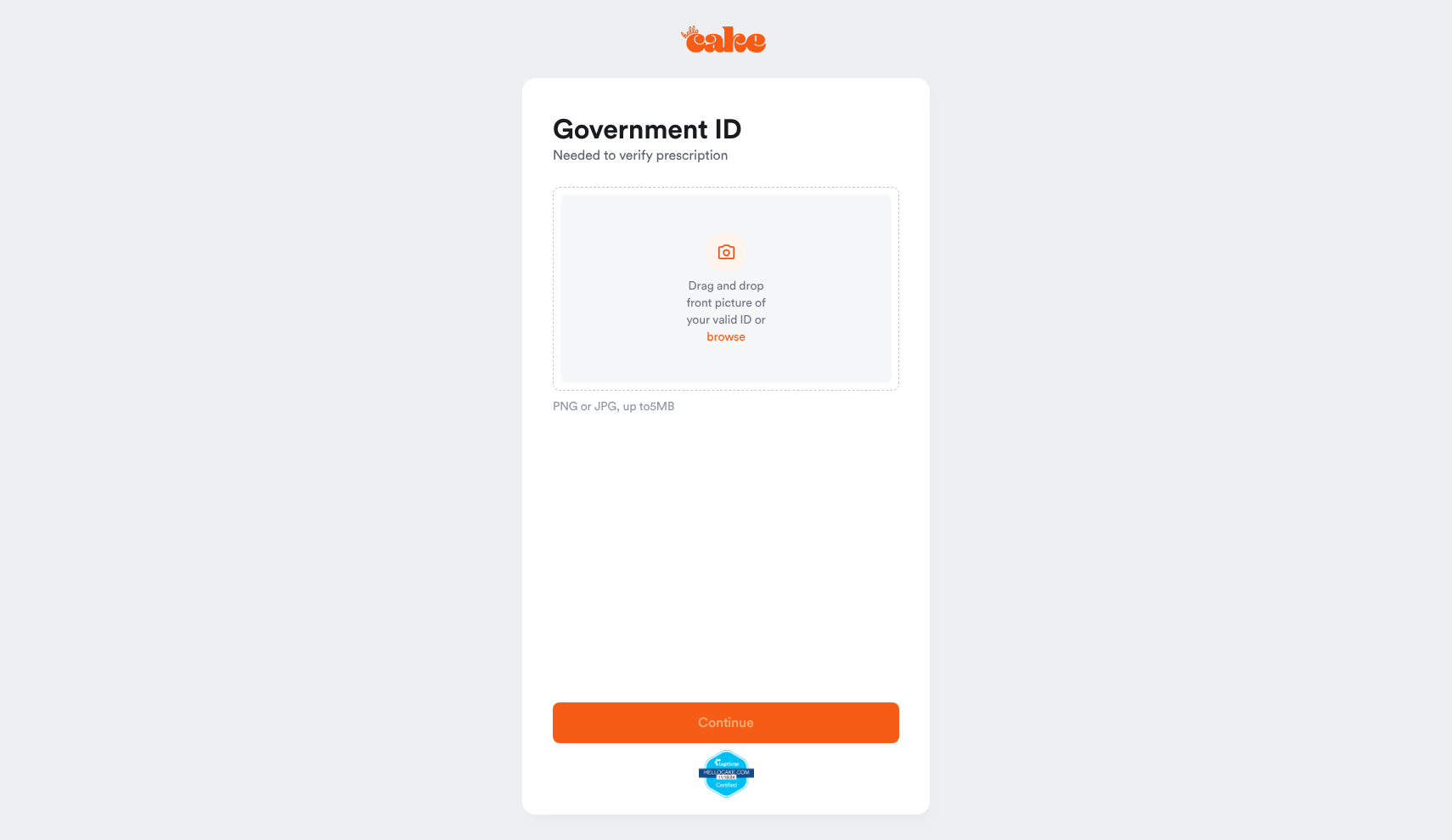
click at [732, 337] on span "browse" at bounding box center [725, 337] width 39 height 17
click at [784, 270] on img at bounding box center [726, 288] width 176 height 125
click at [705, 720] on span "Continue" at bounding box center [726, 722] width 56 height 13
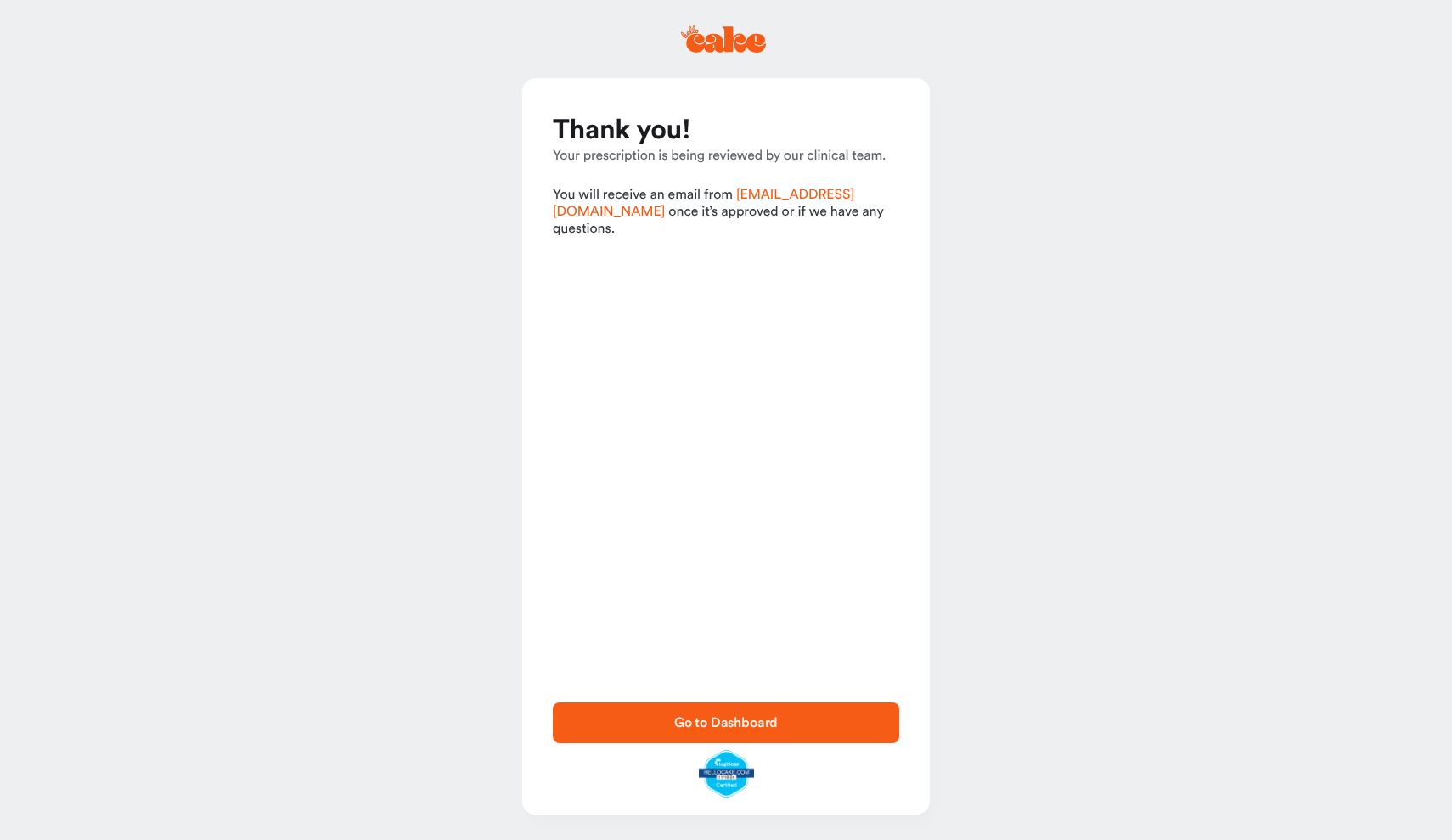
click at [611, 718] on span "Go to Dashboard" at bounding box center [726, 723] width 292 height 21
